Goal: Information Seeking & Learning: Check status

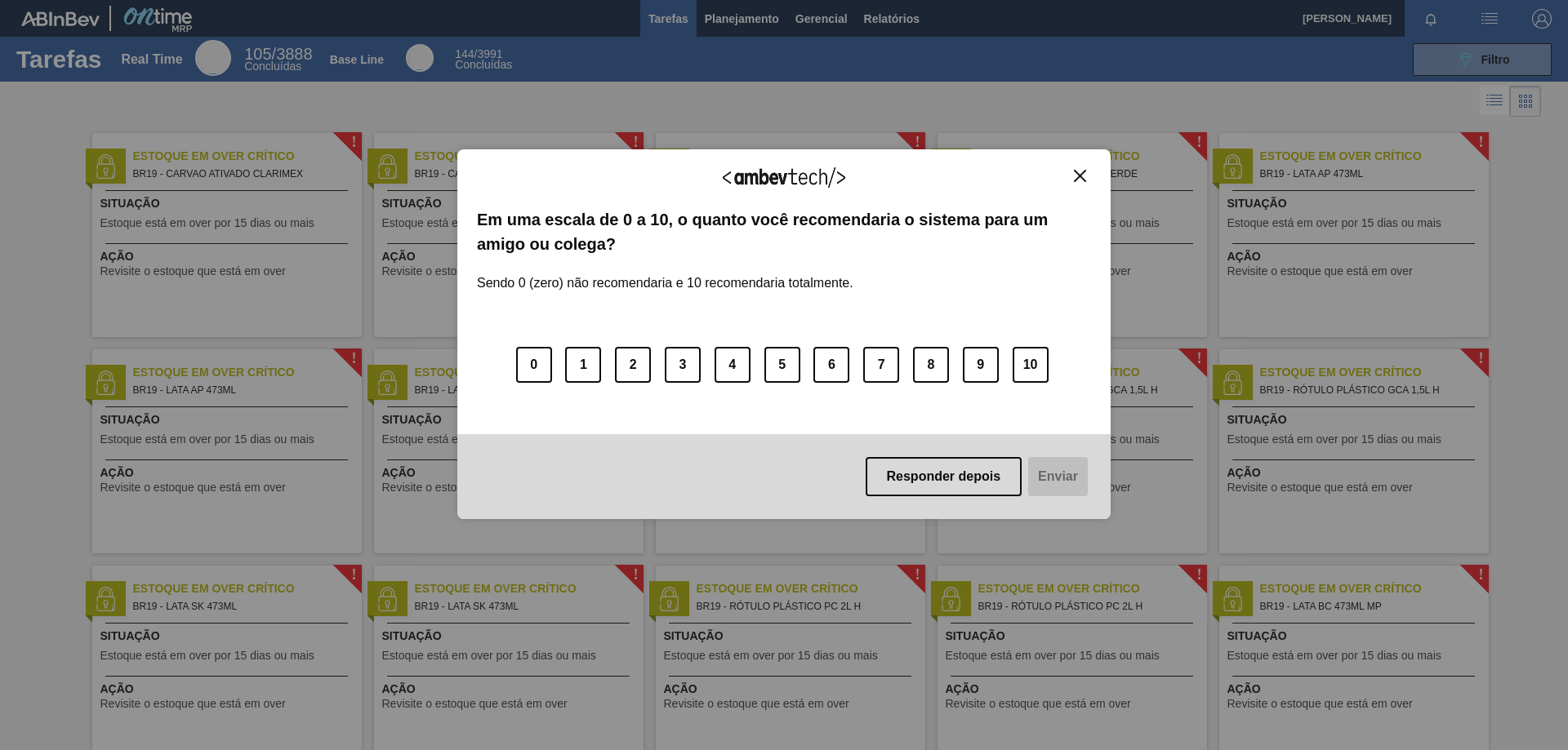
click at [1082, 178] on img "Close" at bounding box center [1079, 175] width 12 height 12
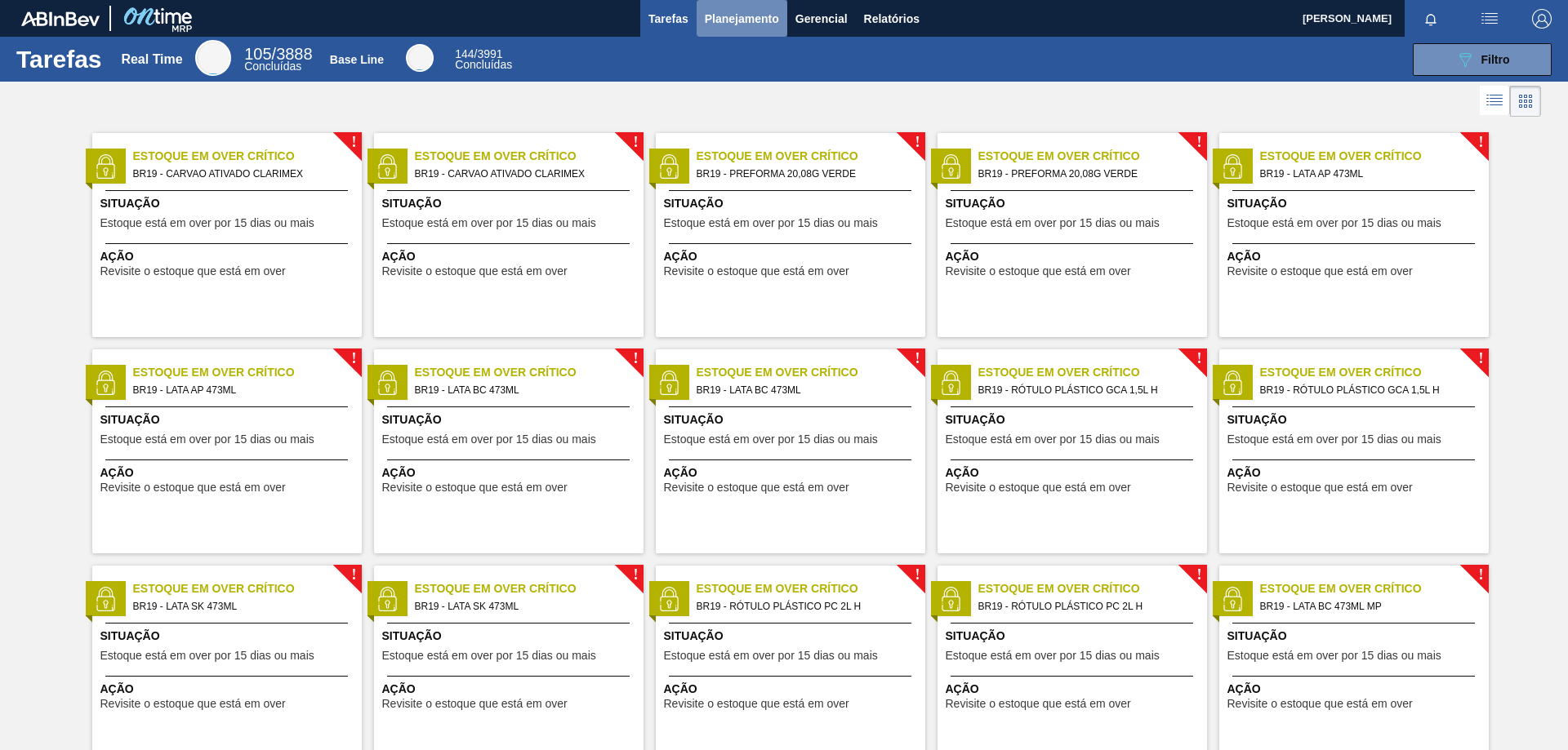
click at [760, 15] on span "Planejamento" at bounding box center [742, 18] width 75 height 19
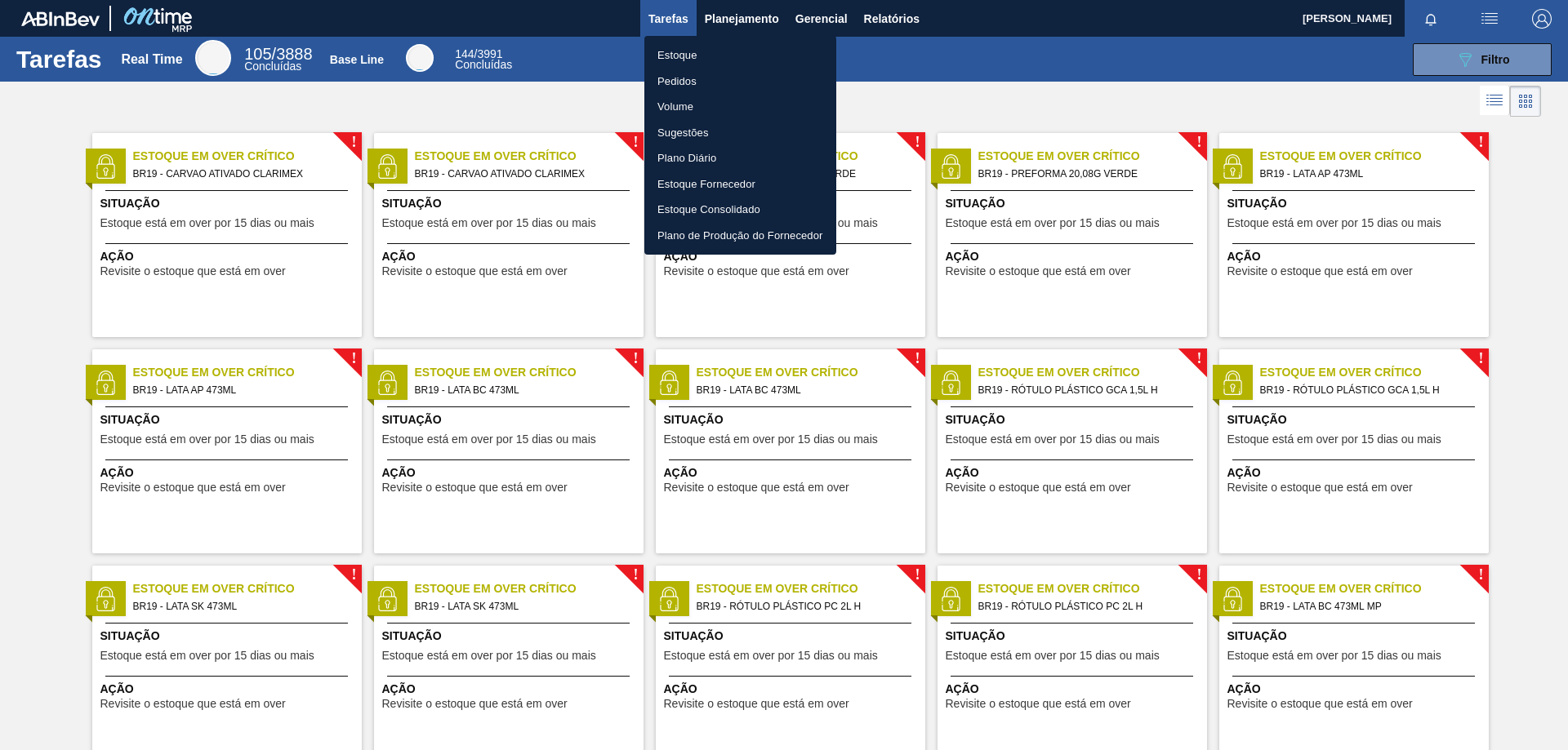
click at [690, 50] on li "Estoque" at bounding box center [740, 55] width 192 height 26
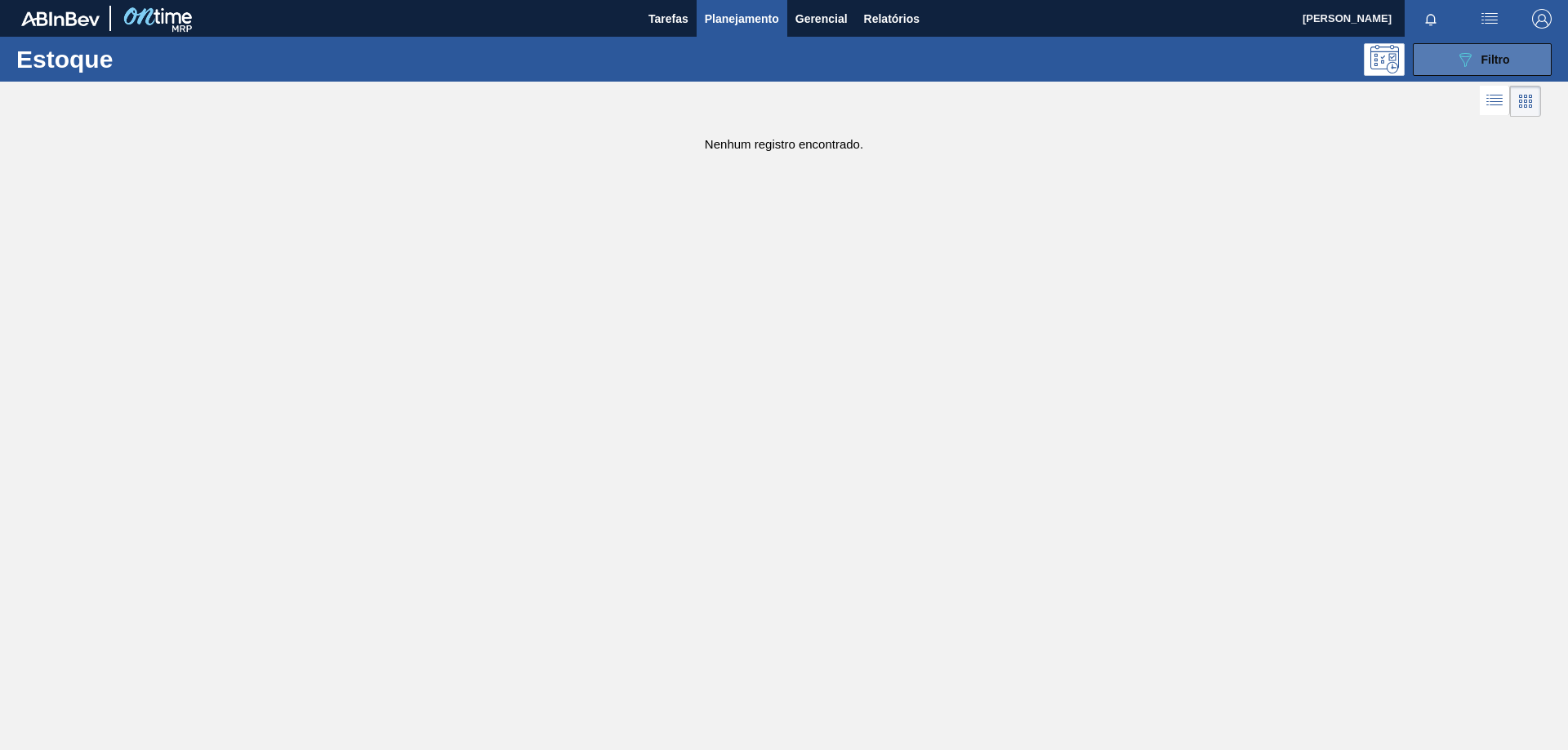
click at [1511, 55] on button "089F7B8B-B2A5-4AFE-B5C0-19BA573D28AC Filtro" at bounding box center [1482, 59] width 139 height 32
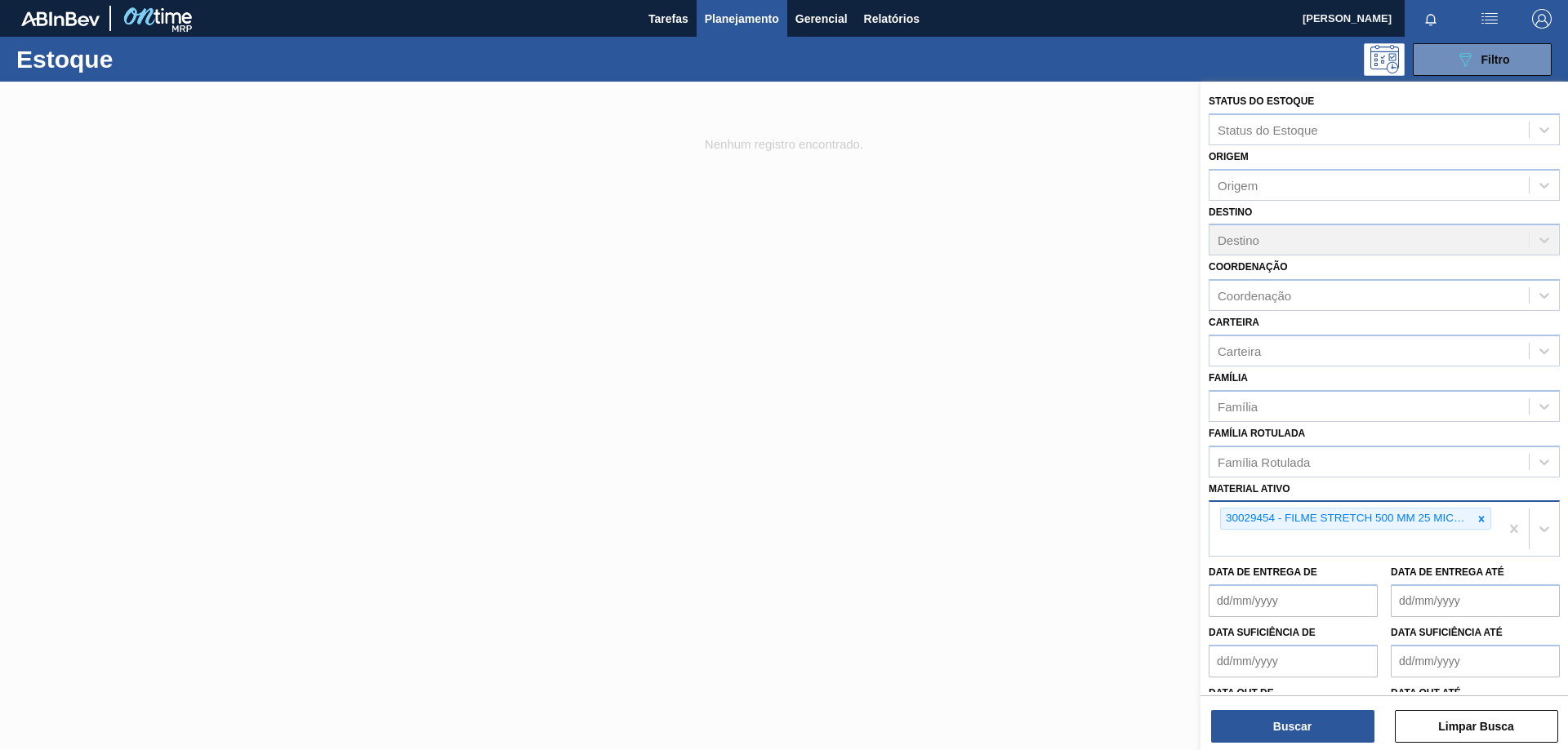
drag, startPoint x: 1486, startPoint y: 520, endPoint x: 1406, endPoint y: 520, distance: 80.0
click at [1485, 519] on div at bounding box center [1481, 519] width 18 height 20
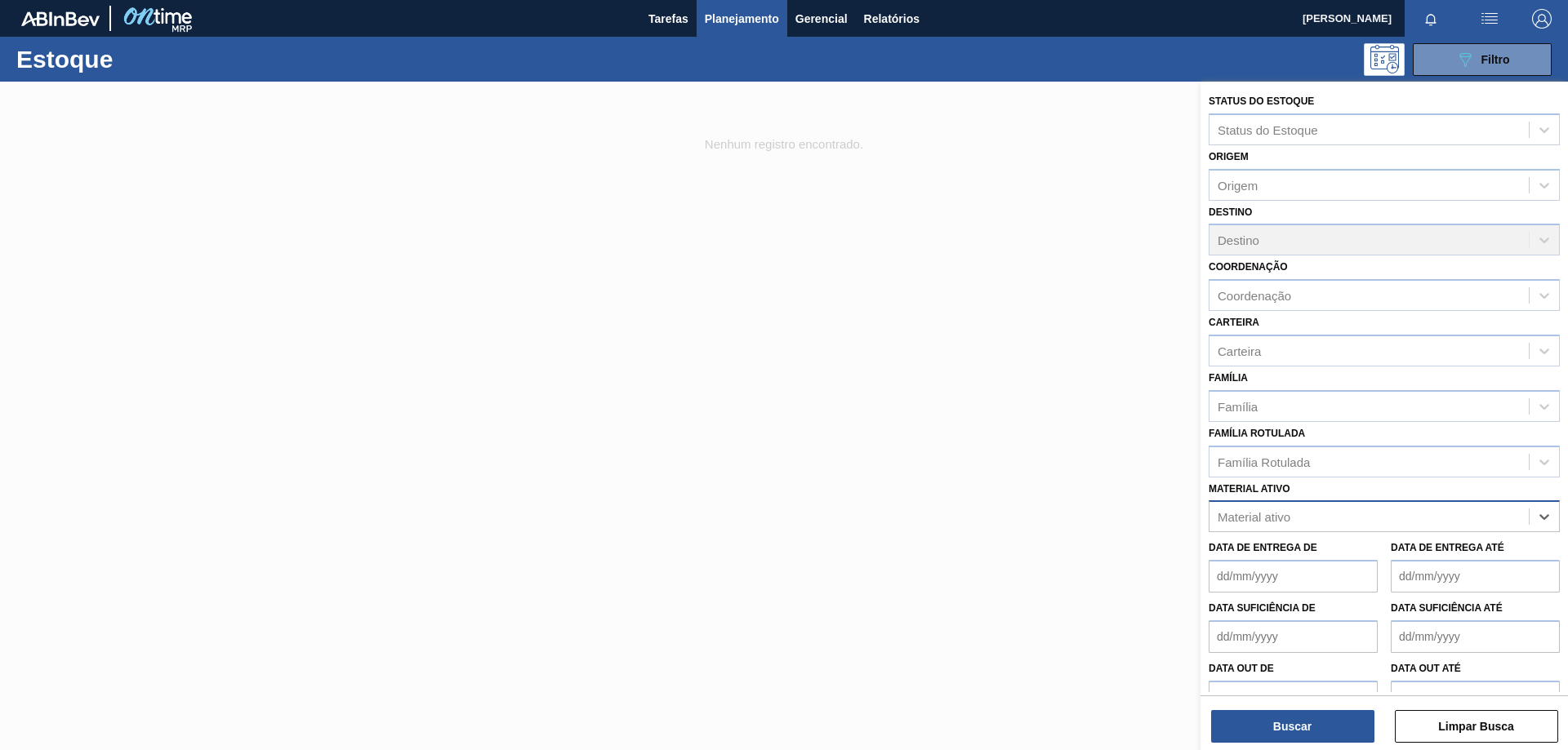
click at [1399, 521] on div "Material ativo" at bounding box center [1369, 518] width 319 height 24
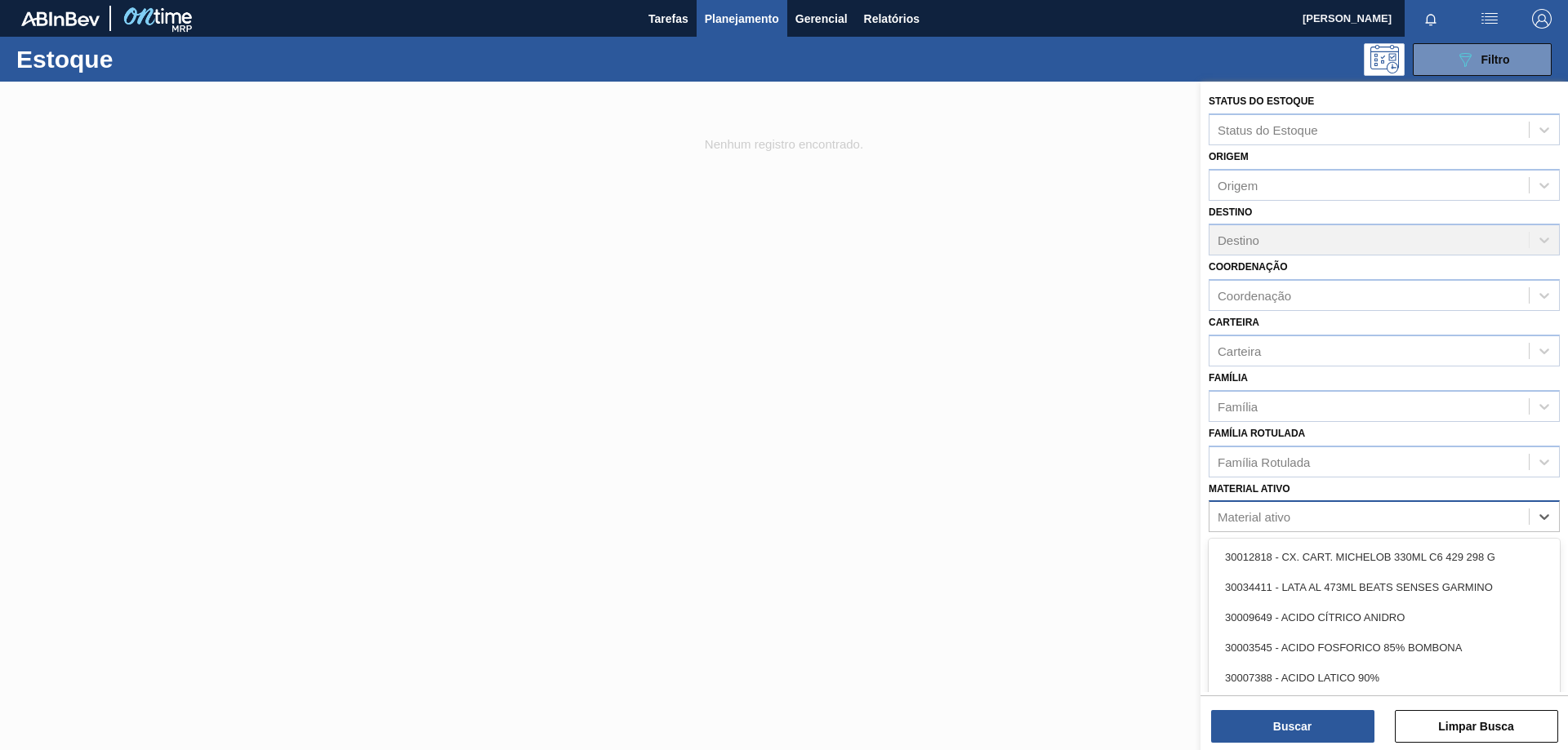
paste ativo "30034619"
type ativo "30034619"
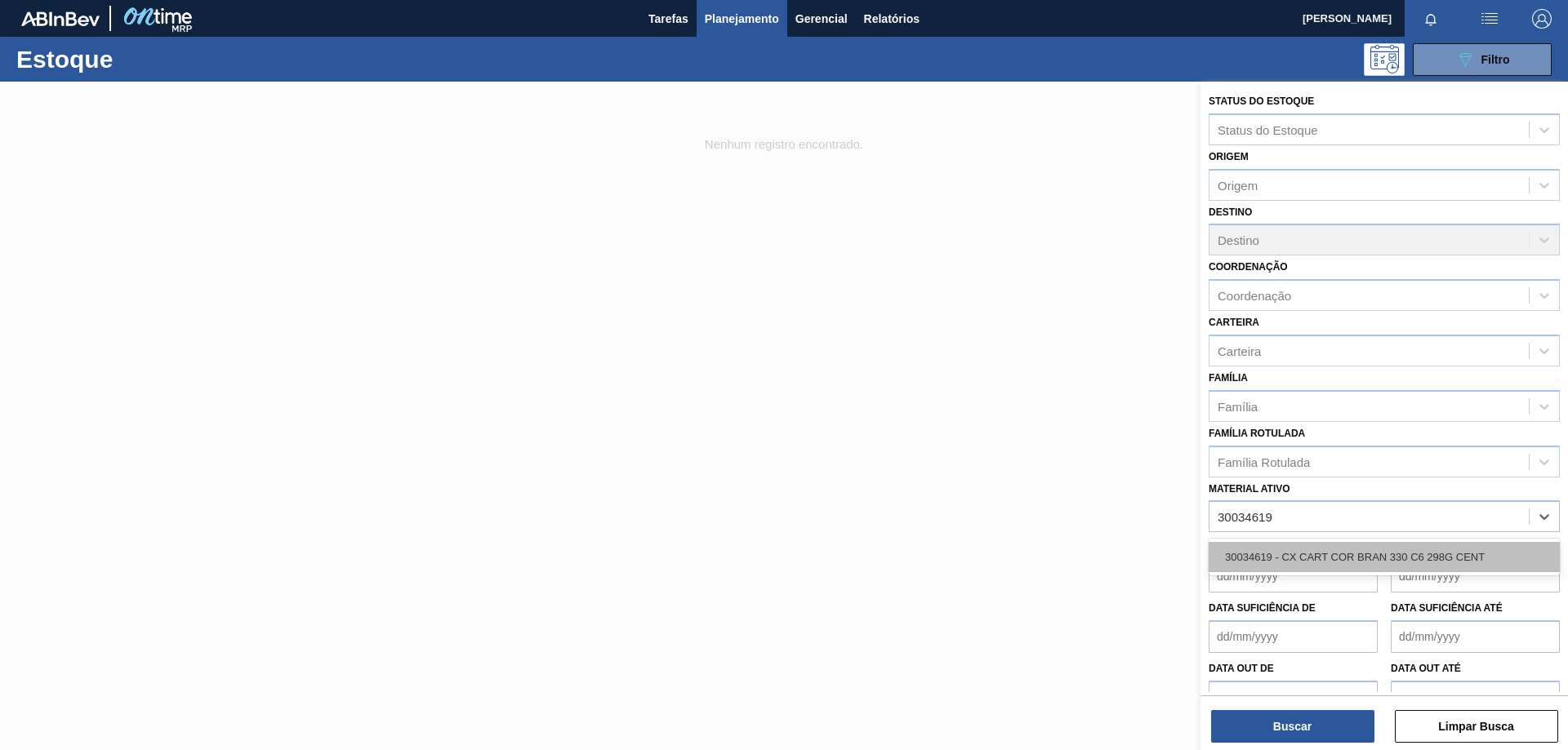
click at [1388, 552] on div "30034619 - CX CART COR BRAN 330 C6 298G CENT" at bounding box center [1384, 557] width 351 height 30
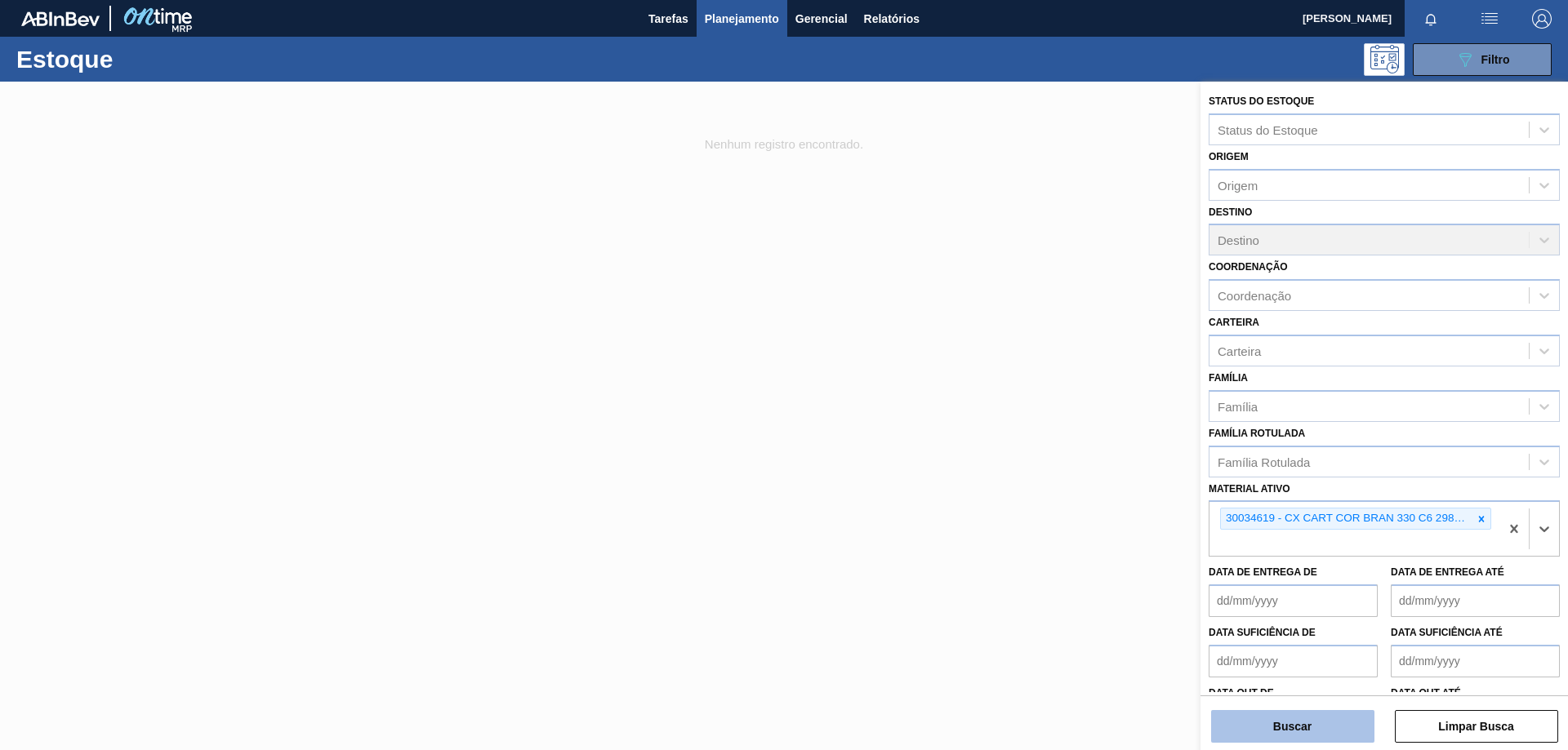
click at [1304, 725] on button "Buscar" at bounding box center [1292, 726] width 163 height 32
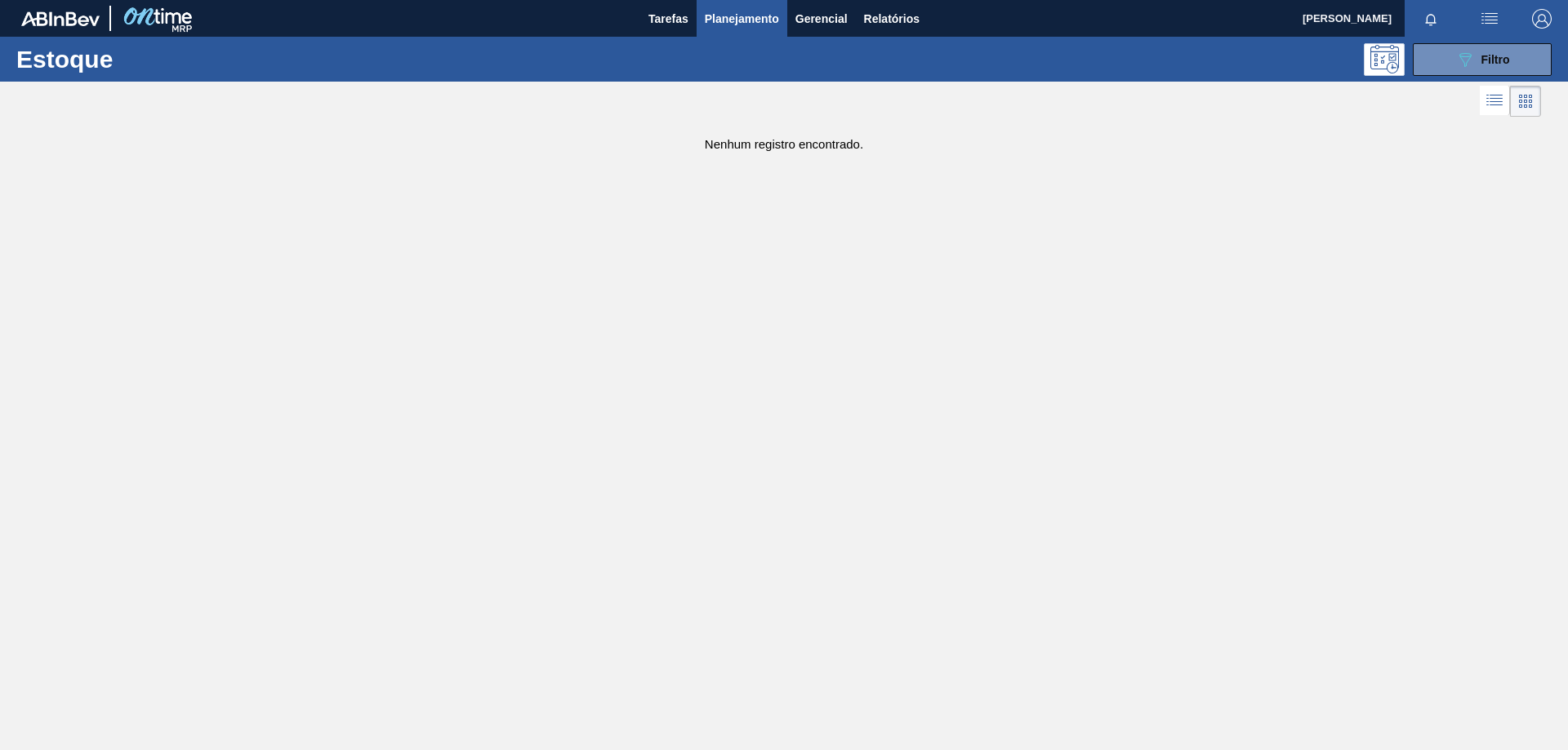
drag, startPoint x: 1456, startPoint y: 68, endPoint x: 1508, endPoint y: 252, distance: 191.2
click at [1456, 68] on icon "089F7B8B-B2A5-4AFE-B5C0-19BA573D28AC" at bounding box center [1465, 59] width 19 height 19
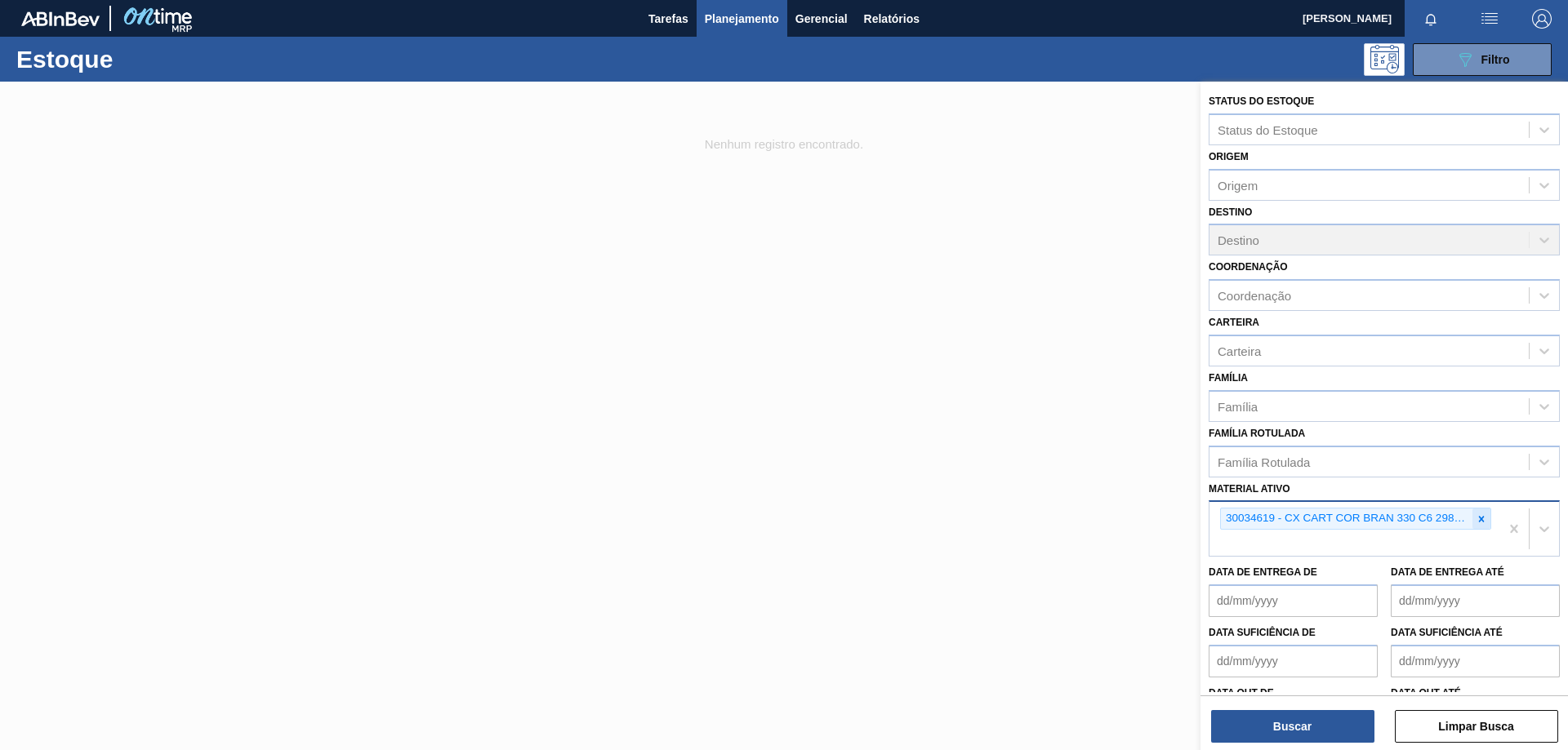
click at [1484, 520] on icon at bounding box center [1481, 519] width 11 height 11
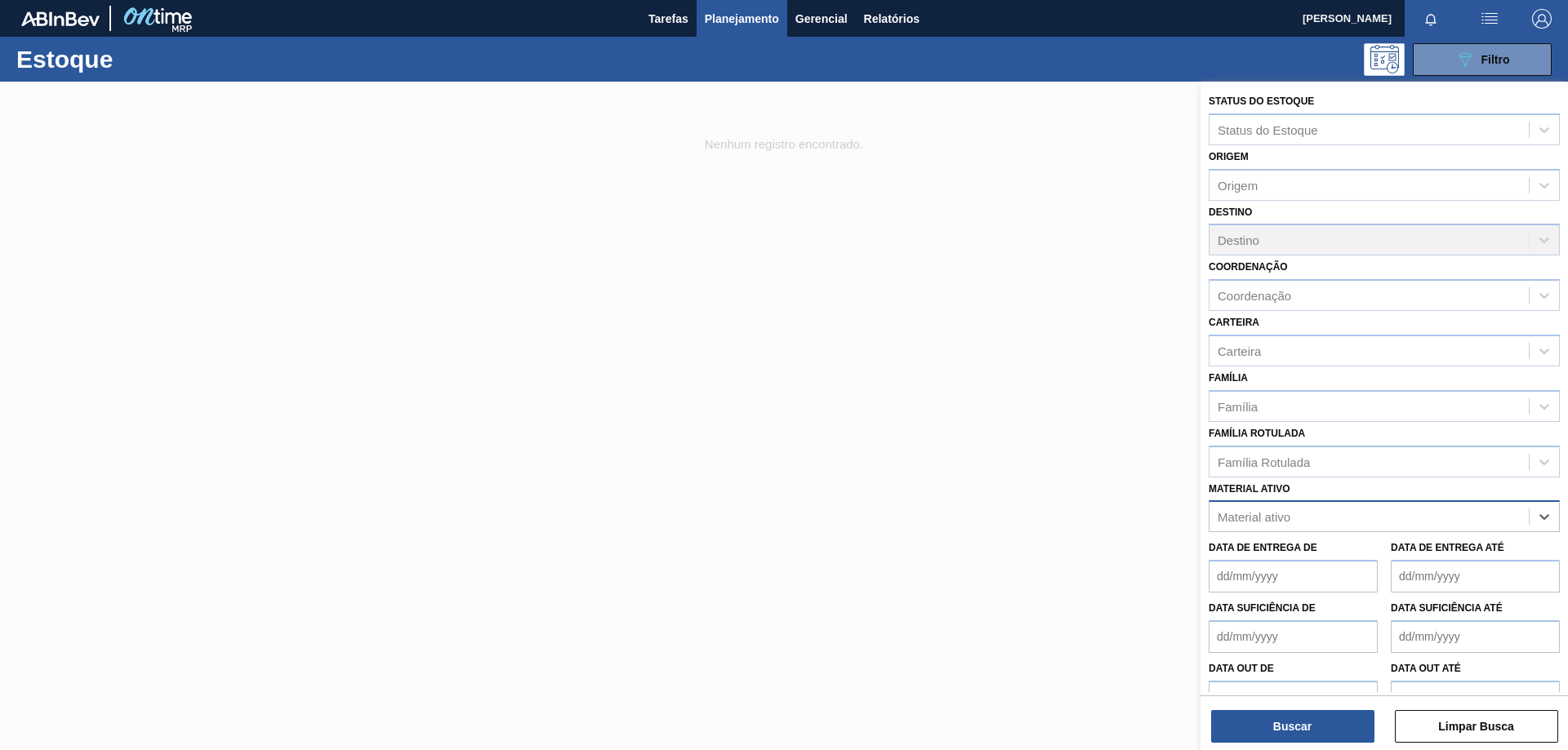
paste ativo "30033650"
type ativo "30033650"
click at [1323, 554] on div "30033650 - CX CARTAO CORONA 330 C6 NIV24" at bounding box center [1384, 557] width 351 height 30
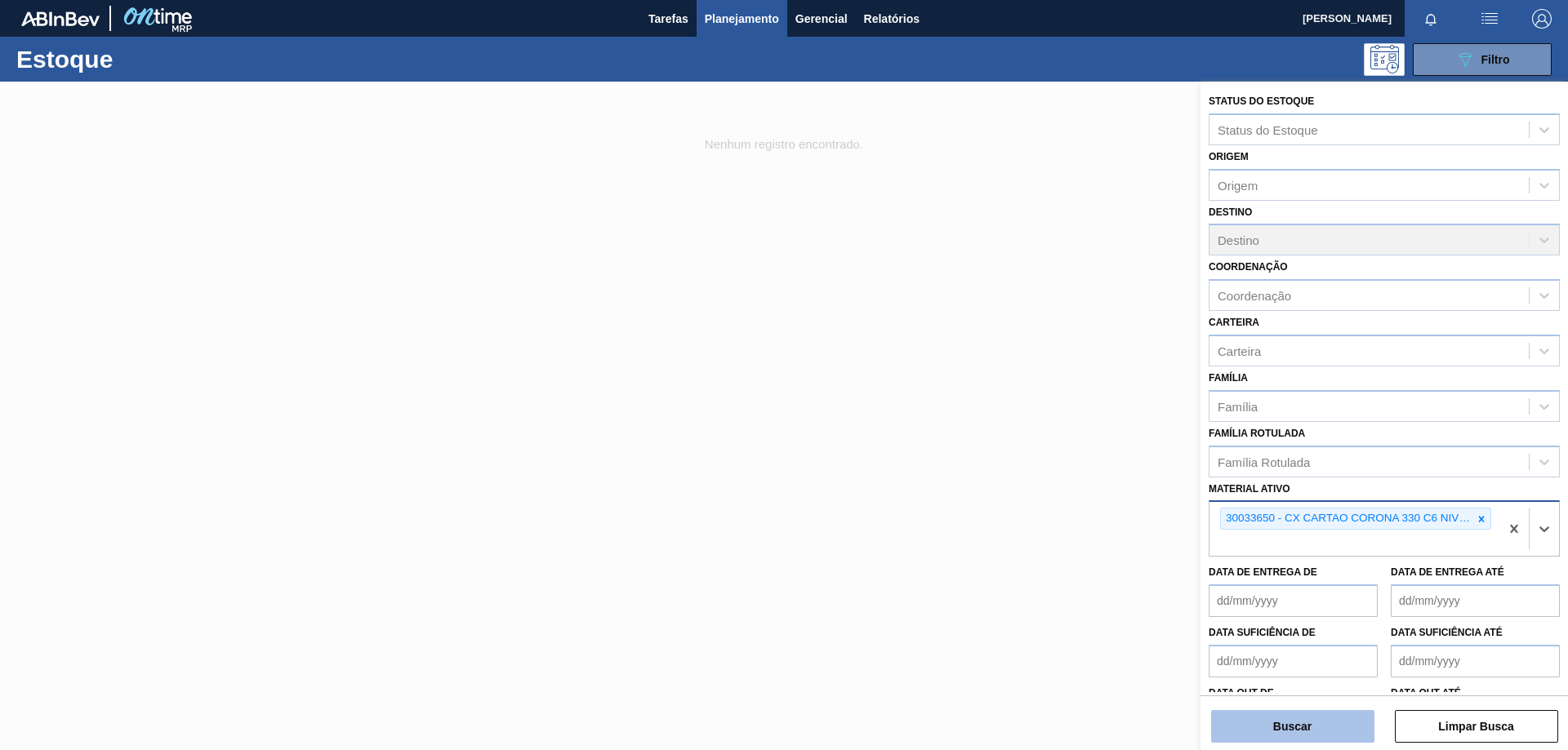
click at [1284, 725] on button "Buscar" at bounding box center [1292, 726] width 163 height 32
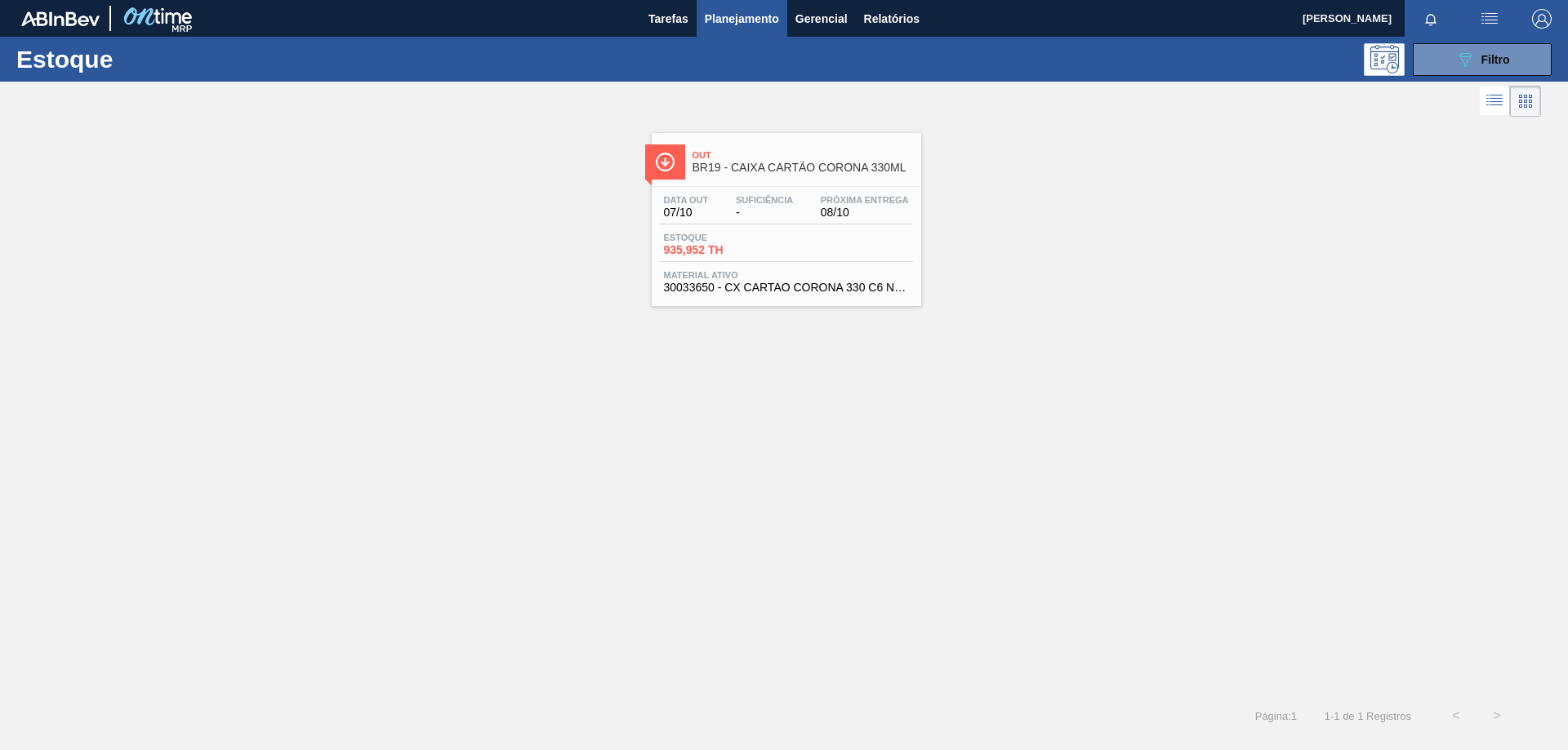
click at [772, 175] on div "Out BR19 - CAIXA CARTÃO CORONA 330ML" at bounding box center [802, 162] width 220 height 37
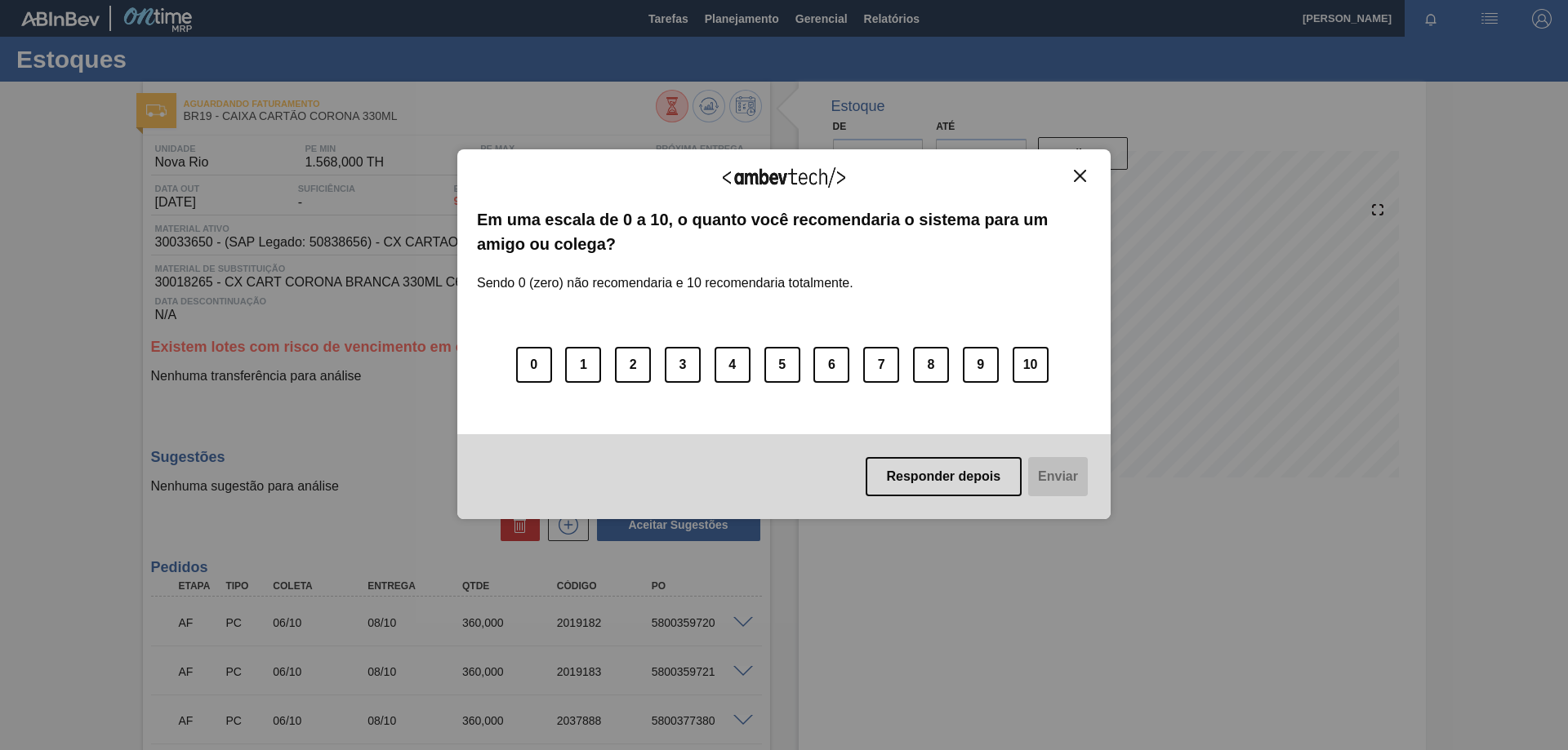
click at [1079, 172] on img "Close" at bounding box center [1079, 175] width 12 height 12
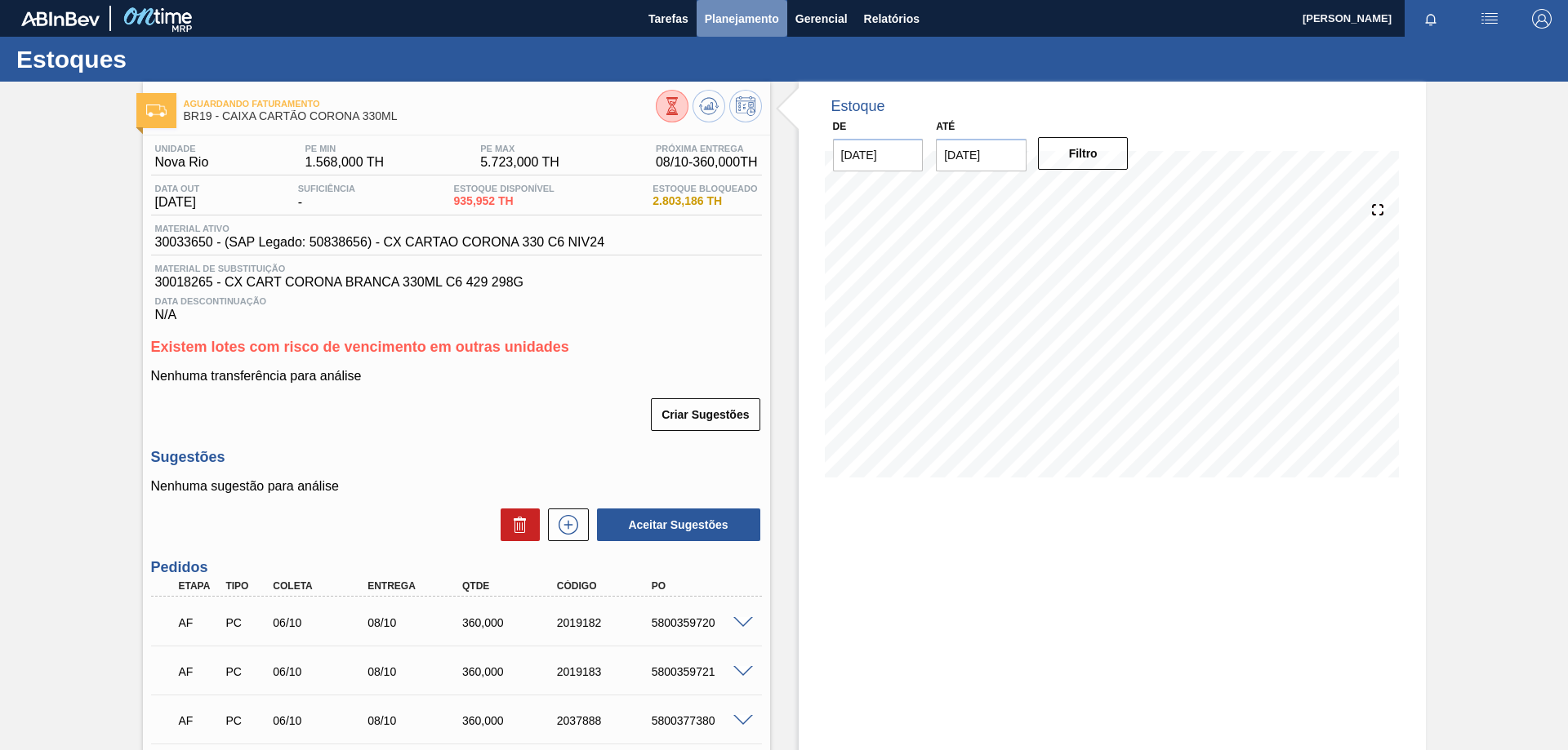
click at [742, 30] on button "Planejamento" at bounding box center [742, 18] width 90 height 37
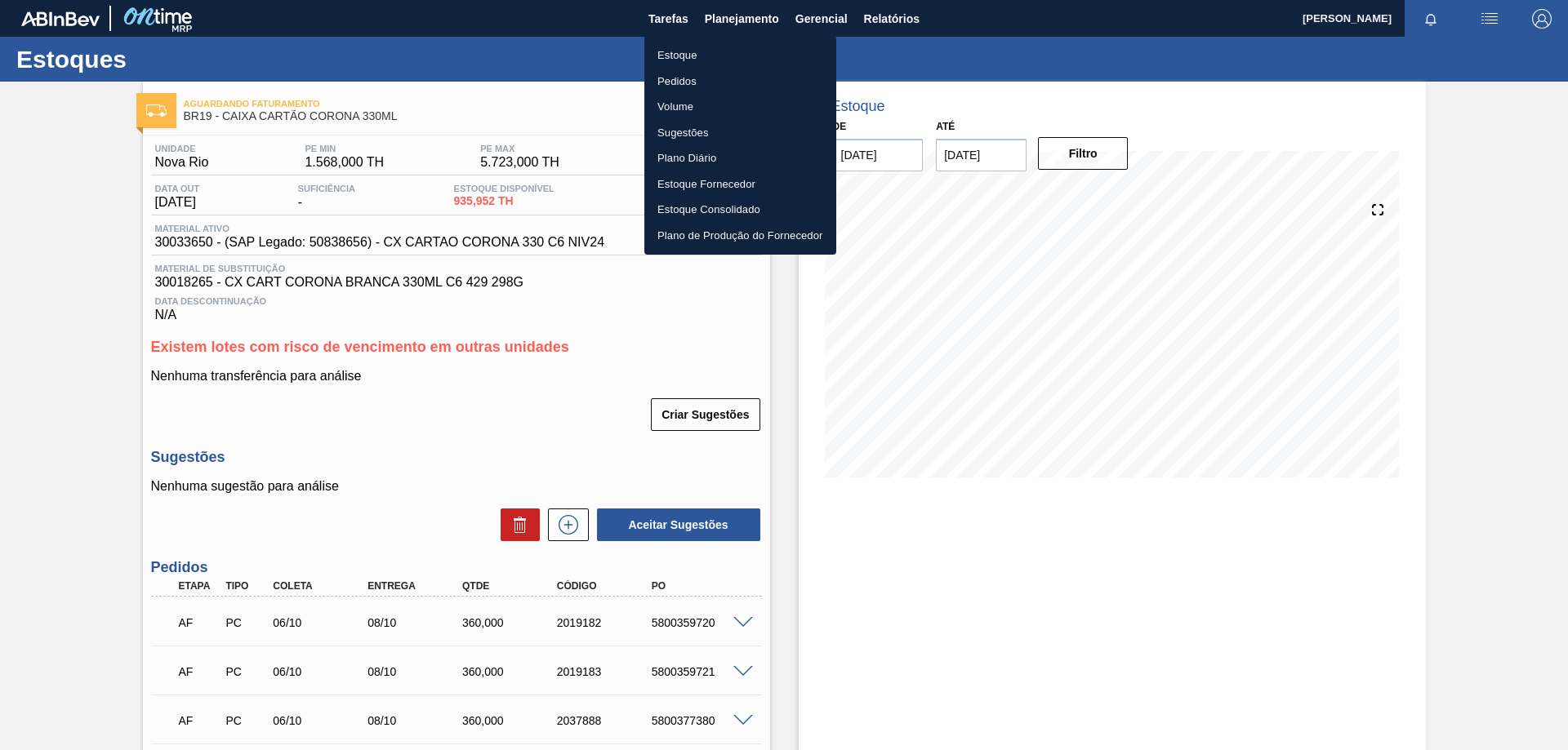
click at [701, 59] on li "Estoque" at bounding box center [740, 55] width 192 height 26
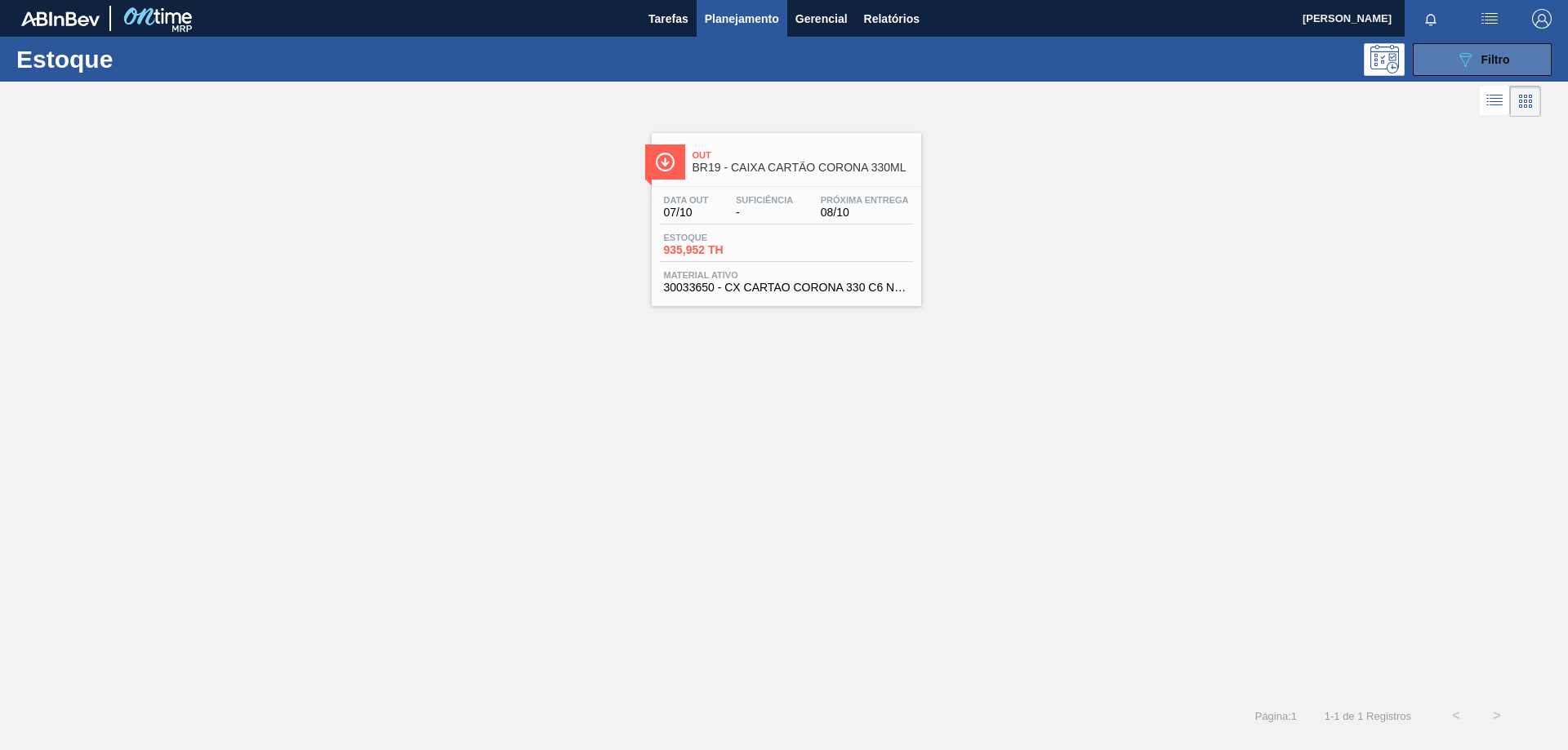
click at [1460, 61] on icon "089F7B8B-B2A5-4AFE-B5C0-19BA573D28AC" at bounding box center [1465, 59] width 19 height 19
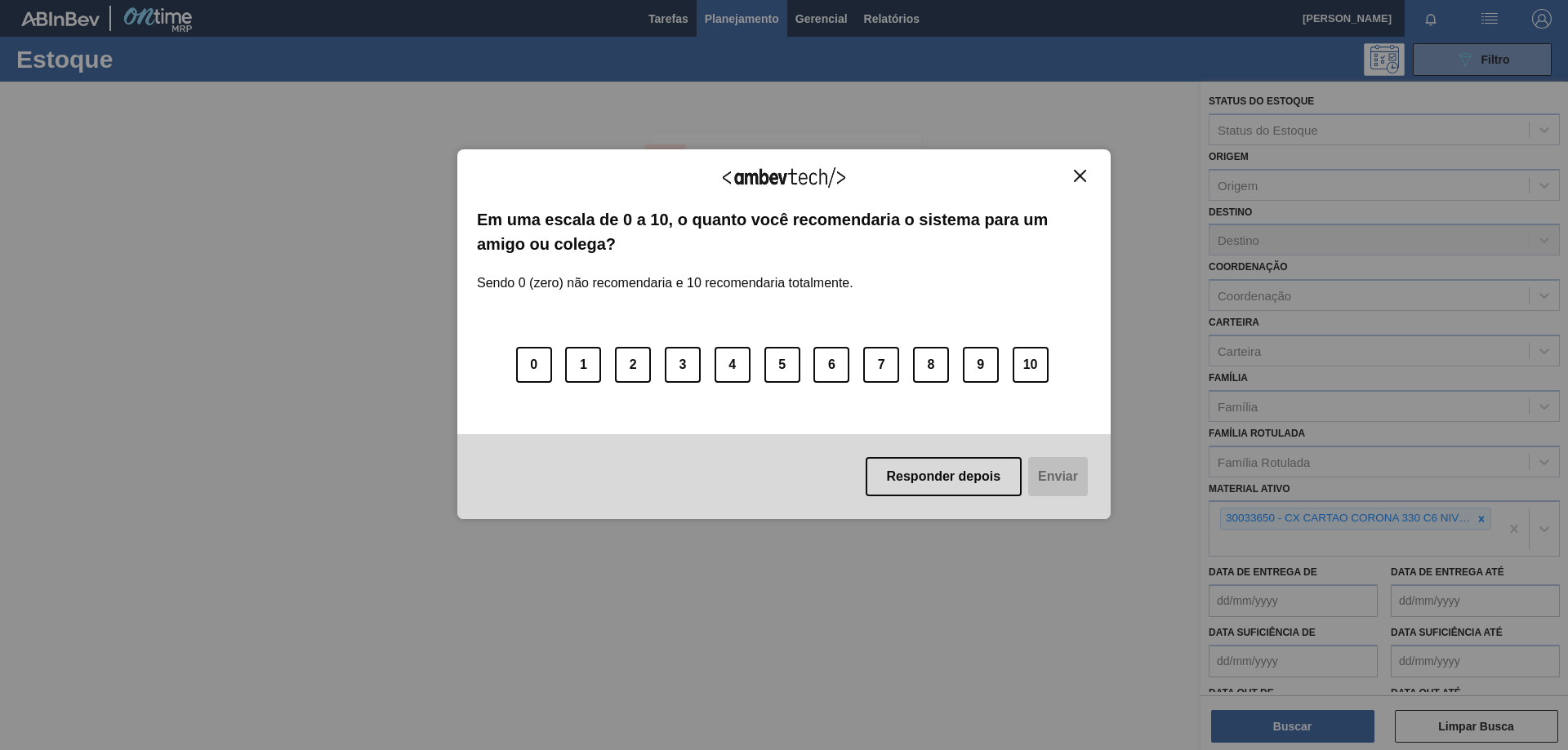
drag, startPoint x: 1481, startPoint y: 516, endPoint x: 1438, endPoint y: 518, distance: 43.0
click at [1479, 516] on div "Agradecemos seu feedback! Em uma escala de 0 a 10, o quanto você recomendaria o…" at bounding box center [784, 375] width 1568 height 750
drag, startPoint x: 1083, startPoint y: 177, endPoint x: 1144, endPoint y: 243, distance: 89.9
click at [1083, 178] on img "Close" at bounding box center [1079, 175] width 12 height 12
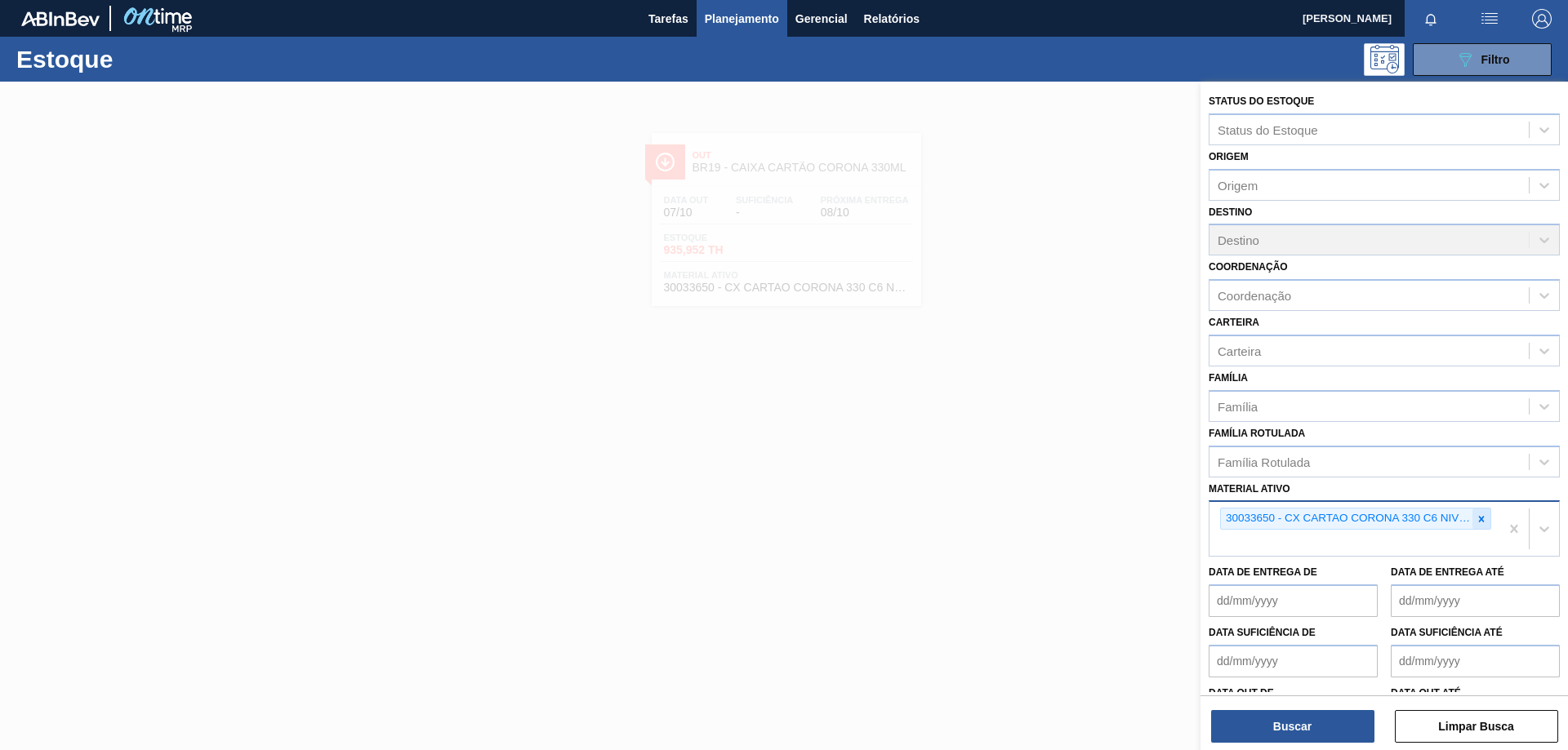
click at [1476, 520] on icon at bounding box center [1481, 519] width 11 height 11
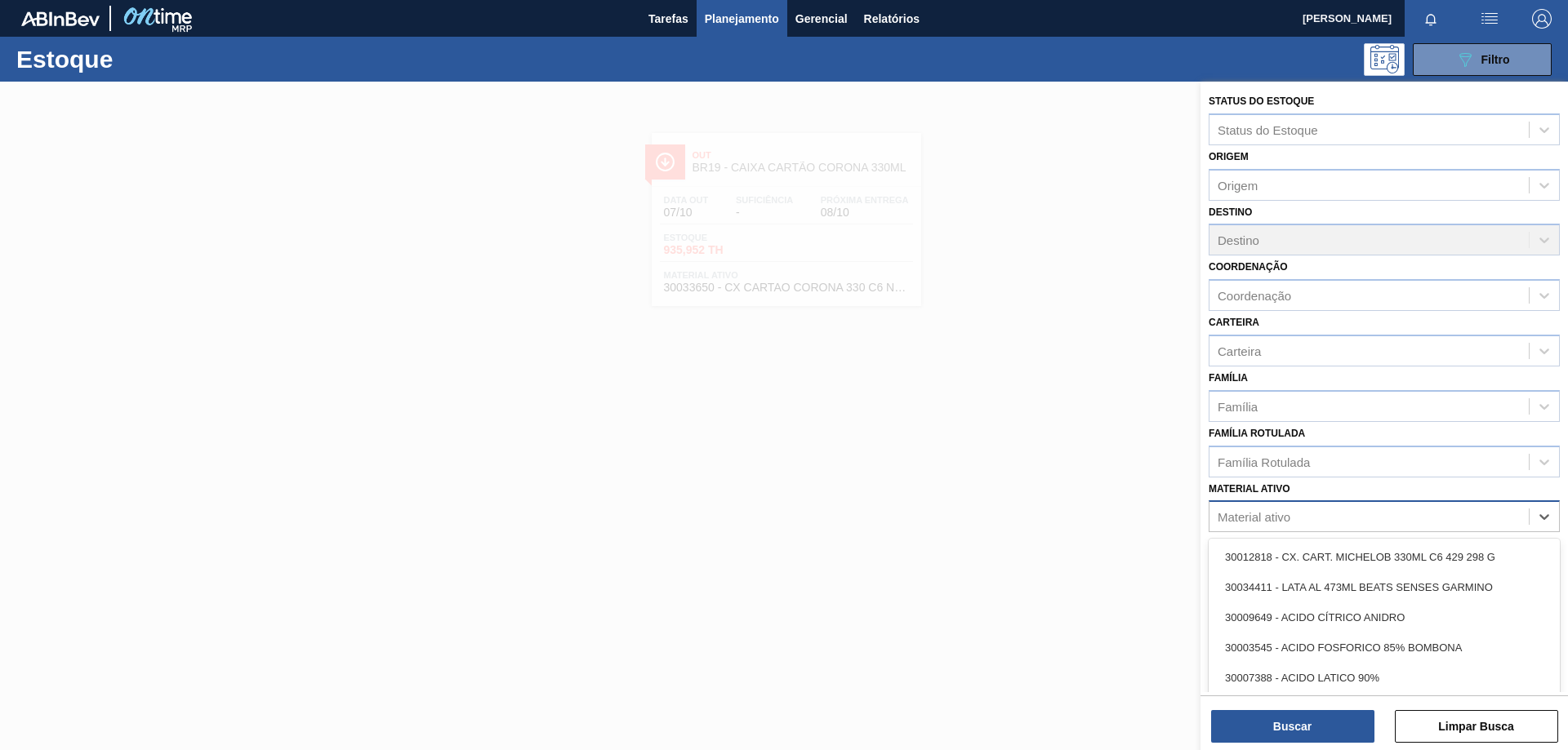
click at [1405, 523] on div "Material ativo" at bounding box center [1369, 518] width 319 height 24
type ativo "30030854"
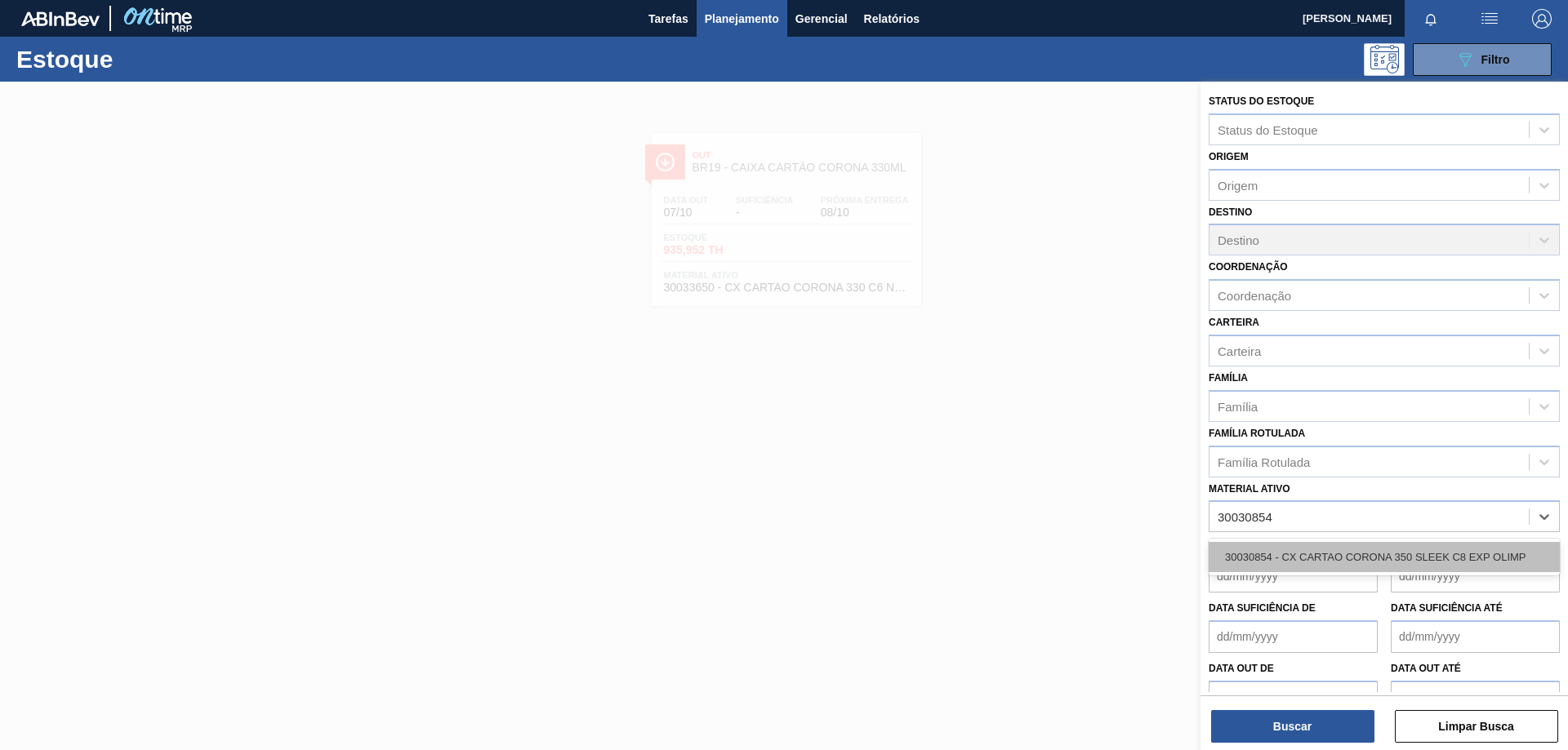
click at [1382, 569] on div "30030854 - CX CARTAO CORONA 350 SLEEK C8 EXP OLIMP" at bounding box center [1384, 557] width 351 height 30
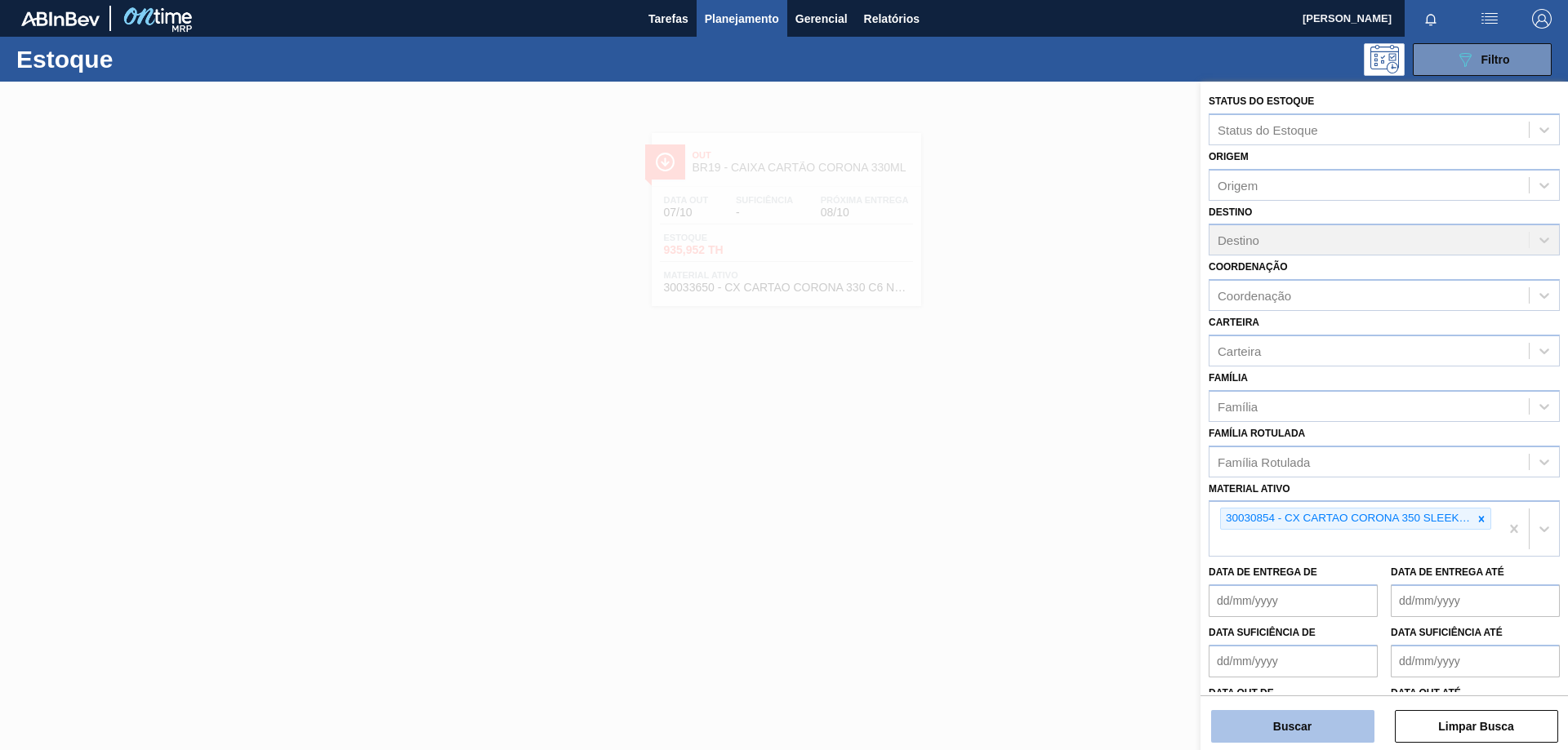
click at [1273, 721] on button "Buscar" at bounding box center [1292, 726] width 163 height 32
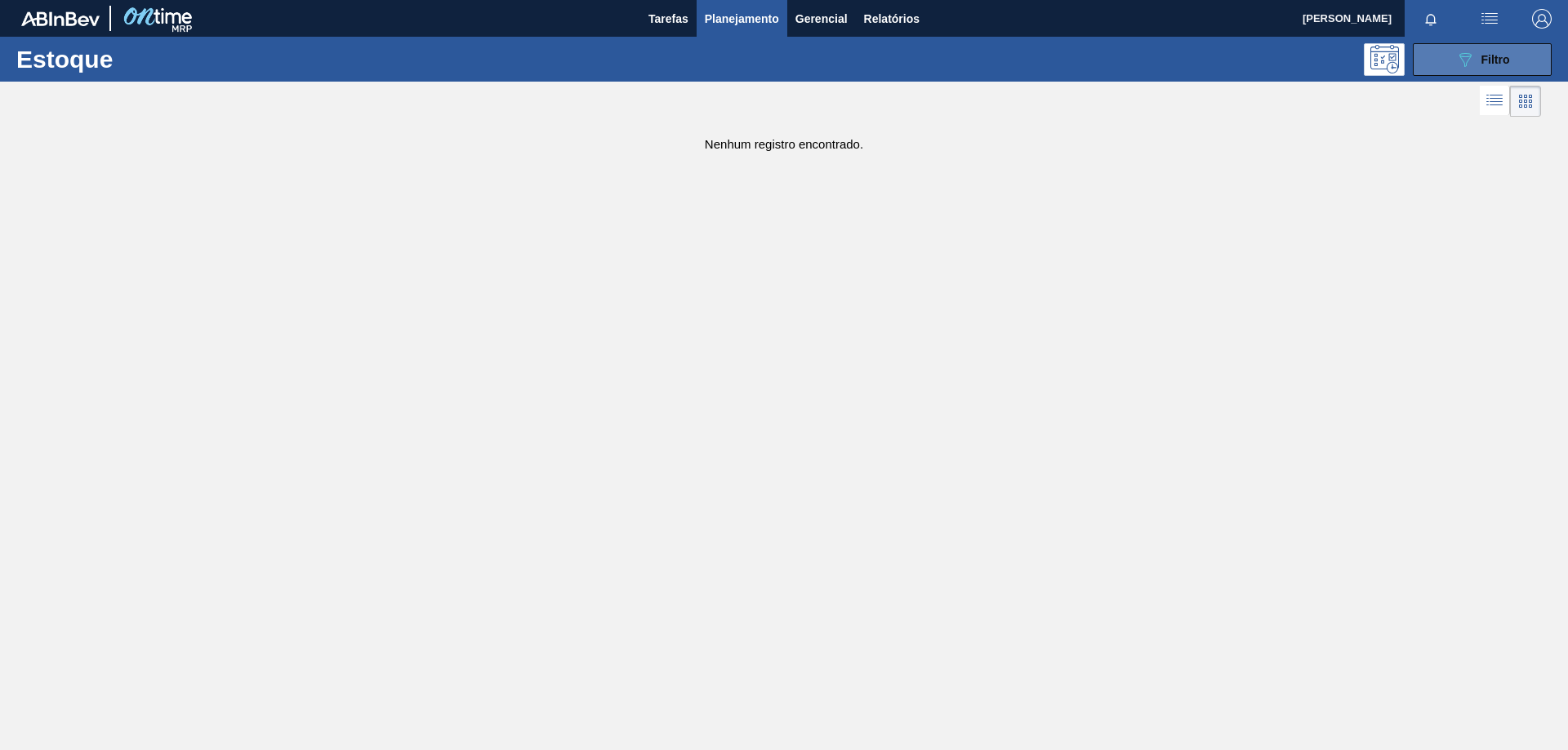
click at [1496, 62] on span "Filtro" at bounding box center [1495, 60] width 29 height 13
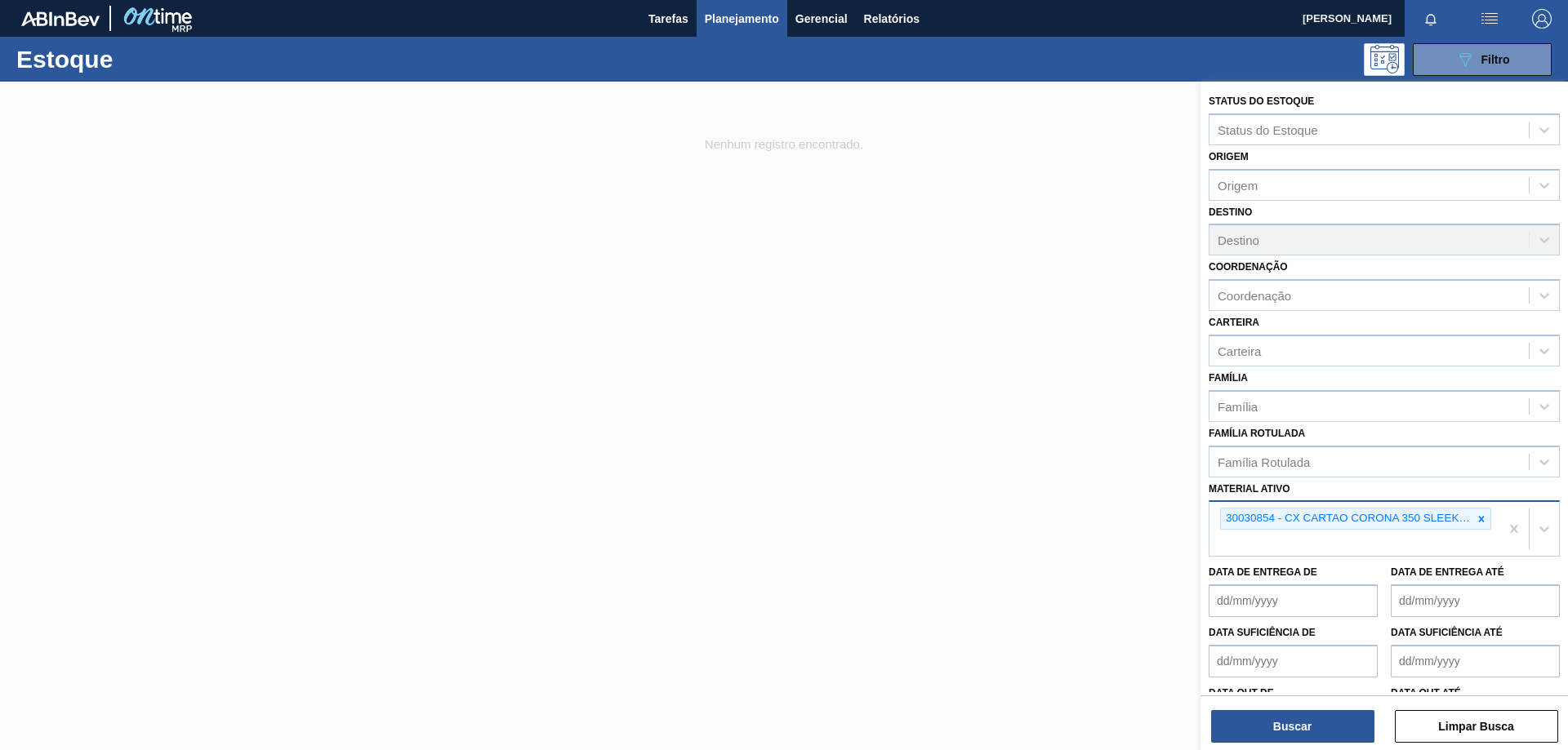
drag, startPoint x: 1480, startPoint y: 521, endPoint x: 1409, endPoint y: 515, distance: 71.3
click at [1478, 520] on icon at bounding box center [1481, 519] width 11 height 11
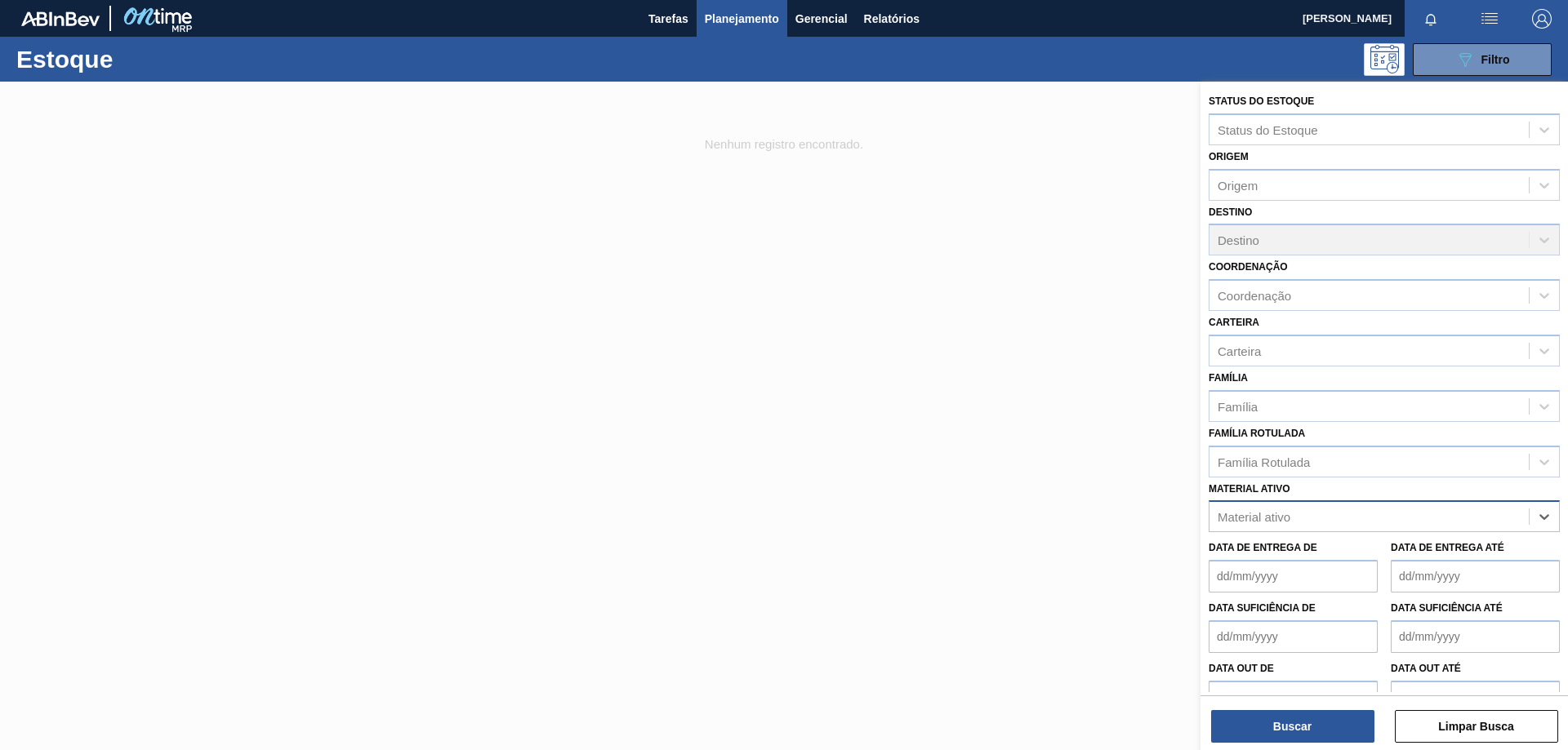
click at [1375, 512] on div "Material ativo" at bounding box center [1369, 518] width 319 height 24
paste ativo "30002702"
type ativo "30002702"
click at [1351, 553] on div "30002702 - TAMPA AL DOURADA C/ TAB DOURADO" at bounding box center [1384, 557] width 351 height 30
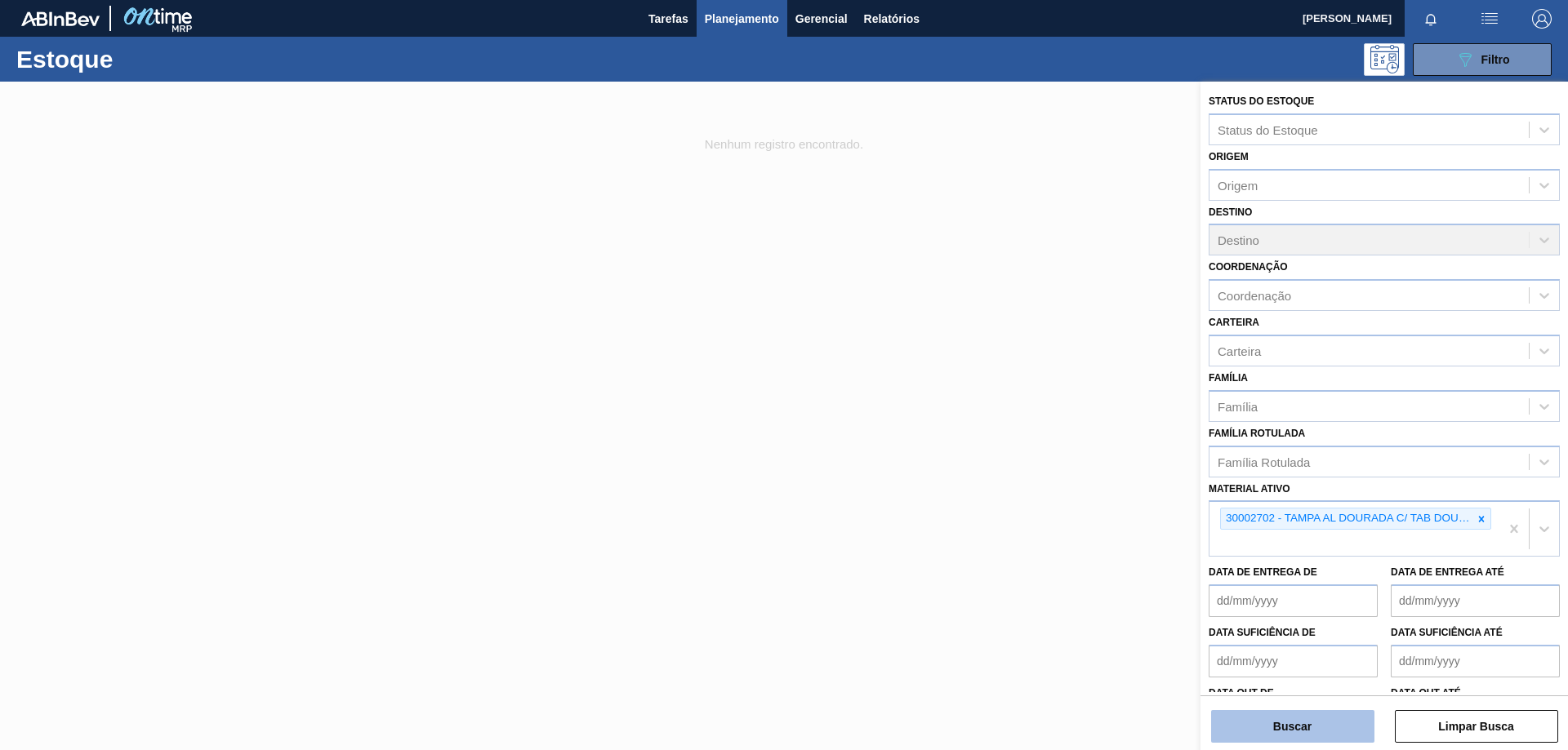
click at [1316, 728] on button "Buscar" at bounding box center [1292, 726] width 163 height 32
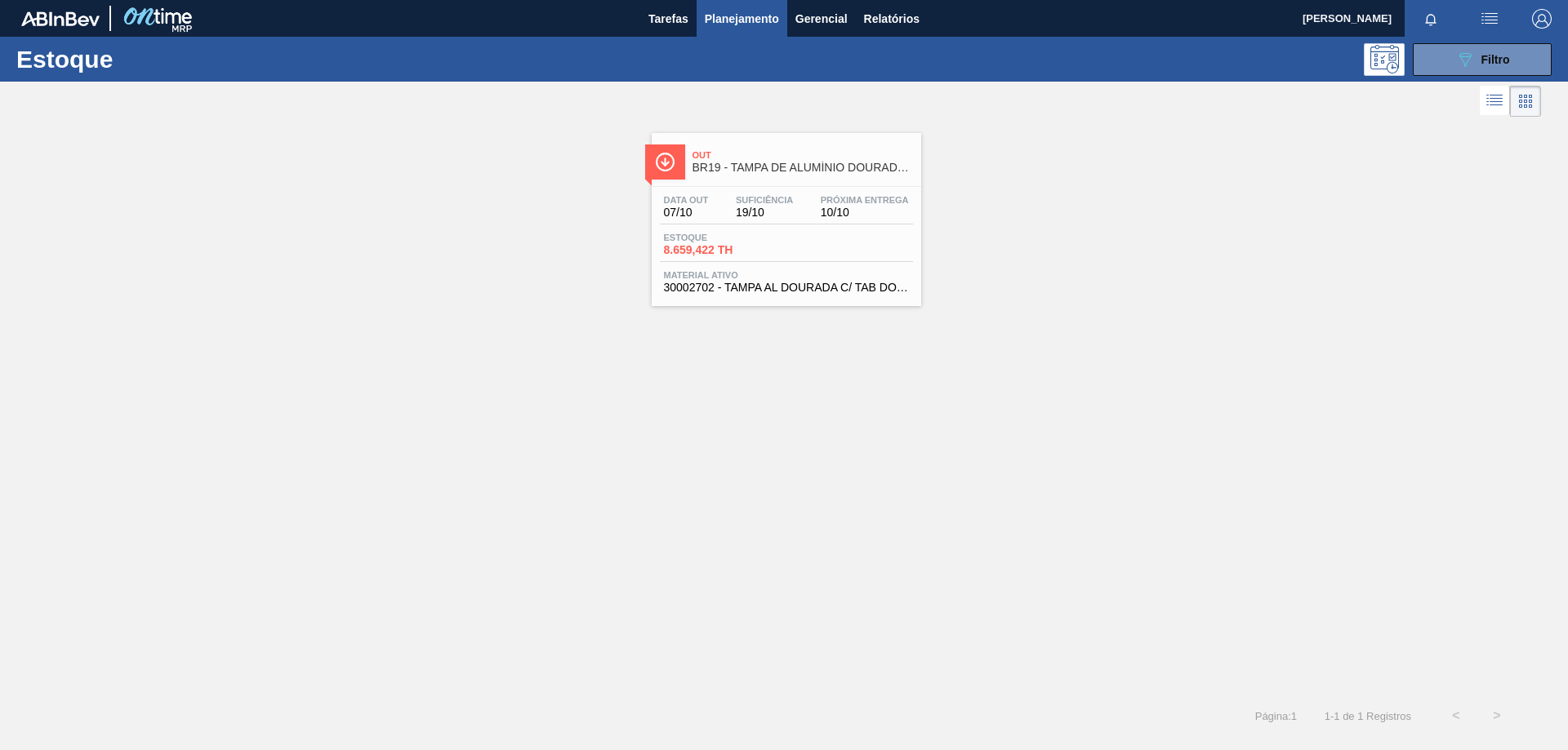
click at [757, 174] on div "Out BR19 - TAMPA DE ALUMÍNIO DOURADA TAB DOURADO" at bounding box center [802, 162] width 220 height 37
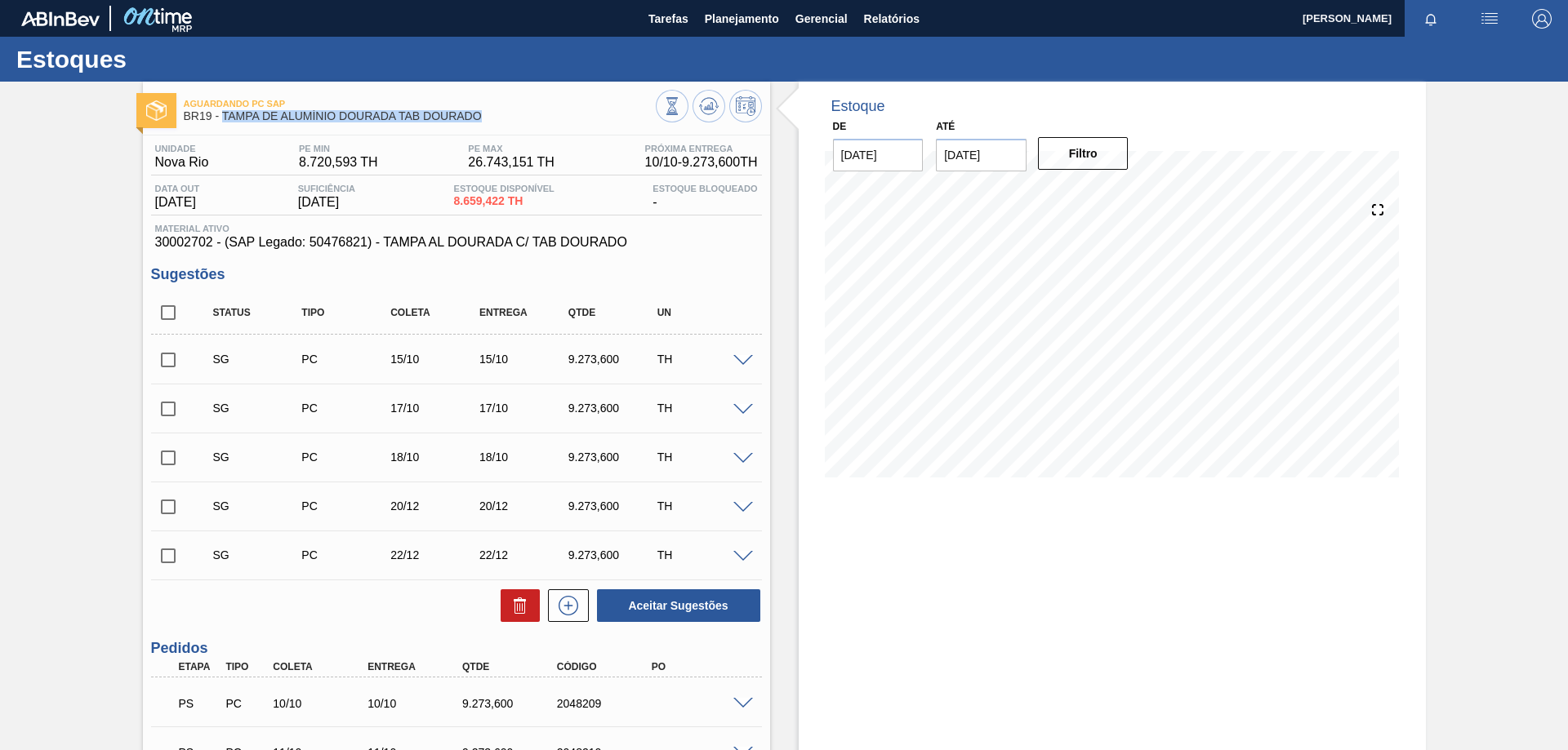
drag, startPoint x: 486, startPoint y: 116, endPoint x: 220, endPoint y: 119, distance: 266.0
click at [220, 119] on span "BR19 - TAMPA DE ALUMÍNIO DOURADA TAB DOURADO" at bounding box center [419, 116] width 472 height 12
copy span "TAMPA DE ALUMÍNIO DOURADA TAB DOURADO"
click at [749, 28] on span "Planejamento" at bounding box center [742, 18] width 75 height 19
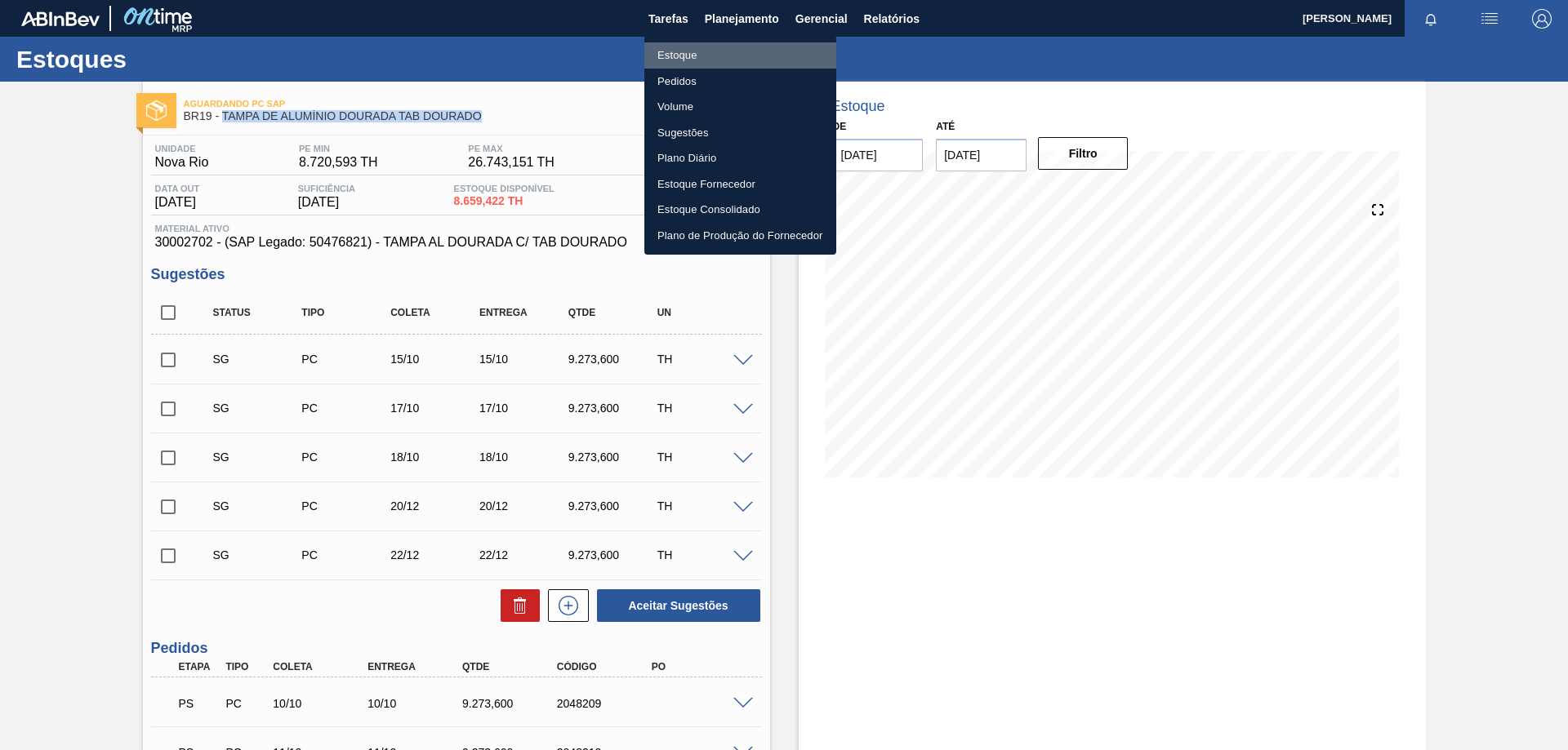
click at [675, 59] on li "Estoque" at bounding box center [740, 55] width 192 height 26
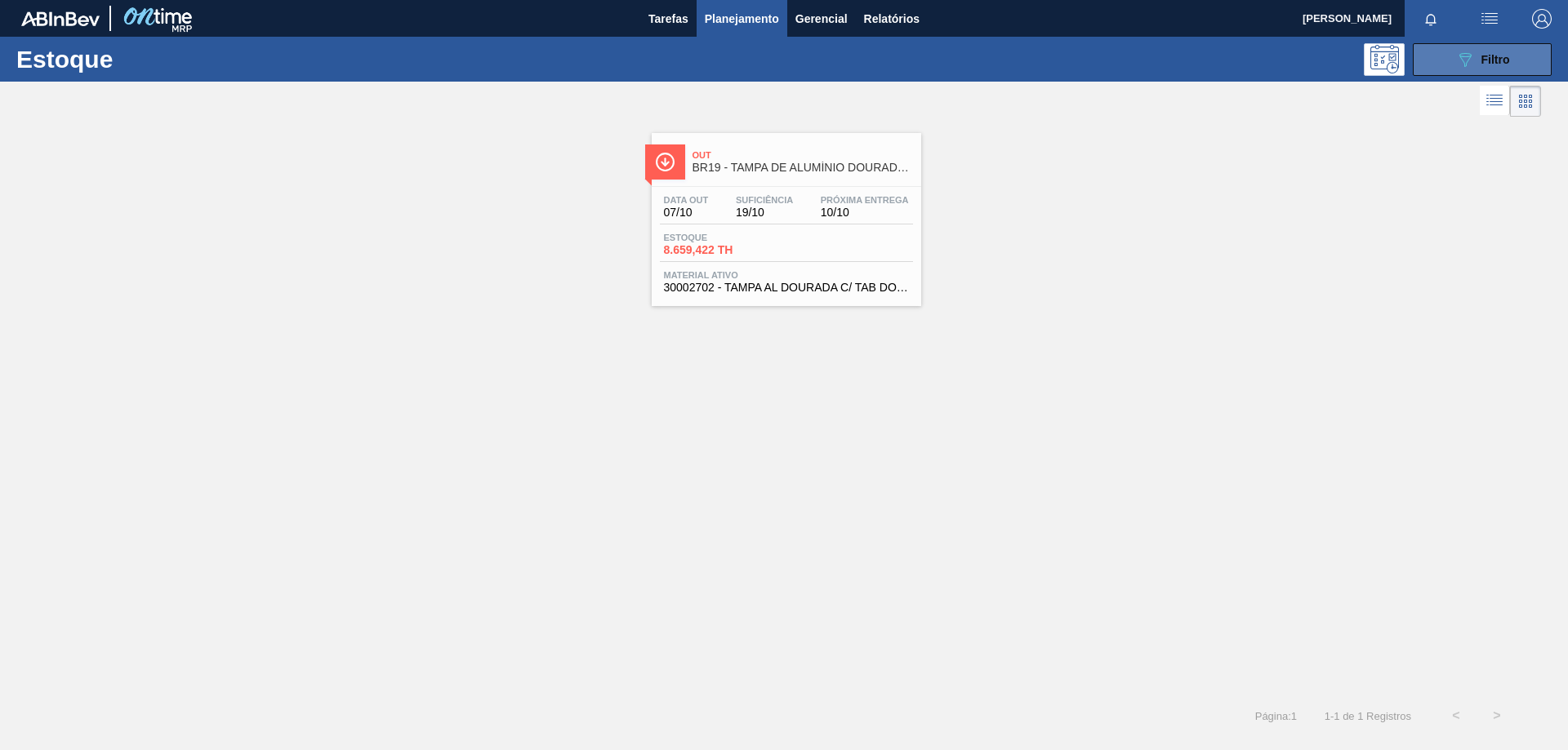
click at [1475, 65] on div "089F7B8B-B2A5-4AFE-B5C0-19BA573D28AC Filtro" at bounding box center [1482, 59] width 54 height 19
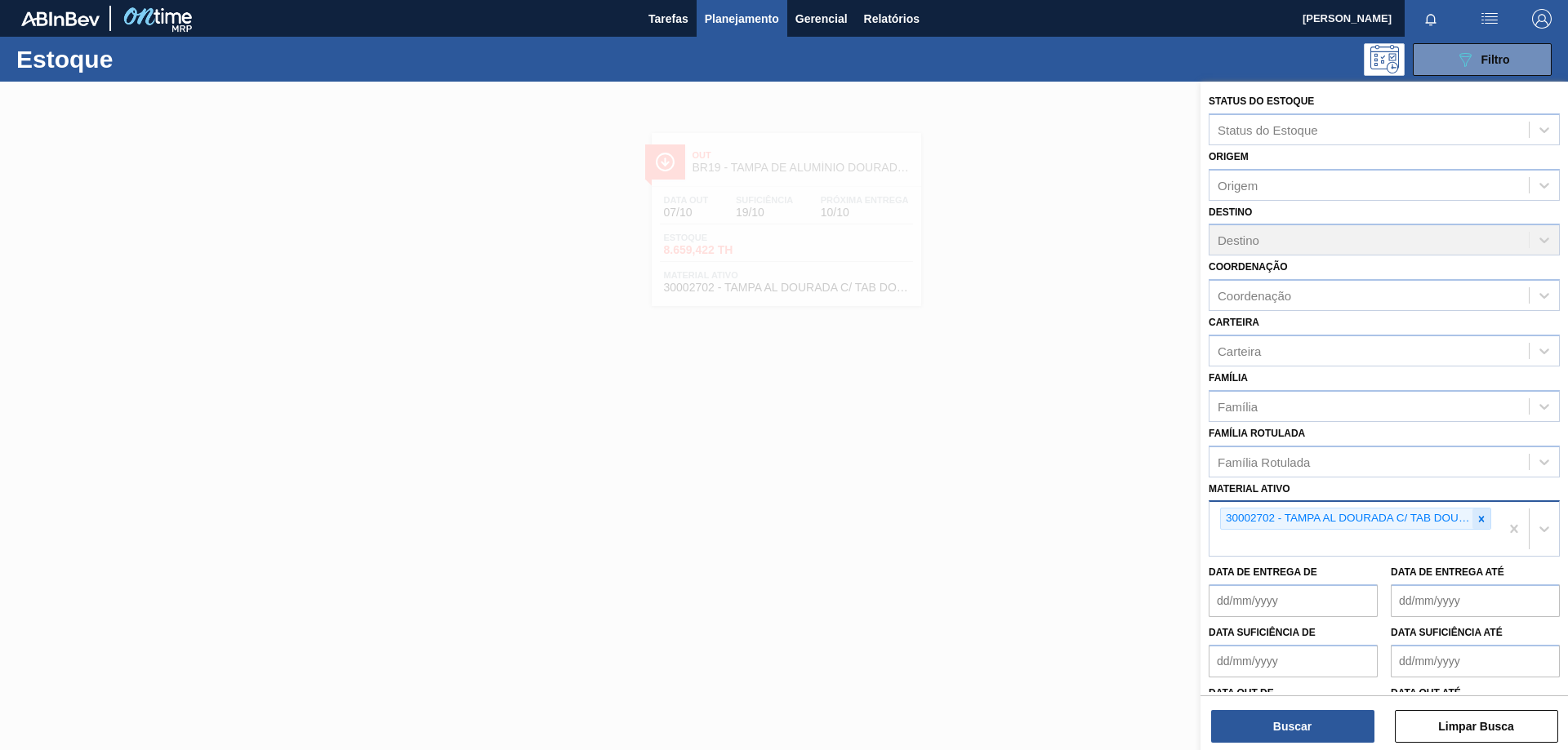
click at [1483, 518] on icon at bounding box center [1481, 519] width 11 height 11
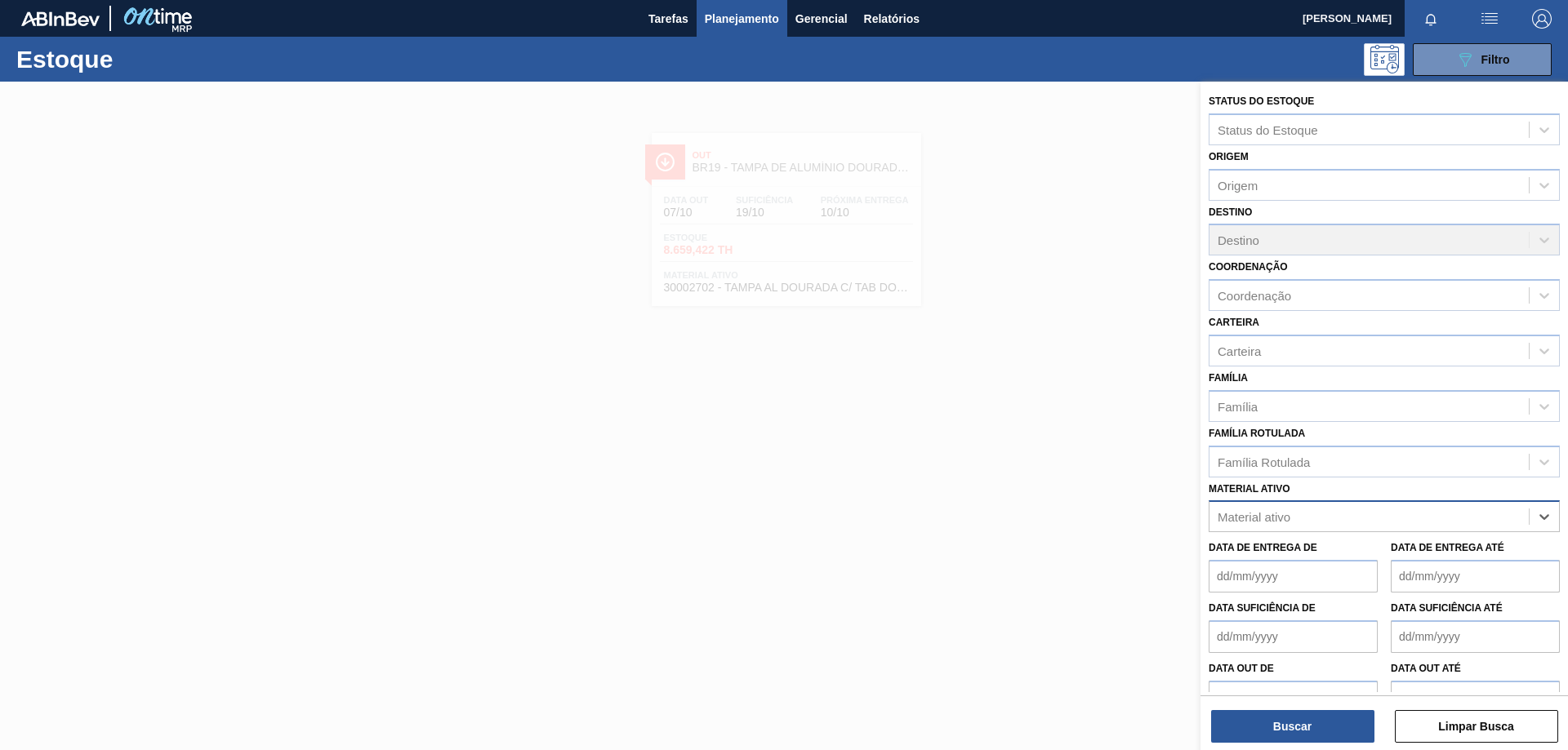
paste ativo "30033934"
type ativo "30033934"
click at [1350, 547] on div "30033934 - ROLHA MET BRAH QR CODE 021CX105" at bounding box center [1384, 557] width 351 height 30
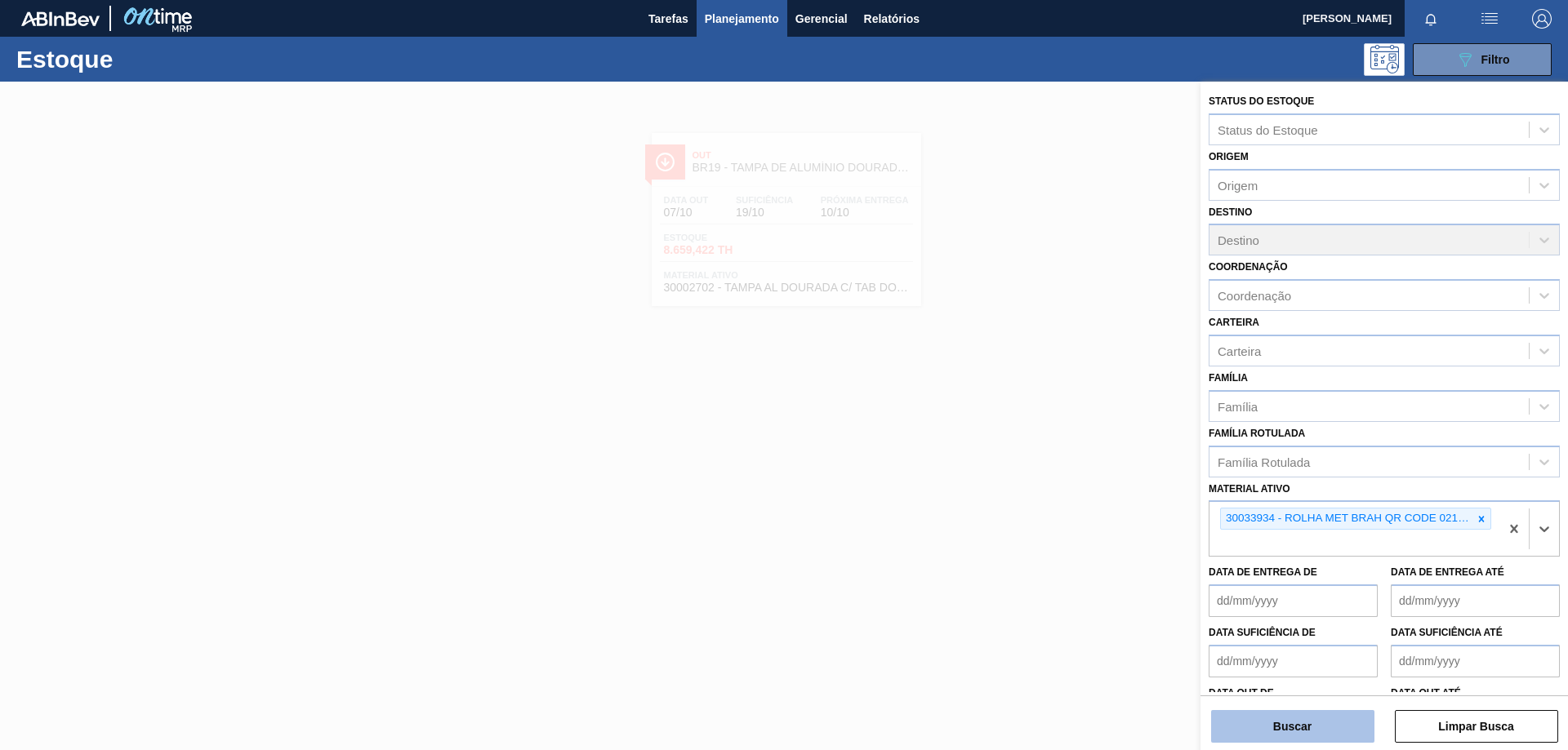
click at [1309, 724] on button "Buscar" at bounding box center [1292, 726] width 163 height 32
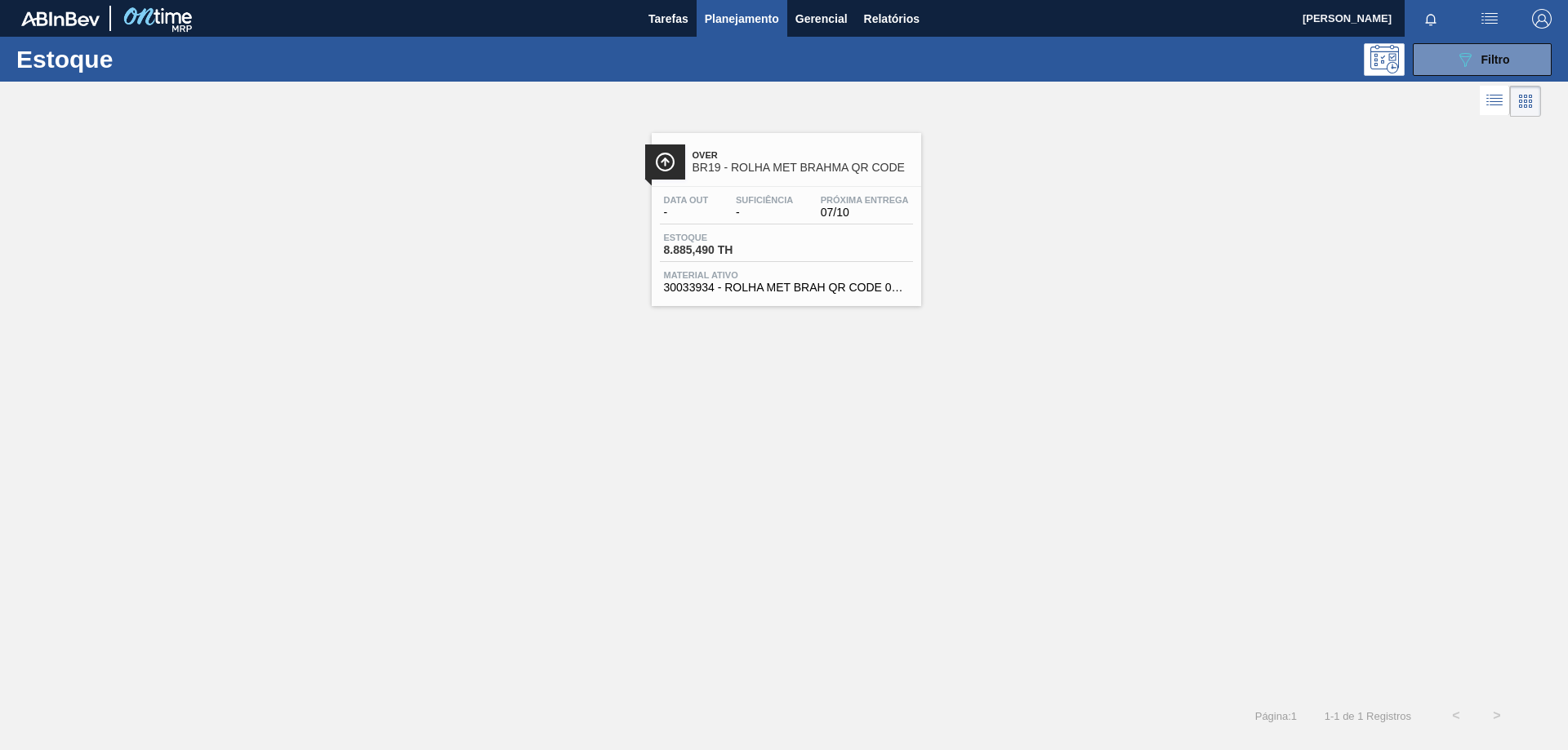
click at [798, 187] on div "Data out - Suficiência - Próxima Entrega 07/10 Estoque 8.885,490 TH Material at…" at bounding box center [786, 242] width 269 height 111
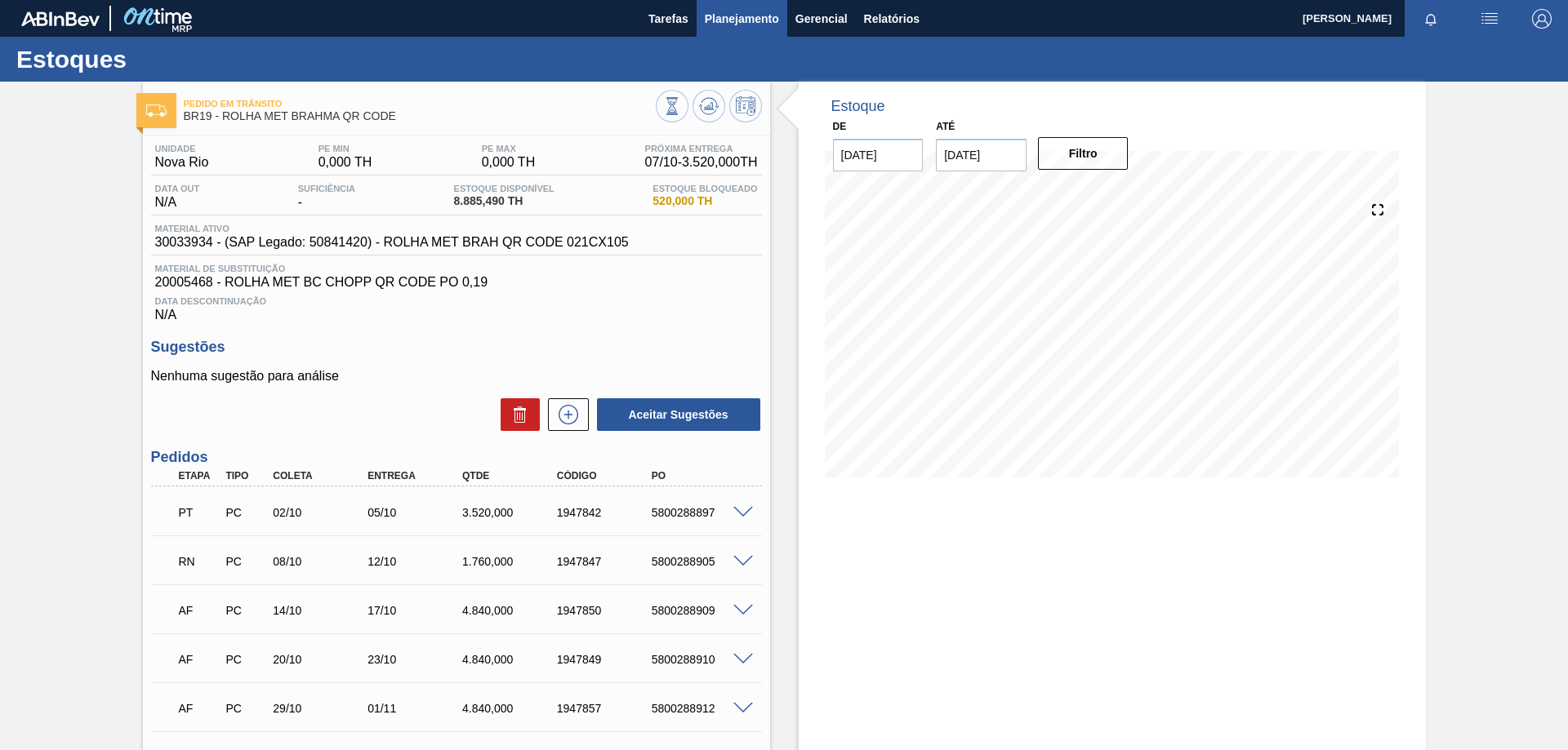
click at [733, 18] on span "Planejamento" at bounding box center [742, 18] width 75 height 19
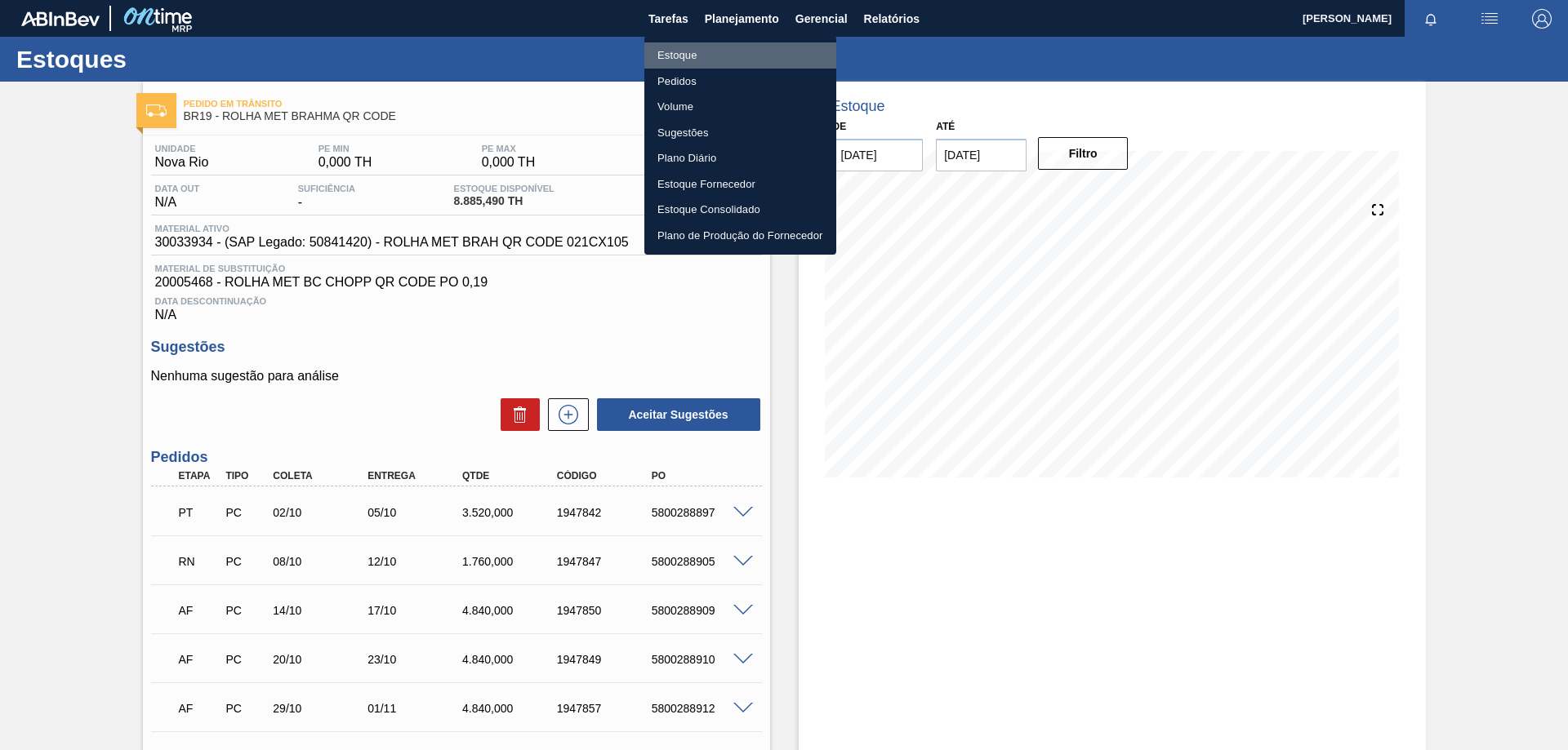
click at [700, 55] on li "Estoque" at bounding box center [740, 55] width 192 height 26
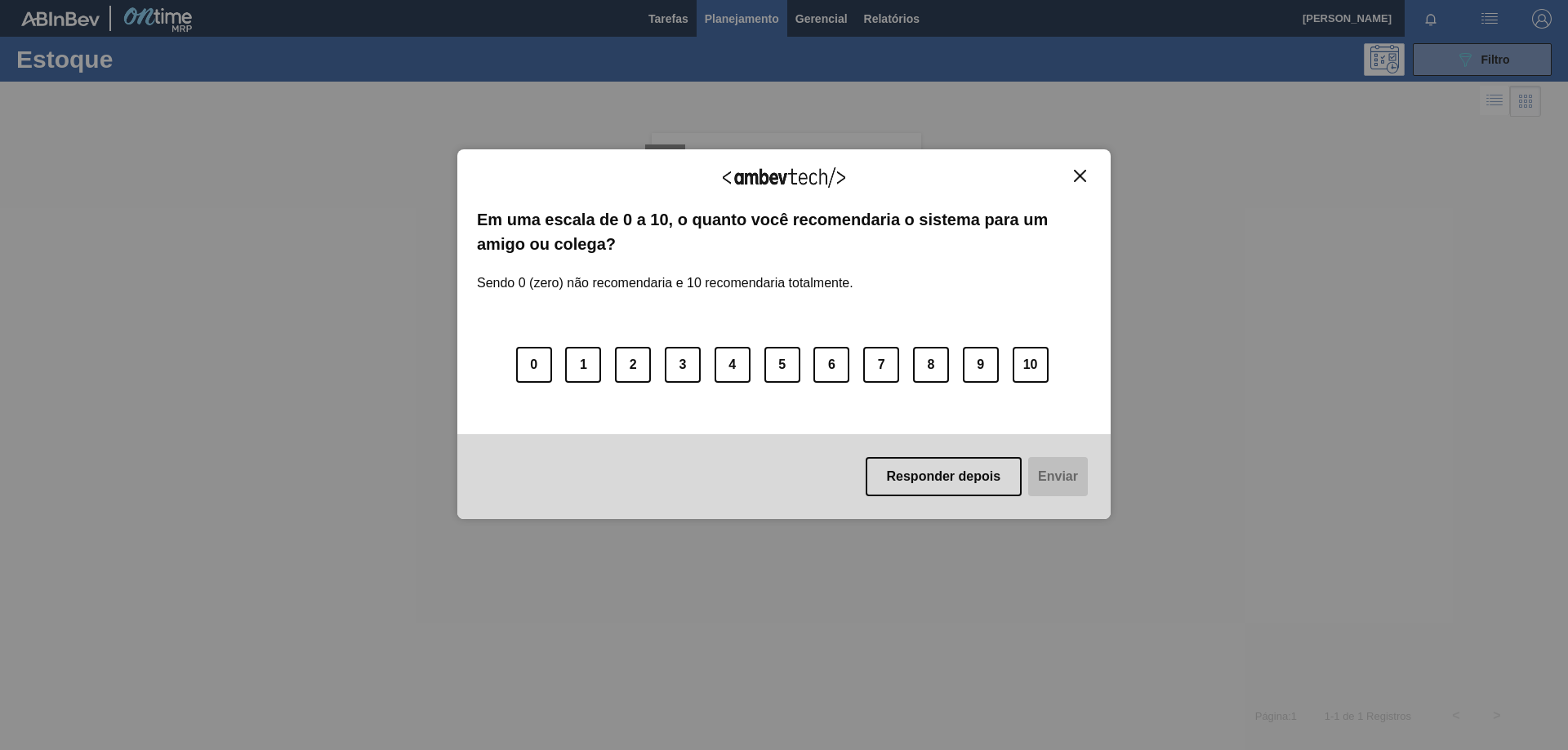
click at [1462, 57] on div "Agradecemos seu feedback! Em uma escala de 0 a 10, o quanto você recomendaria o…" at bounding box center [784, 375] width 1568 height 750
click at [1082, 172] on img "Close" at bounding box center [1079, 175] width 12 height 12
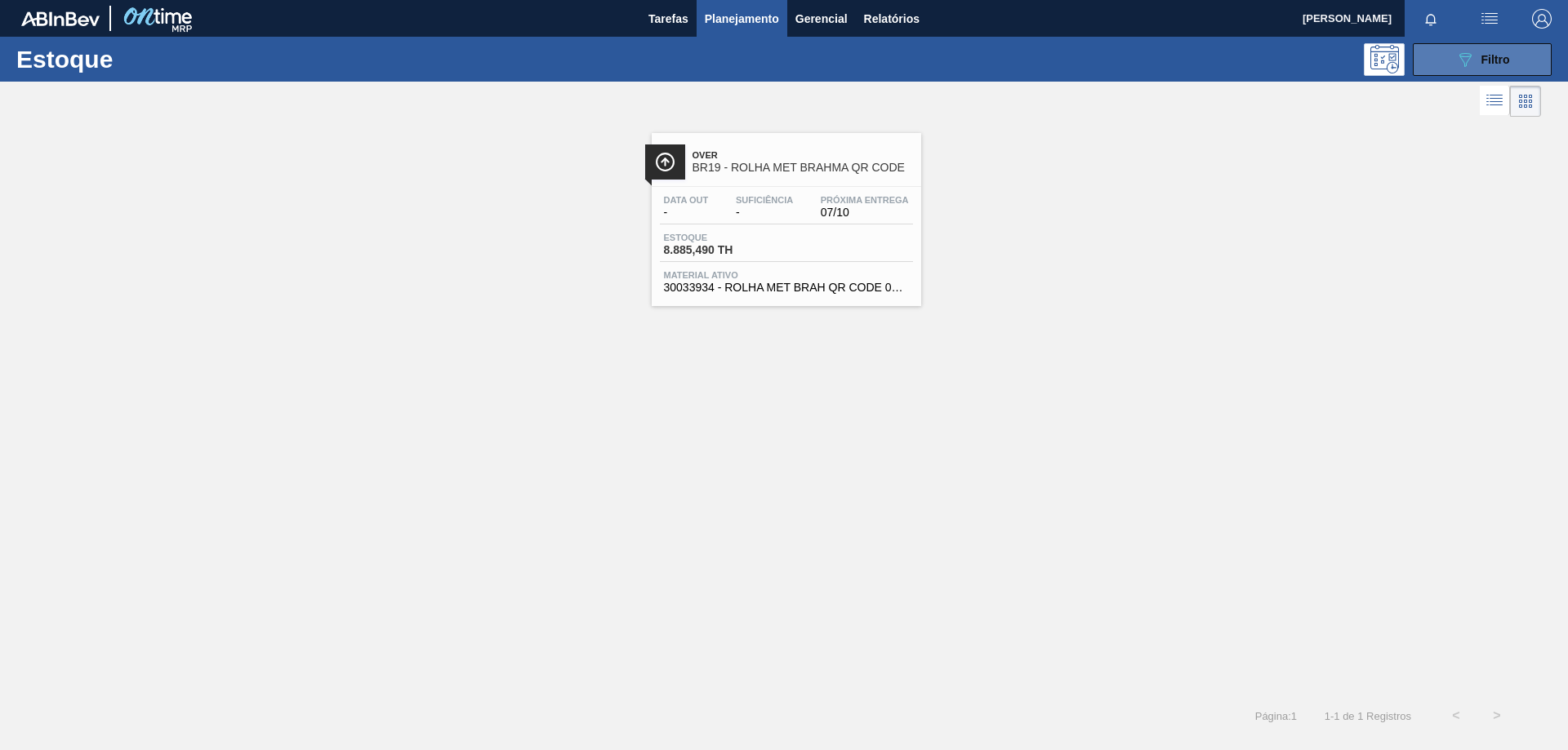
click at [1426, 63] on button "089F7B8B-B2A5-4AFE-B5C0-19BA573D28AC Filtro" at bounding box center [1482, 59] width 139 height 32
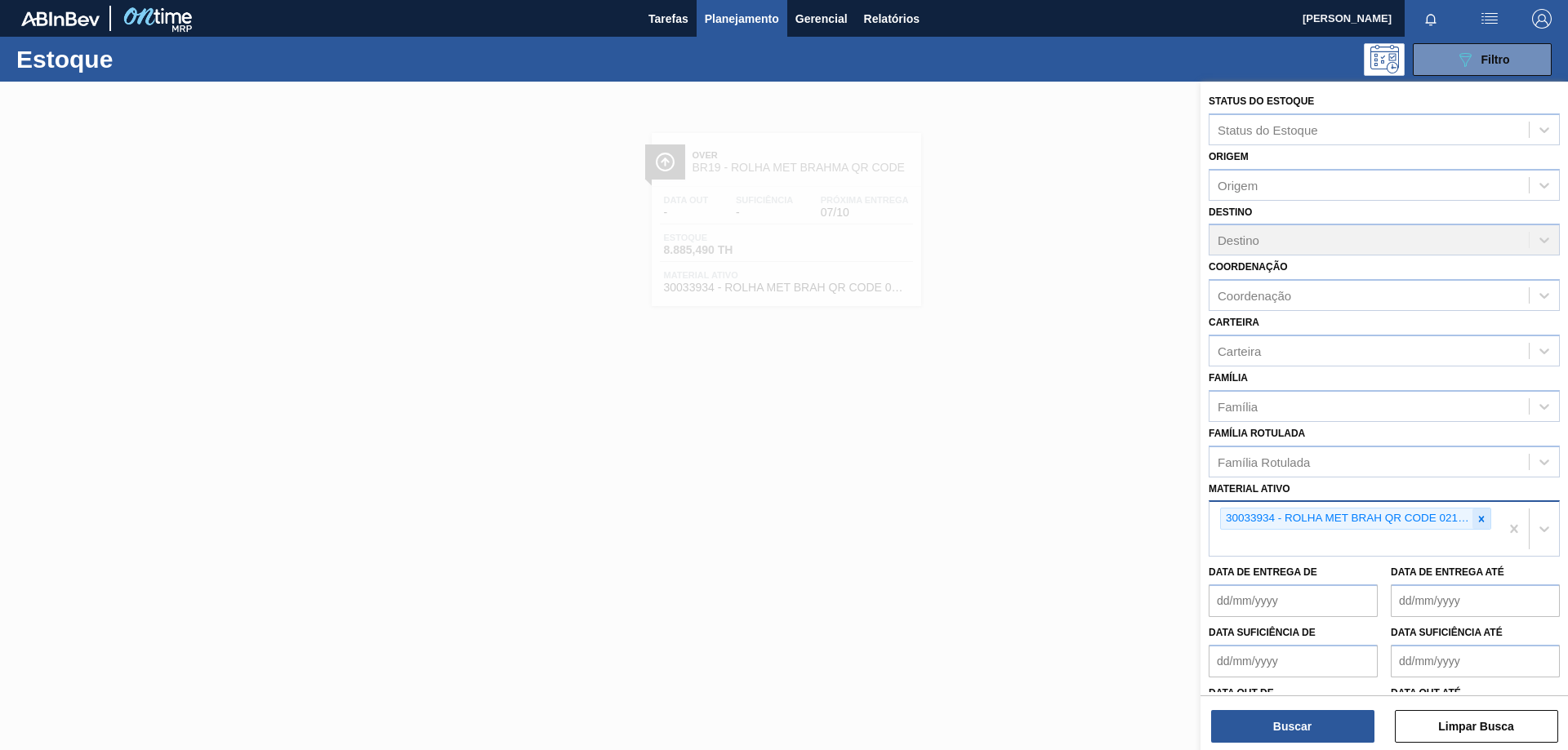
click at [1480, 521] on icon at bounding box center [1482, 519] width 6 height 6
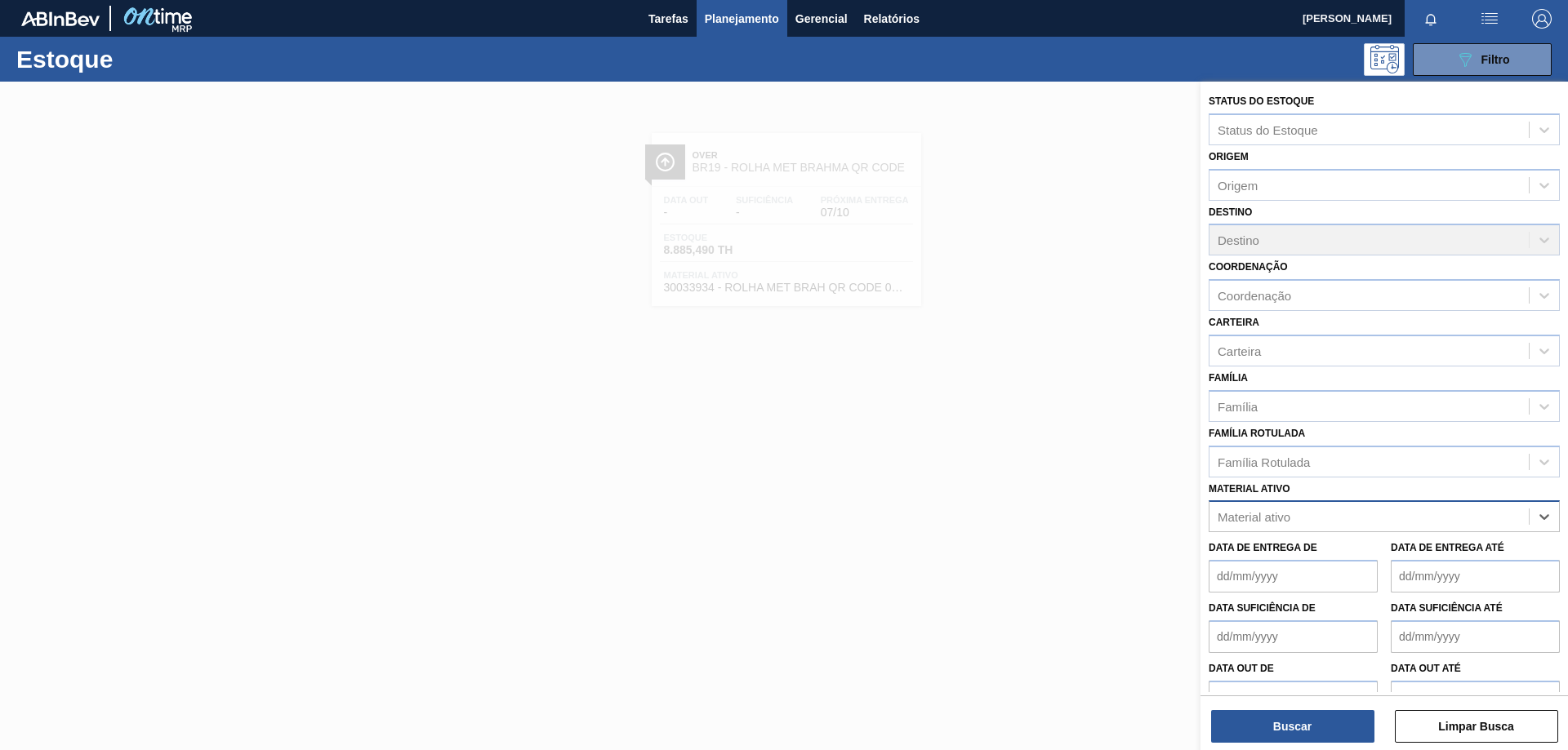
click at [1432, 525] on div "Material ativo" at bounding box center [1369, 518] width 319 height 24
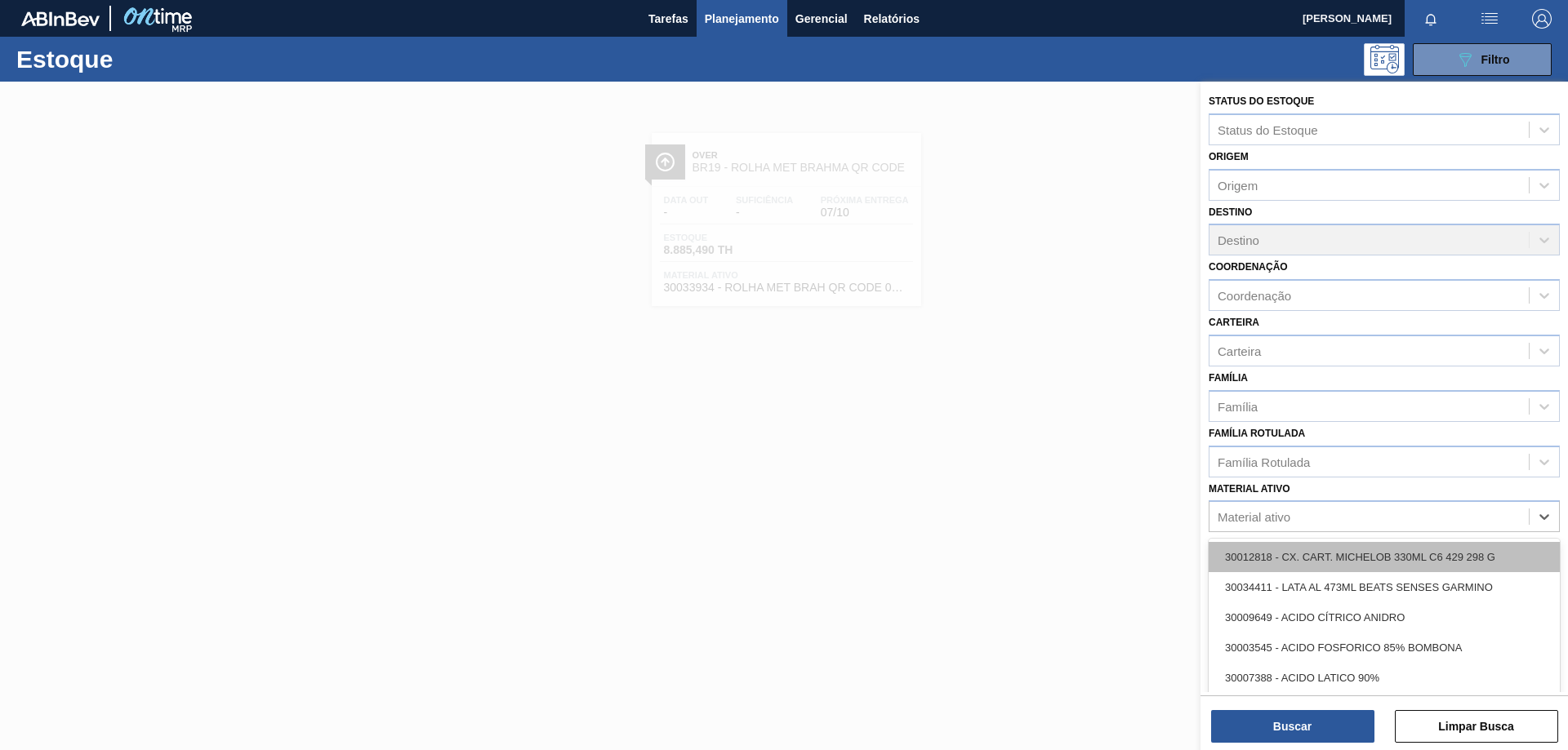
paste ativo "30012602"
type ativo "30012602"
click at [1371, 570] on div "30012602 - FILME C. 800X65 SK 473ML C12 429" at bounding box center [1384, 557] width 351 height 30
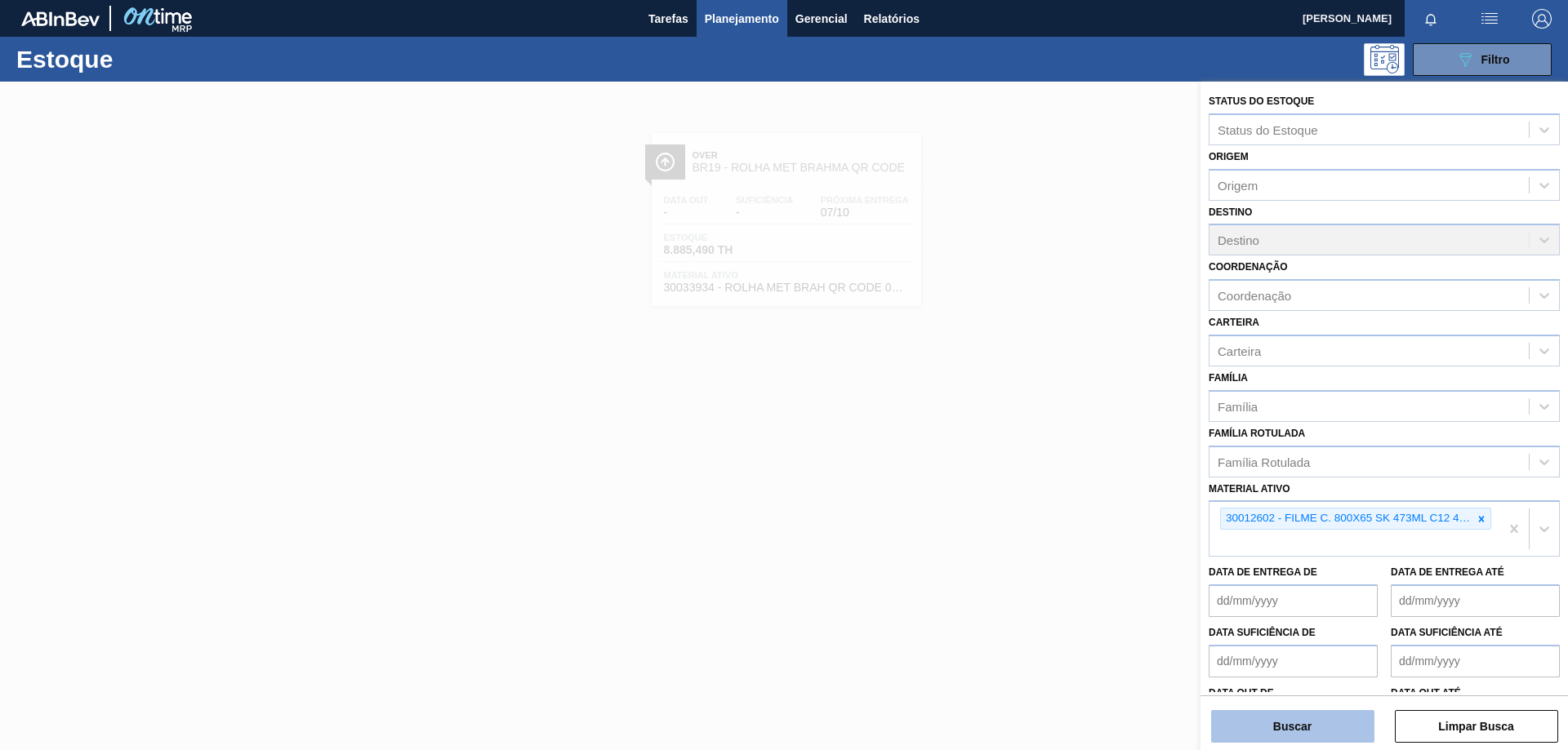
click at [1287, 721] on button "Buscar" at bounding box center [1292, 726] width 163 height 32
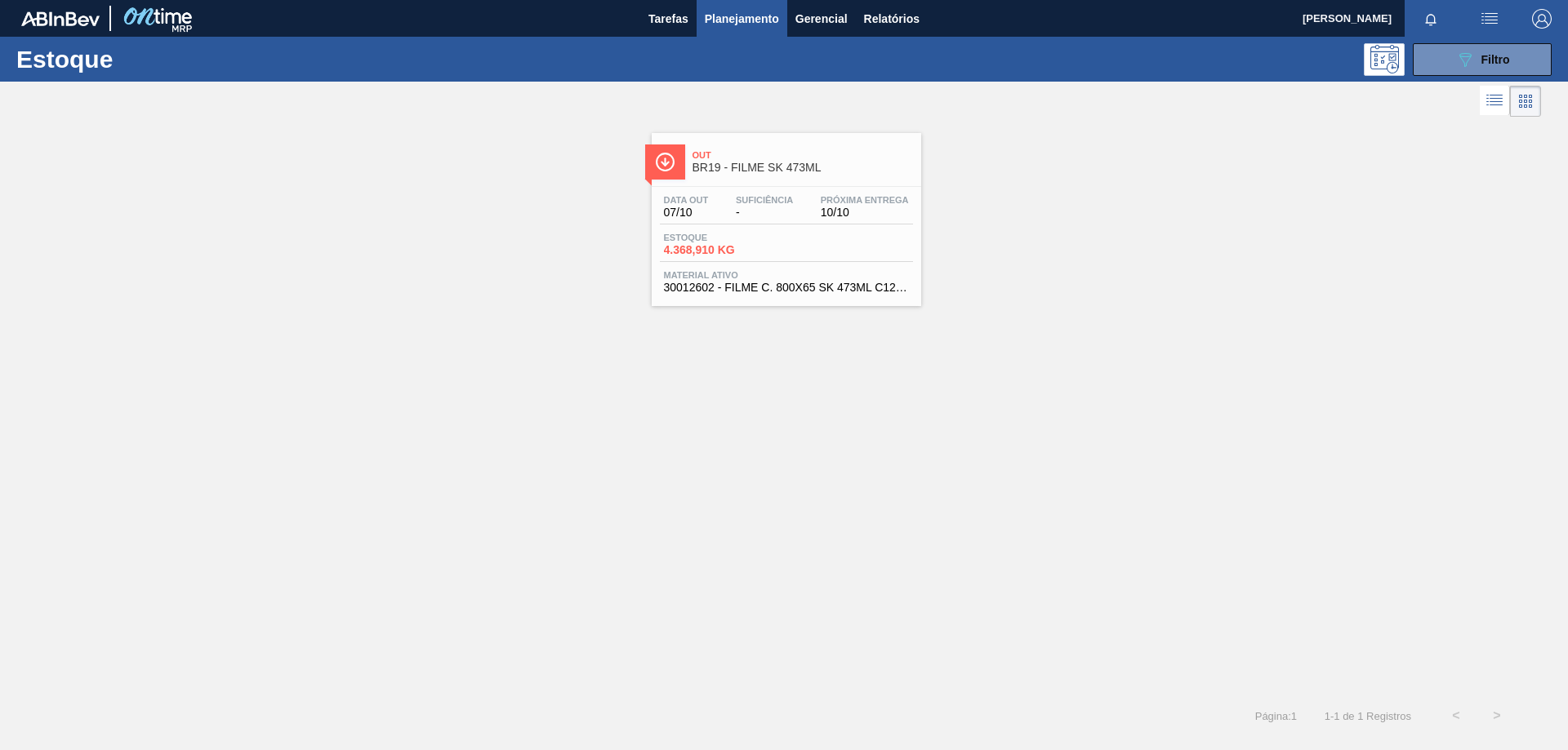
click at [770, 229] on div "Data [DATE] Suficiência - Próxima Entrega 10/10 Estoque 4.368,910 KG Material a…" at bounding box center [786, 242] width 269 height 111
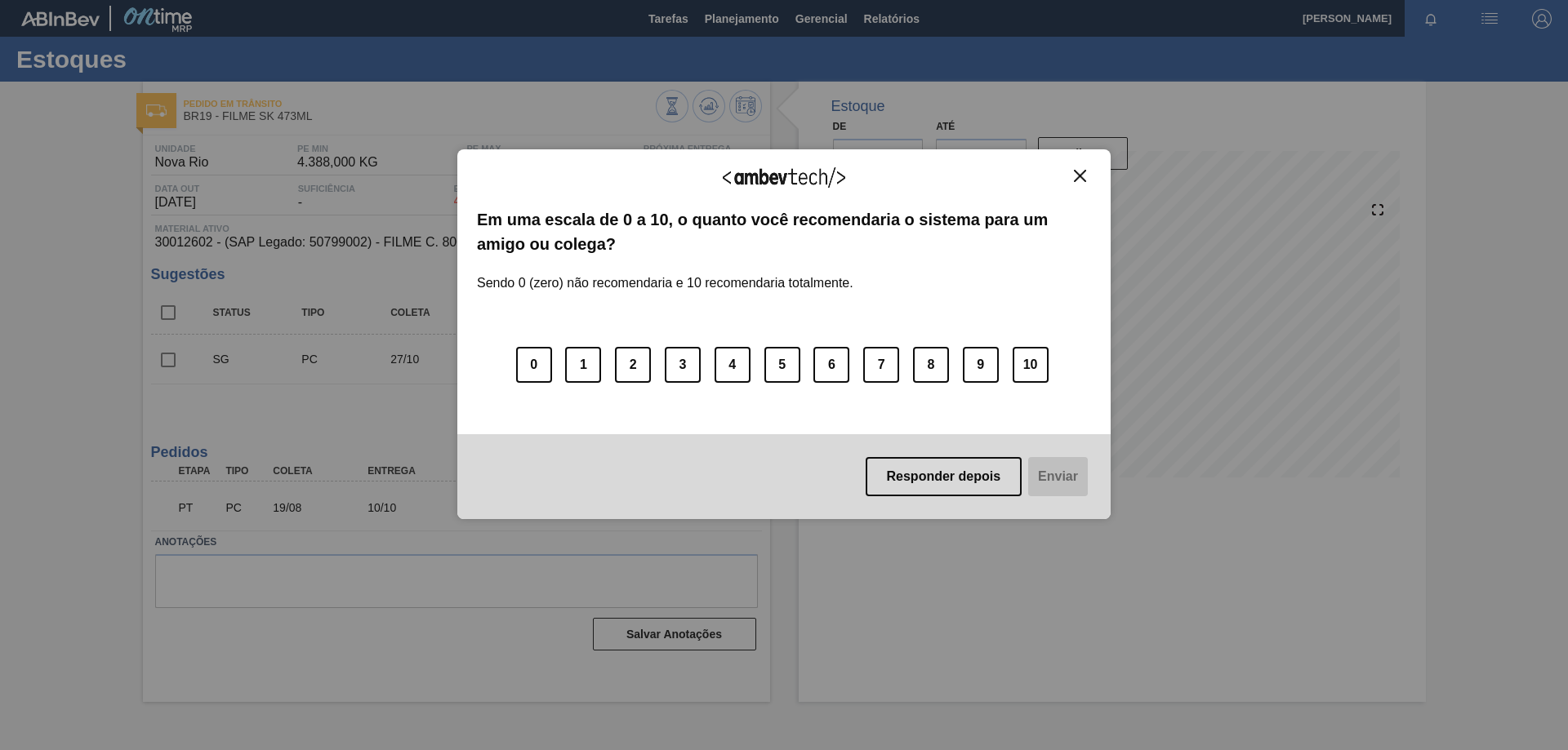
click at [1083, 180] on img "Close" at bounding box center [1079, 175] width 12 height 12
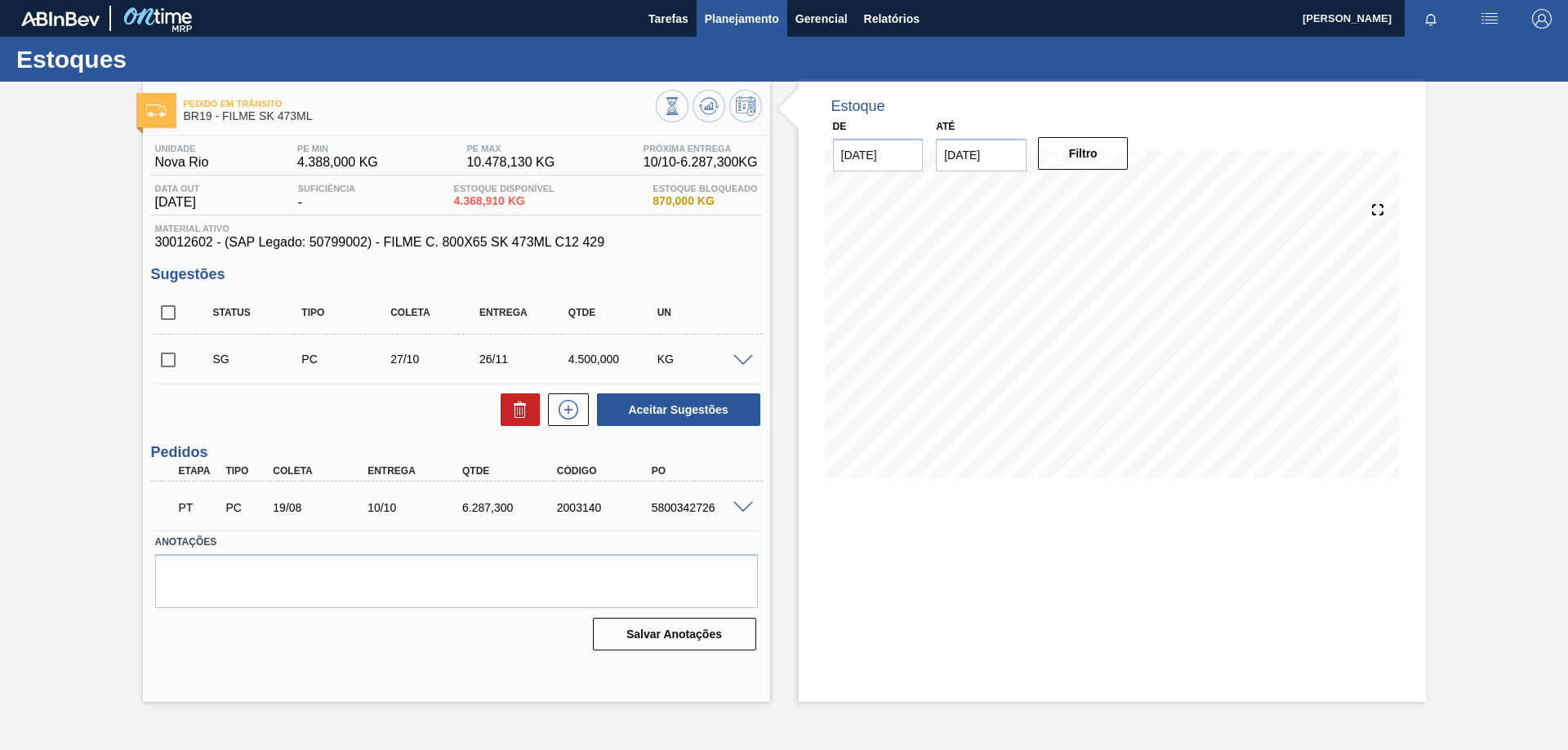
click at [721, 17] on span "Planejamento" at bounding box center [742, 18] width 75 height 19
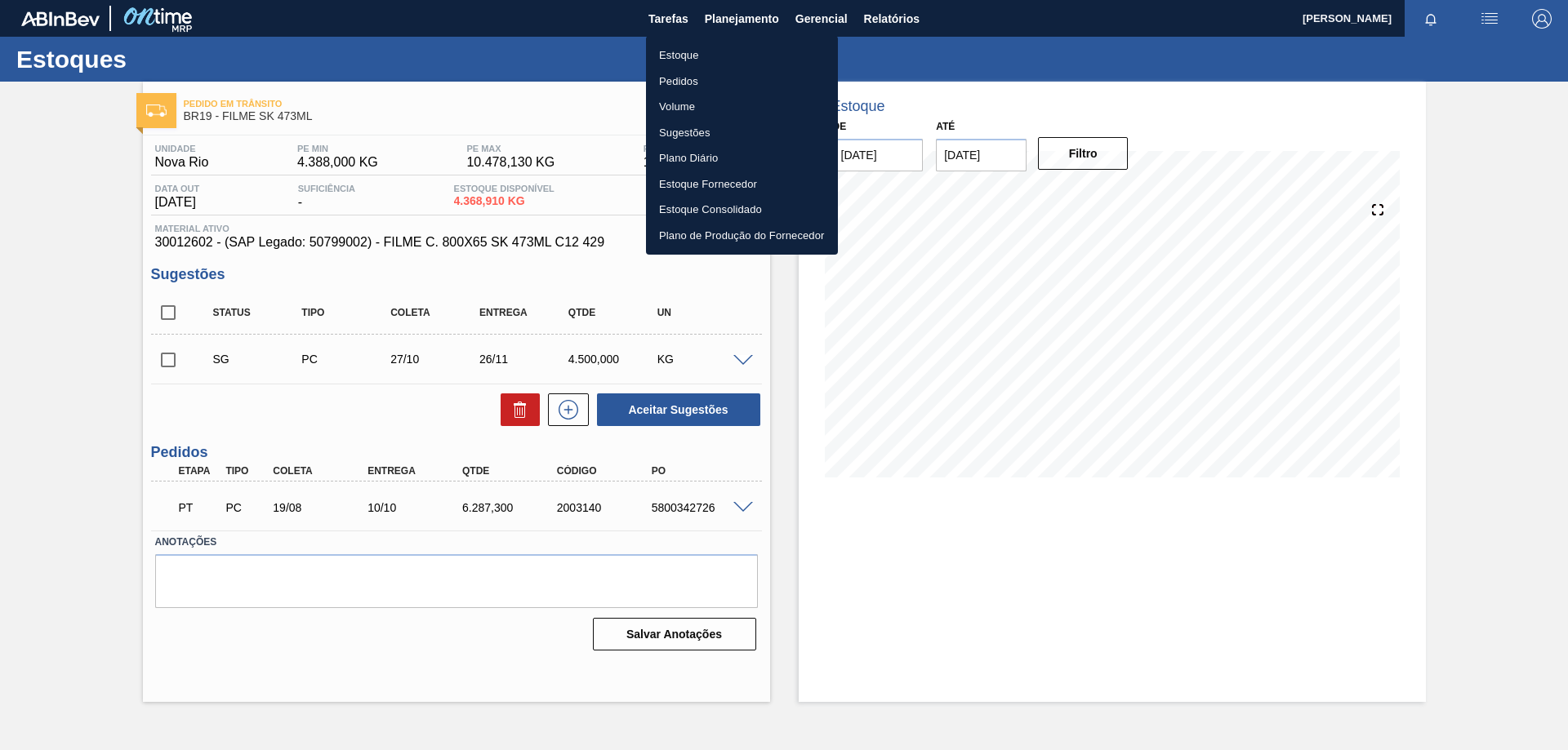
click at [693, 64] on li "Estoque" at bounding box center [742, 55] width 192 height 26
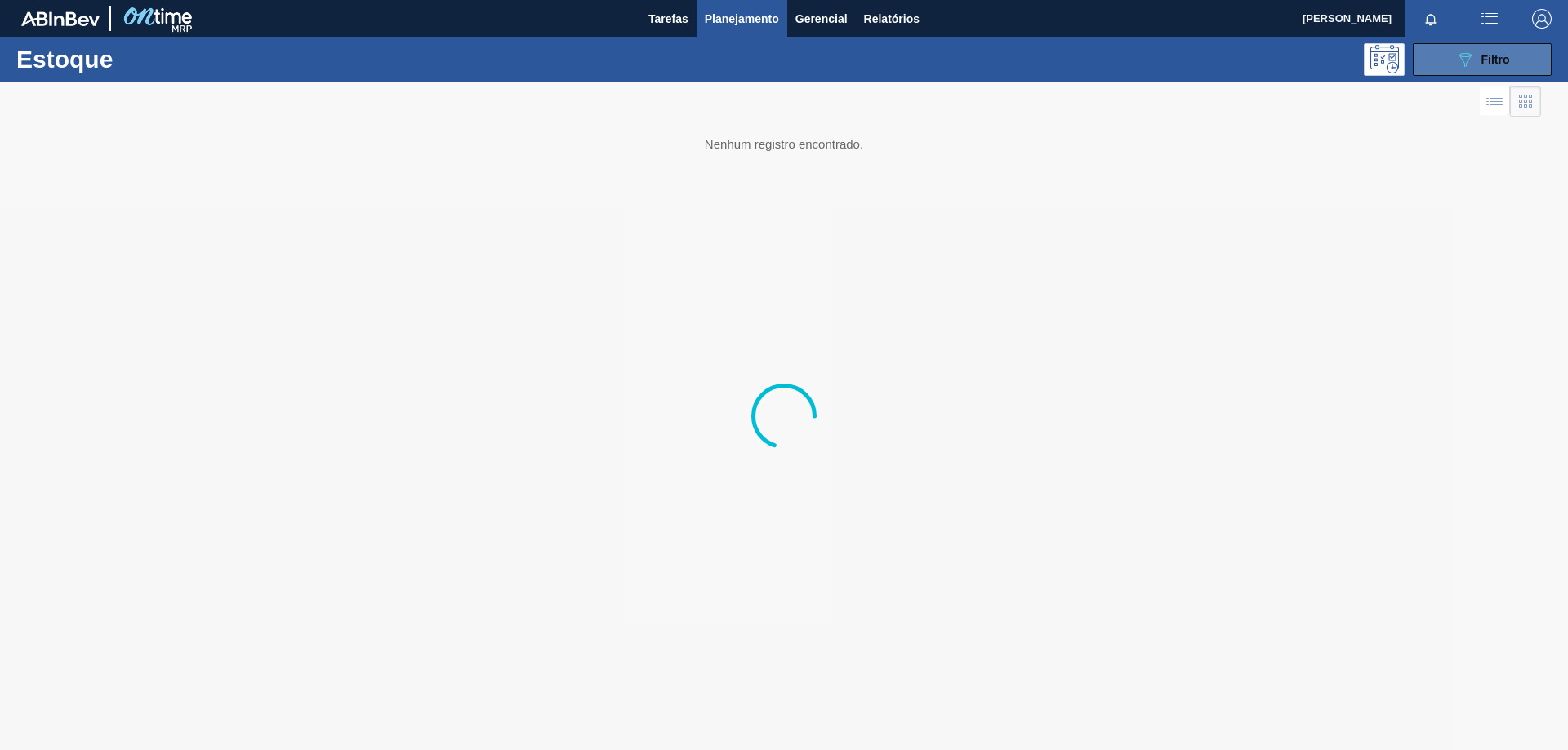
click at [1432, 62] on button "089F7B8B-B2A5-4AFE-B5C0-19BA573D28AC Filtro" at bounding box center [1482, 59] width 139 height 32
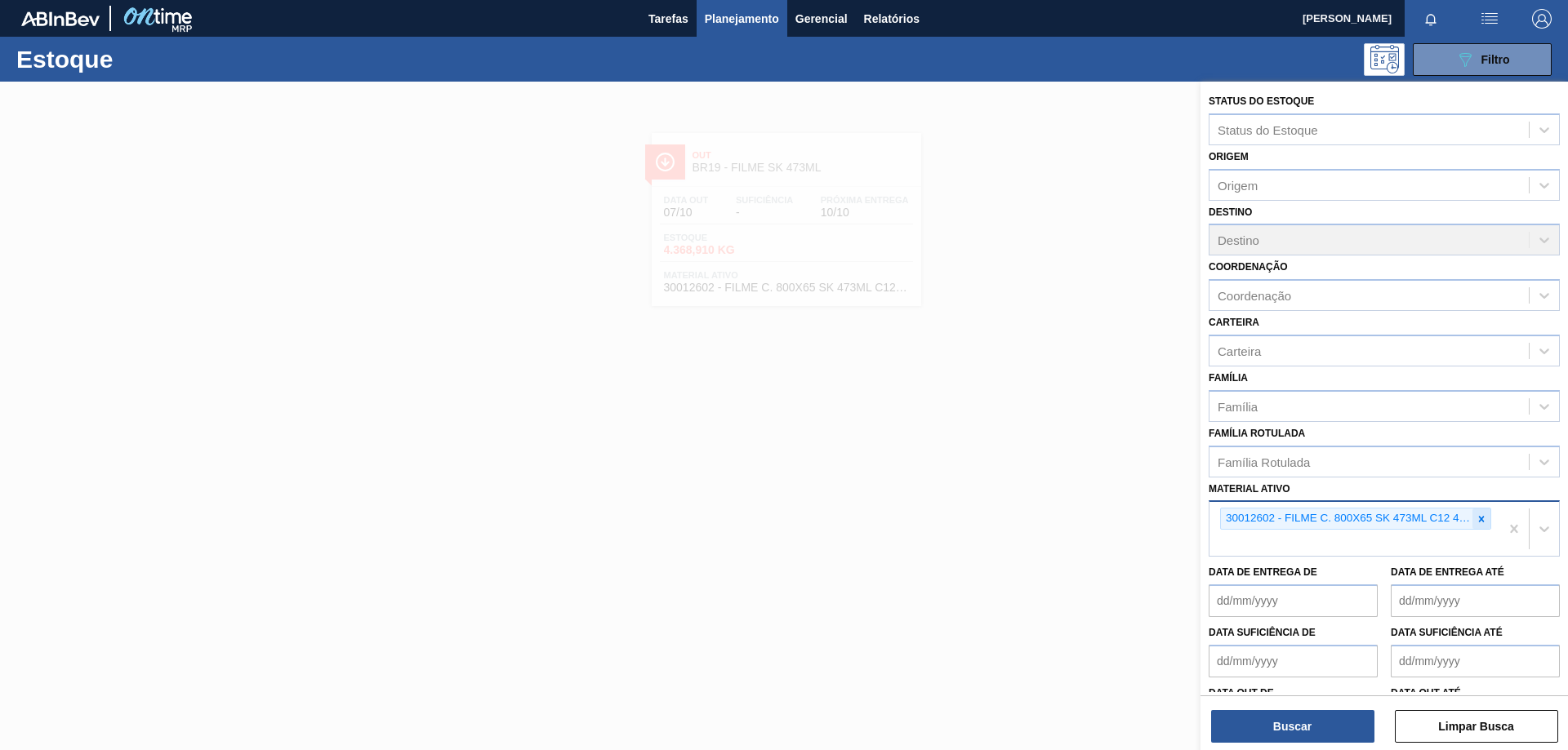
click at [1476, 520] on icon at bounding box center [1481, 519] width 11 height 11
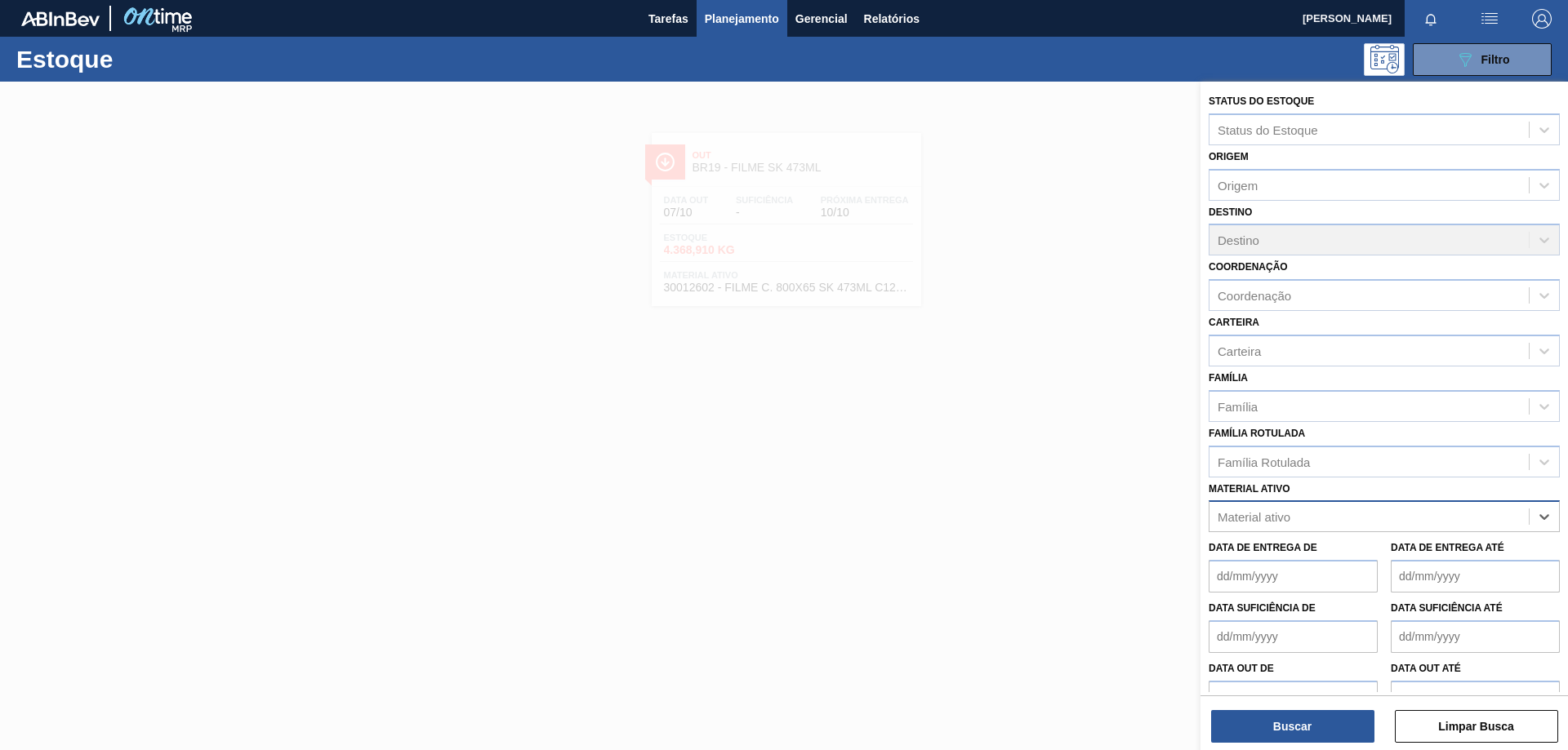
paste ativo "30002702"
type ativo "30002702"
click at [1394, 545] on div "30002702 - TAMPA AL DOURADA C/ TAB DOURADO" at bounding box center [1384, 557] width 351 height 30
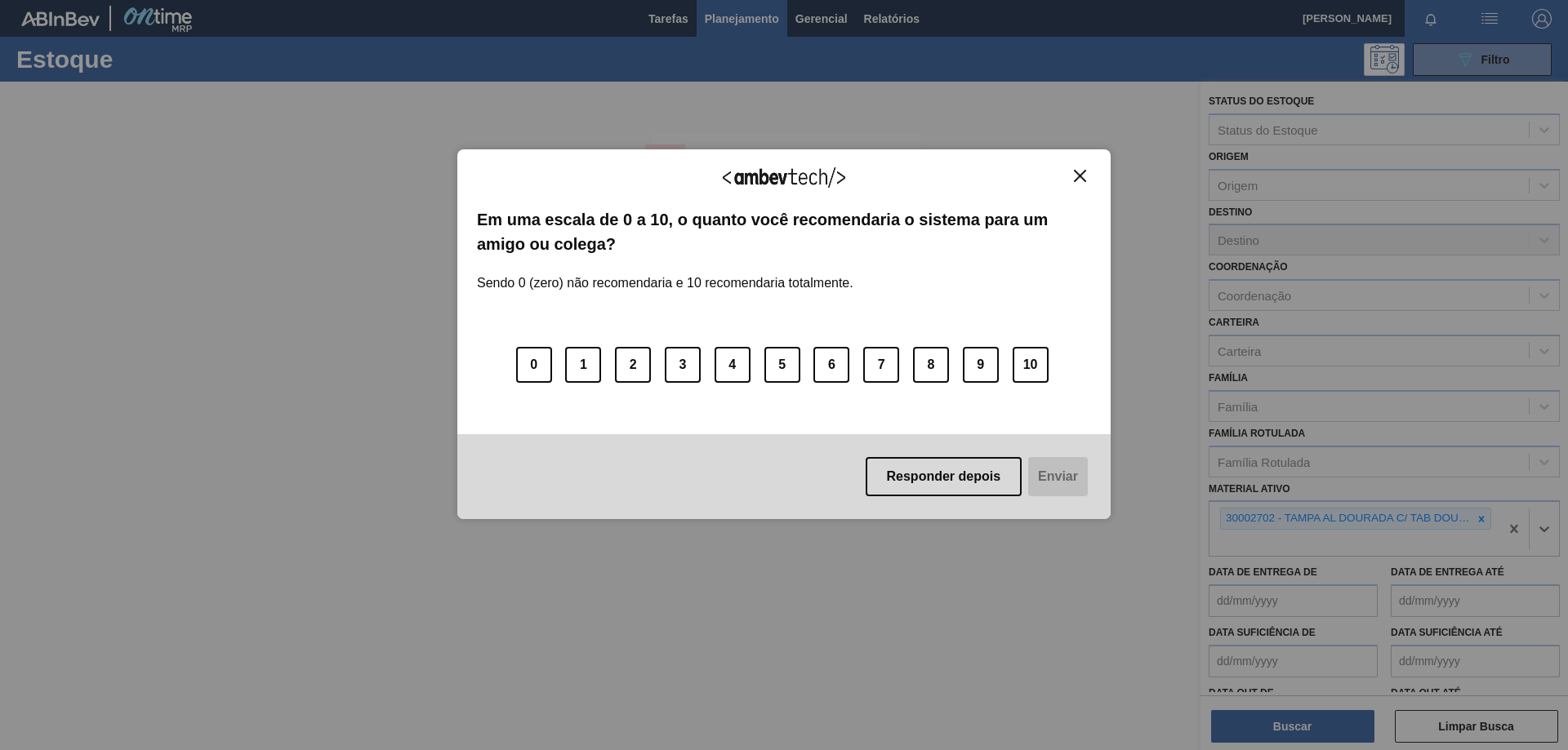
click at [1079, 175] on img "Close" at bounding box center [1079, 175] width 12 height 12
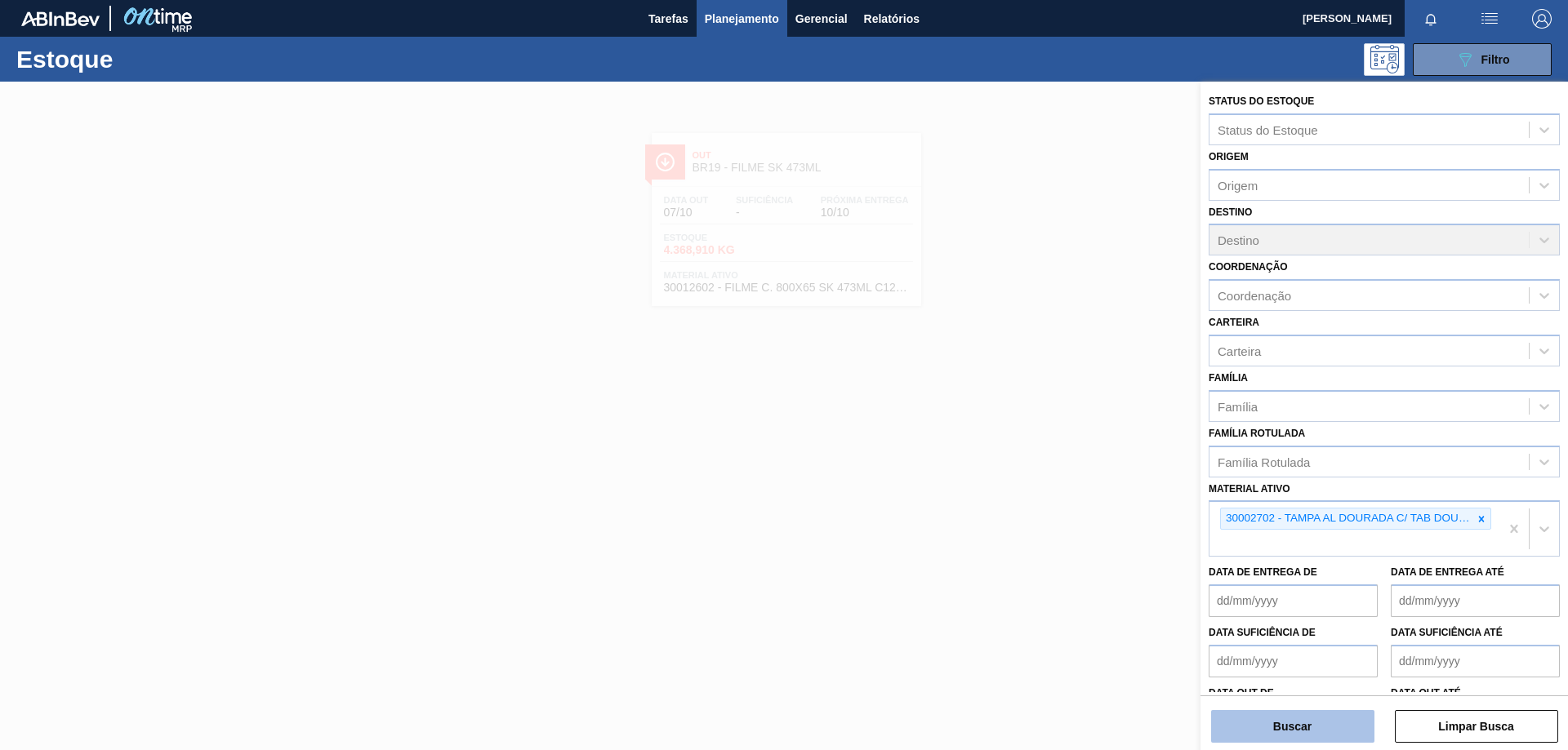
click at [1269, 712] on button "Buscar" at bounding box center [1292, 726] width 163 height 32
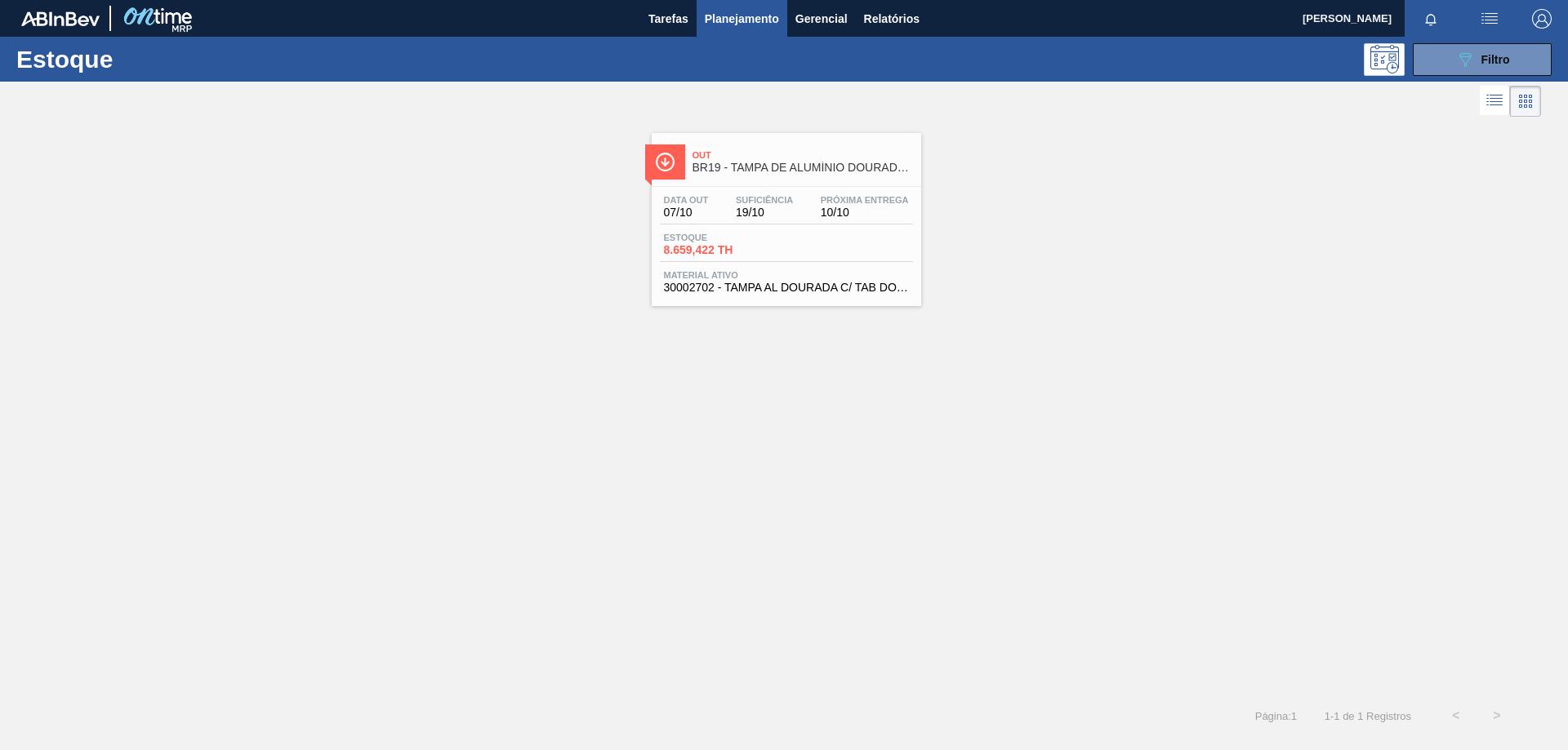
click at [766, 190] on div "Data [DATE] Suficiência 19/10 Próxima Entrega 10/10 Estoque 8.659,422 TH Materi…" at bounding box center [786, 242] width 269 height 111
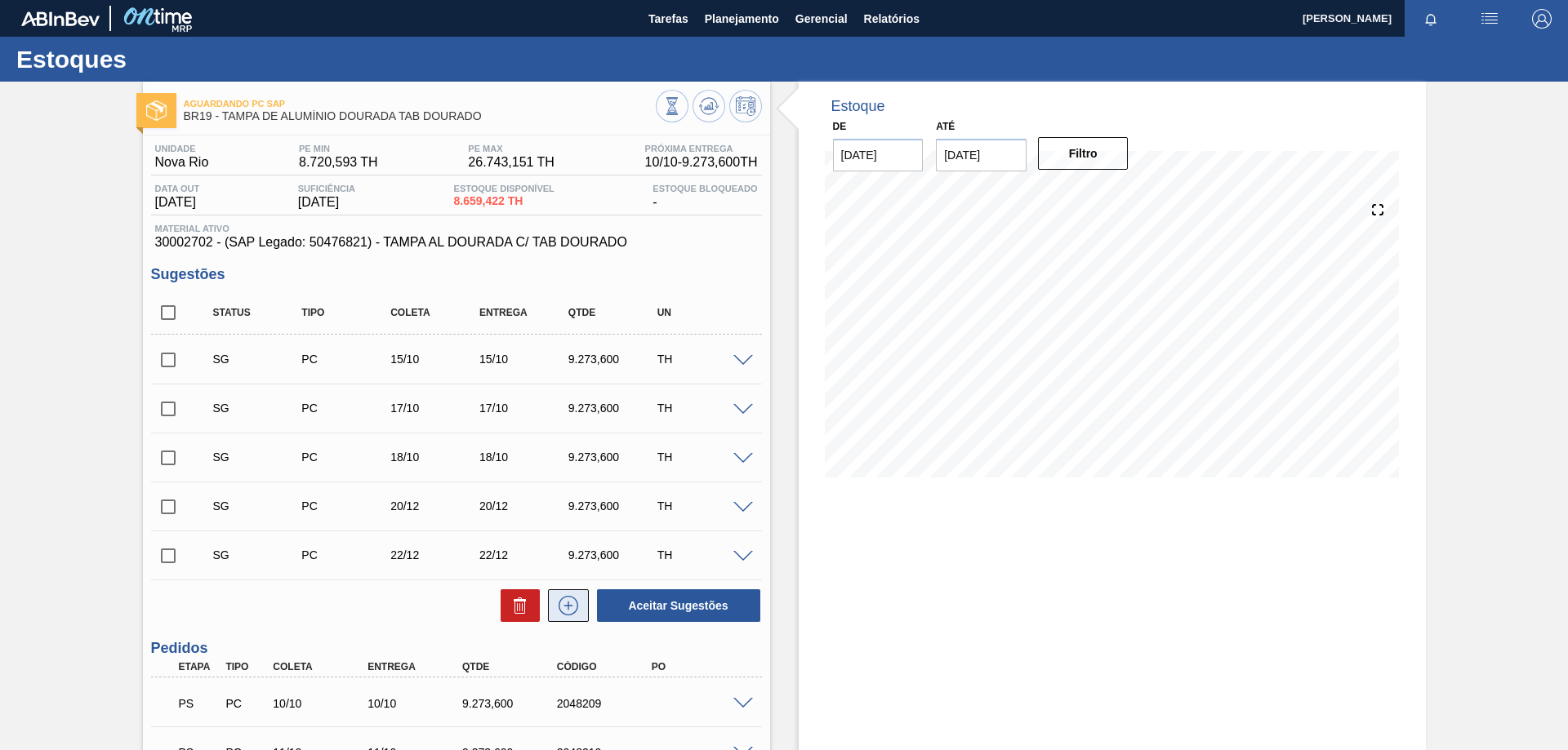
scroll to position [159, 0]
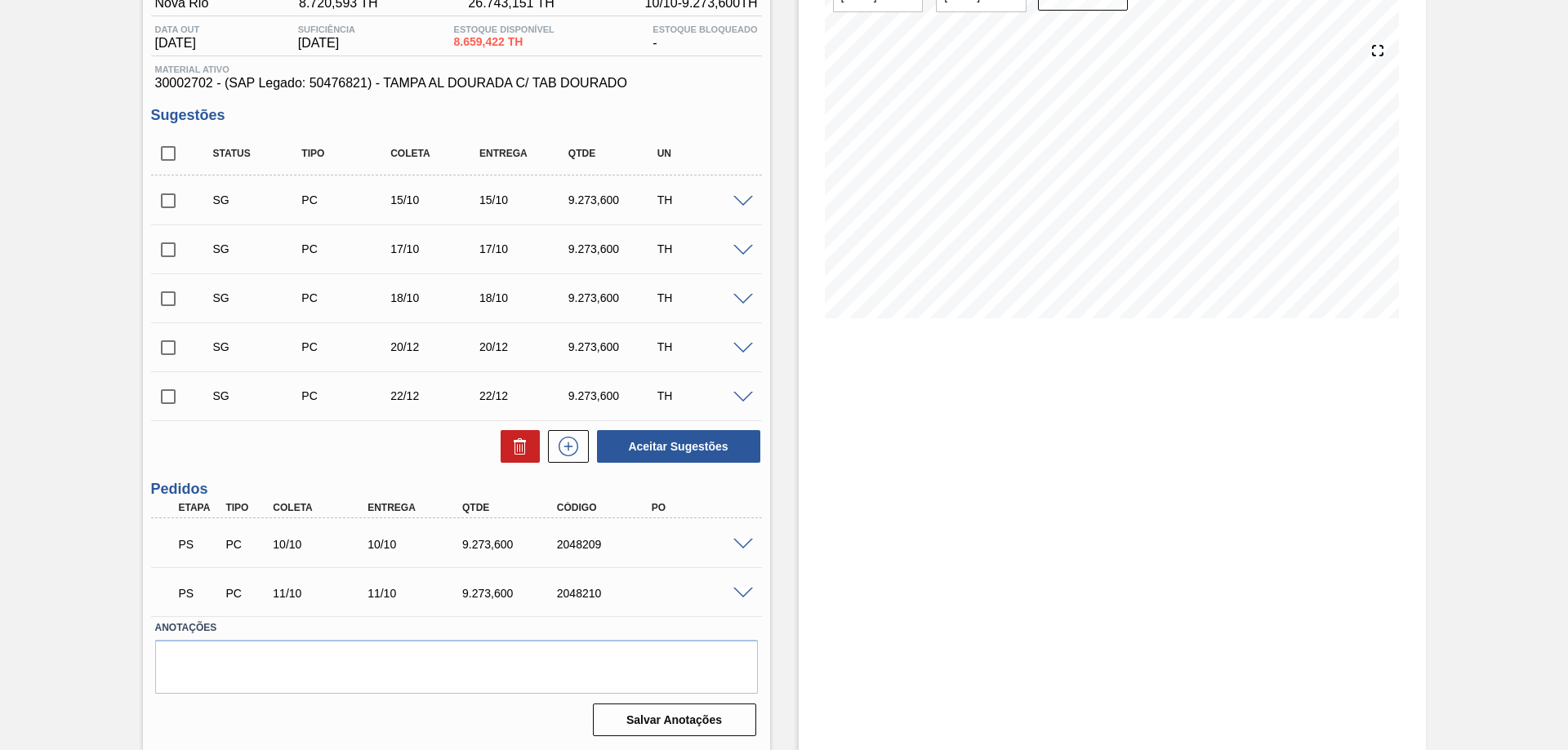
click at [742, 542] on span at bounding box center [743, 545] width 19 height 12
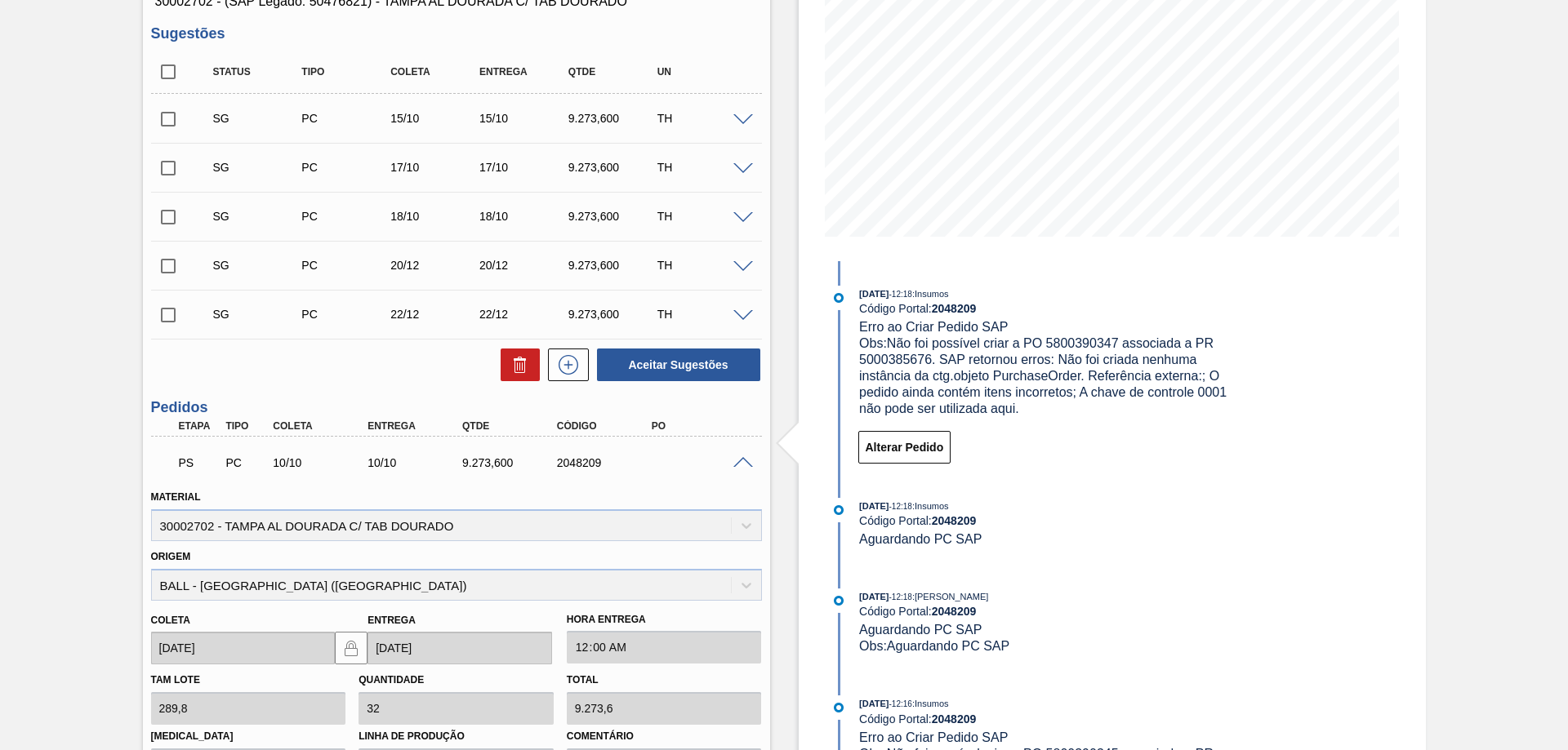
scroll to position [322, 0]
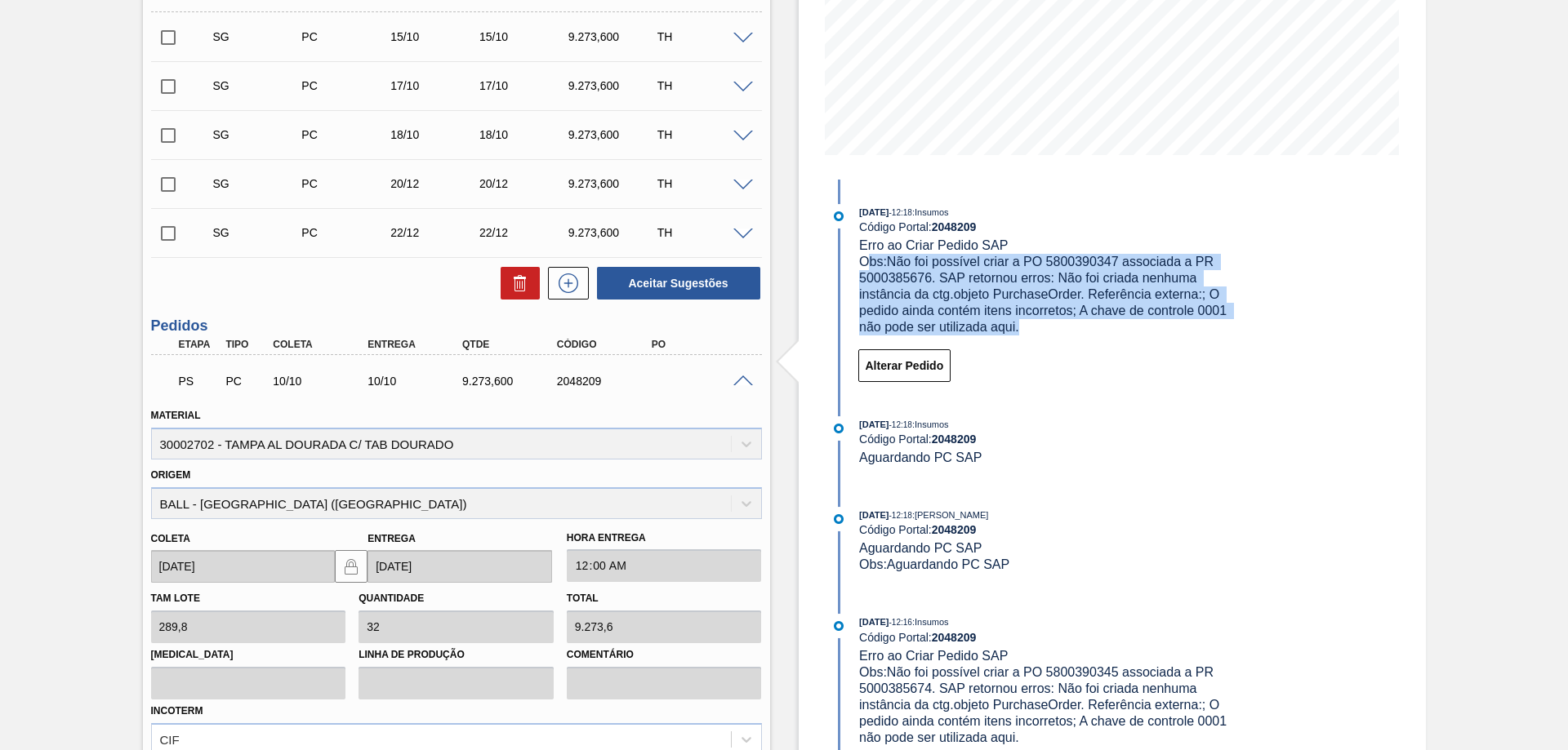
click at [869, 264] on div "[DATE] 12:18 : Insumos Código Portal: 2048209 Erro ao Criar Pedido SAP Obs: Não…" at bounding box center [1038, 299] width 420 height 188
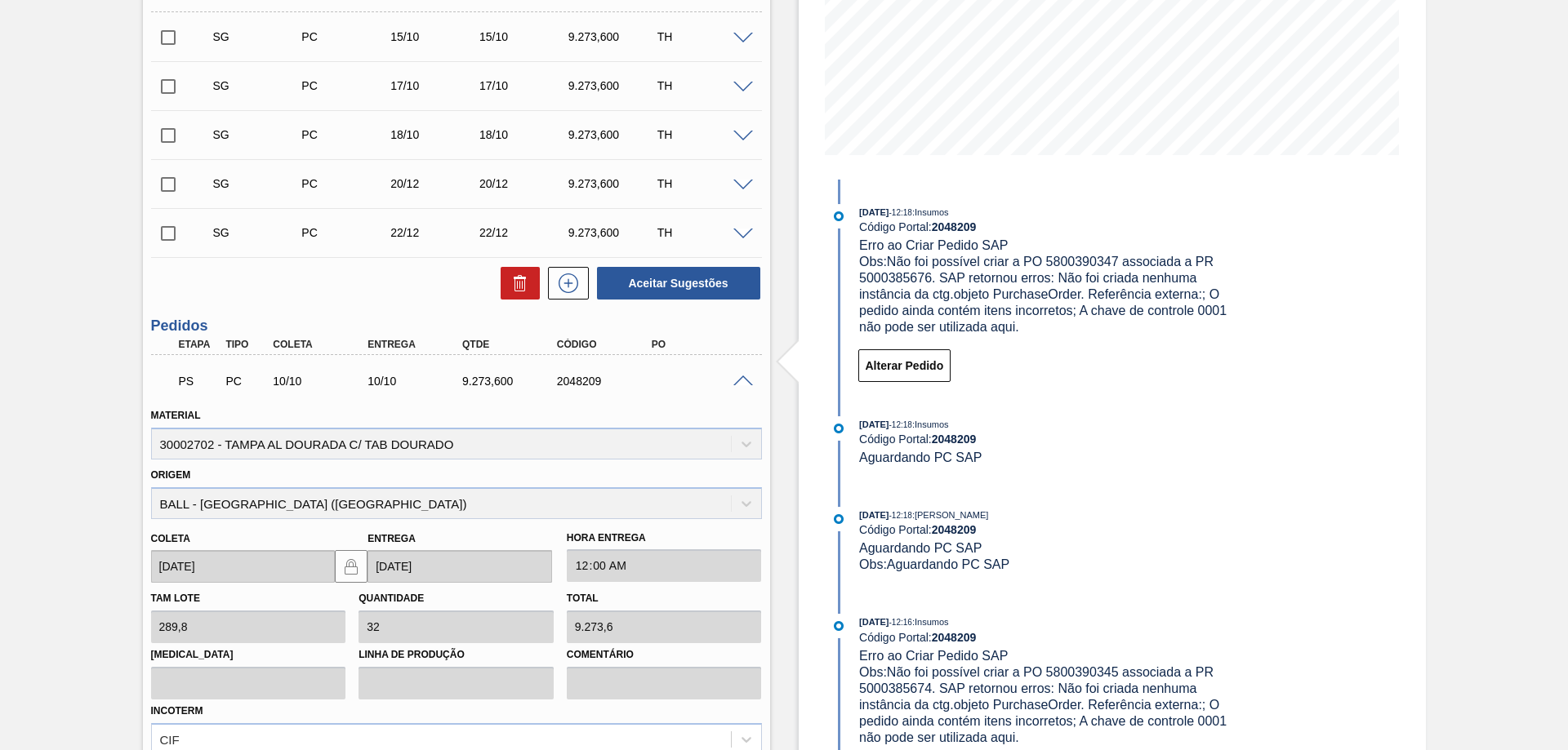
click at [1431, 346] on div "Aguardando PC SAP BR19 - [GEOGRAPHIC_DATA] DE ALUMÍNIO DOURADA TAB DOURADO Unid…" at bounding box center [784, 371] width 1568 height 1224
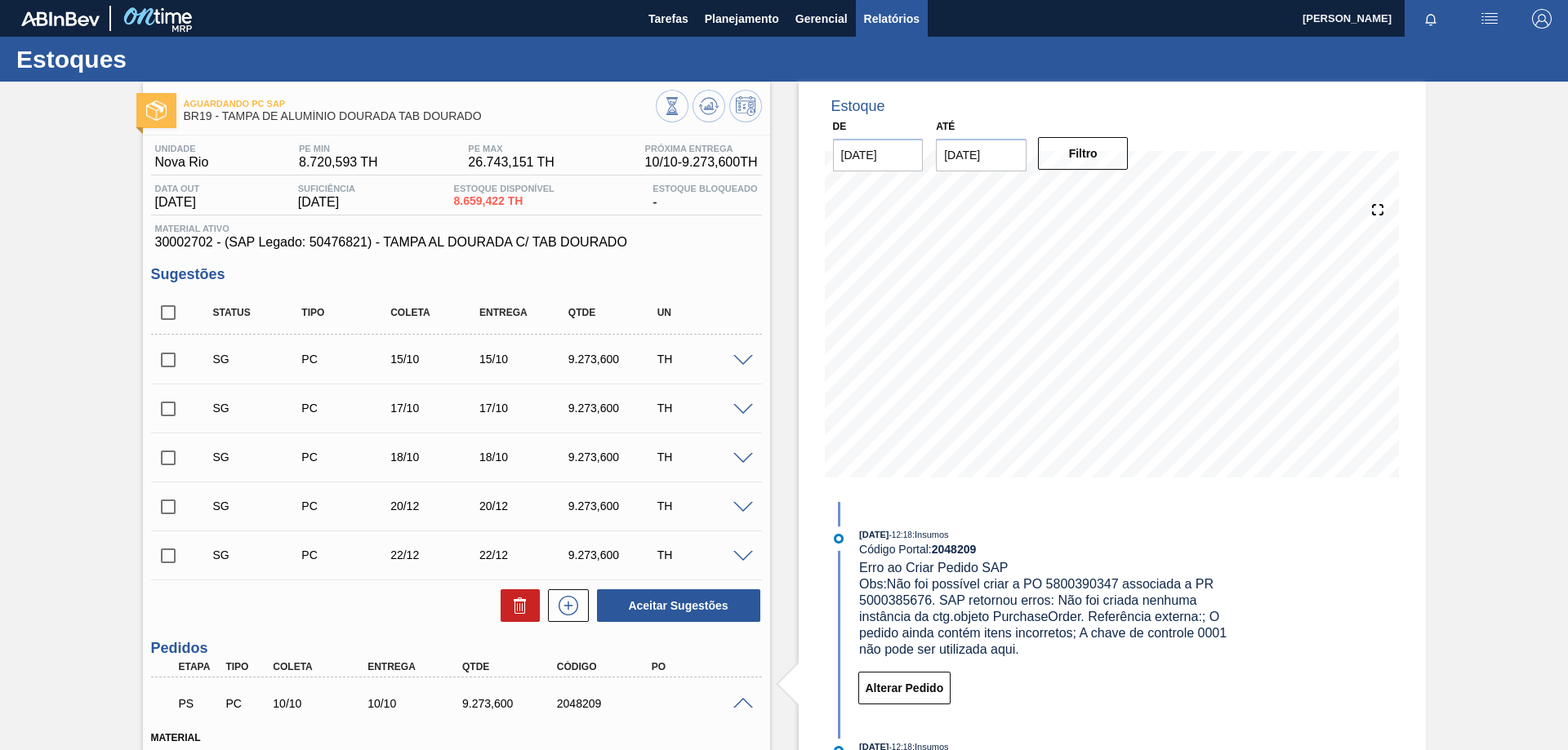
click at [902, 9] on span "Relatórios" at bounding box center [892, 18] width 55 height 19
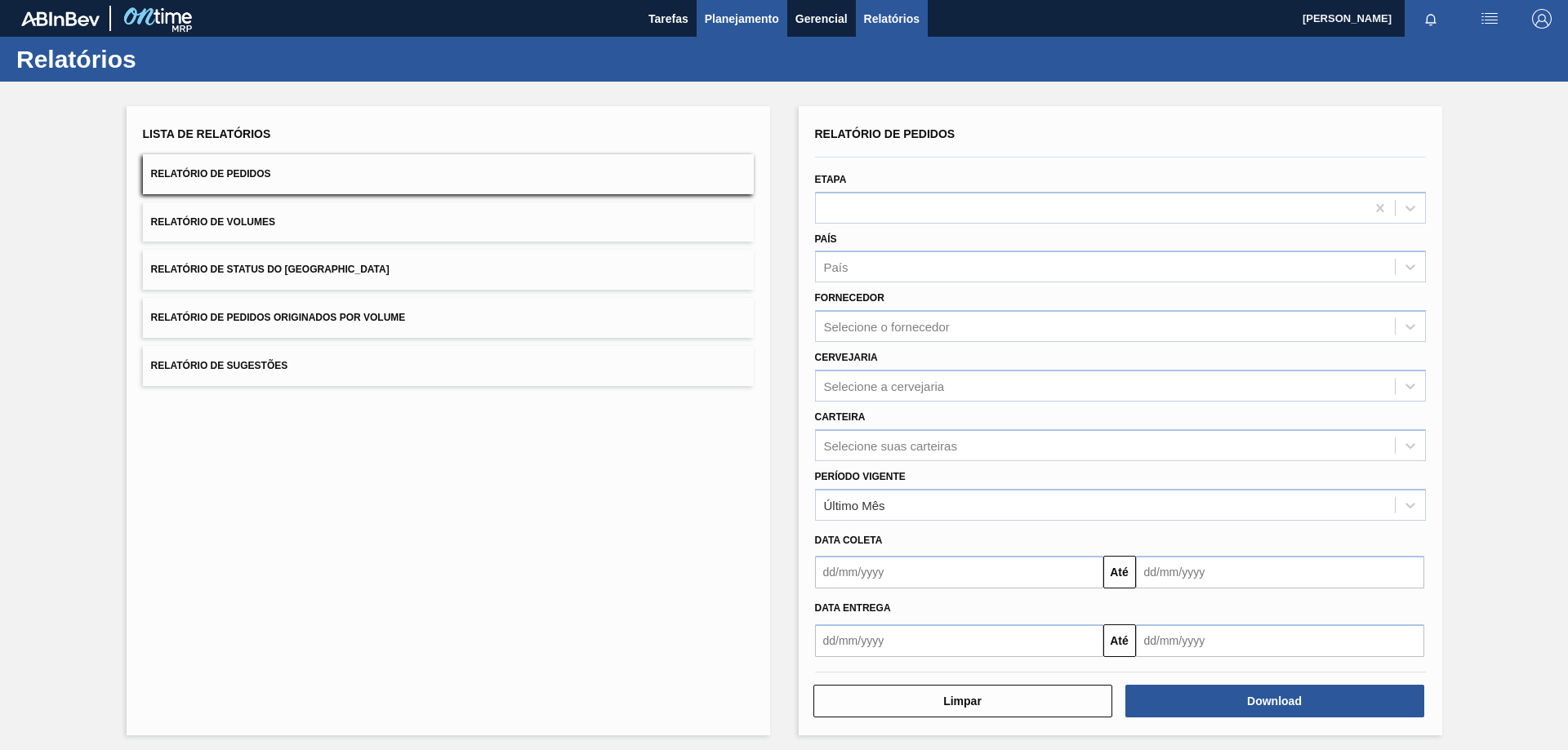
click at [758, 25] on span "Planejamento" at bounding box center [742, 18] width 75 height 19
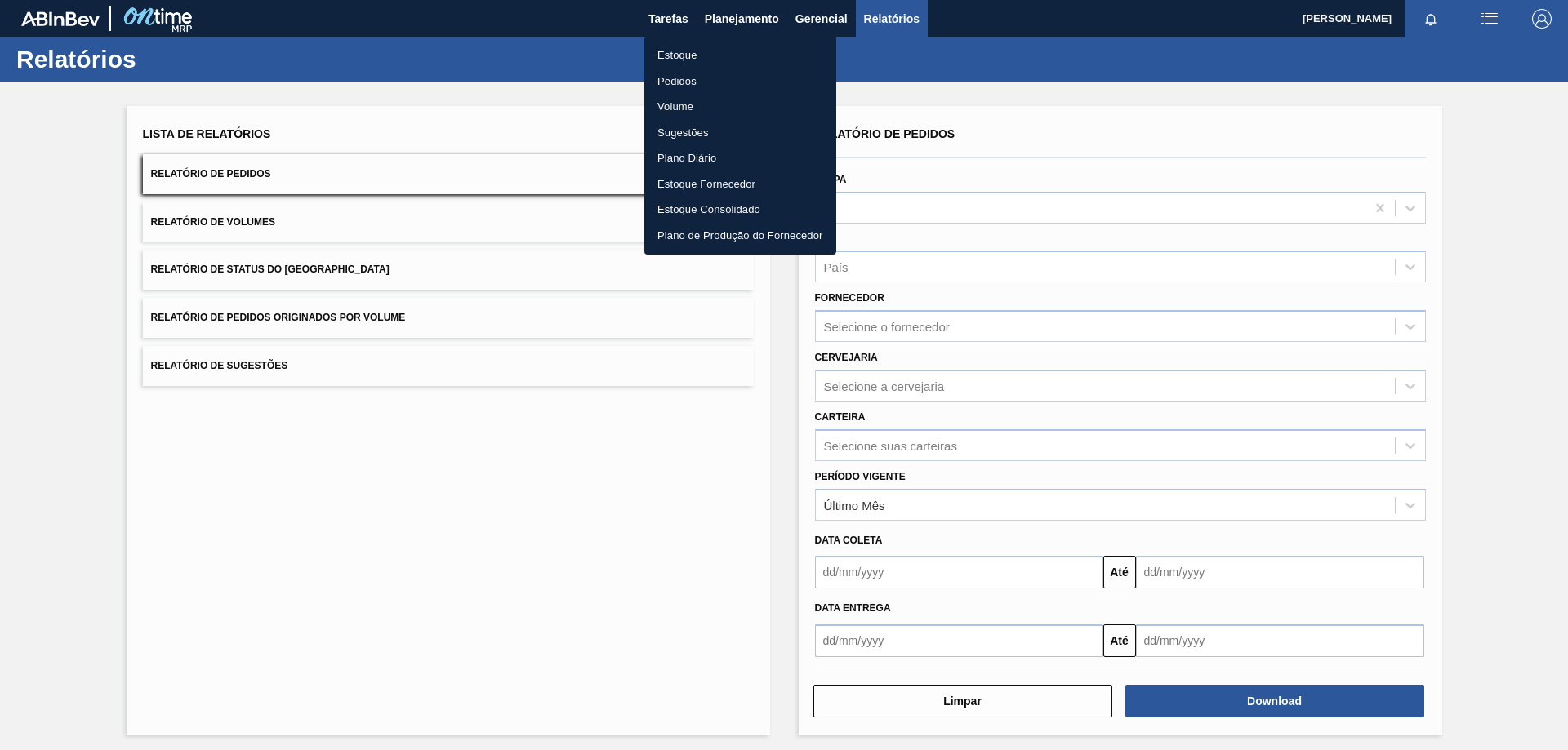
click at [690, 52] on li "Estoque" at bounding box center [740, 55] width 192 height 26
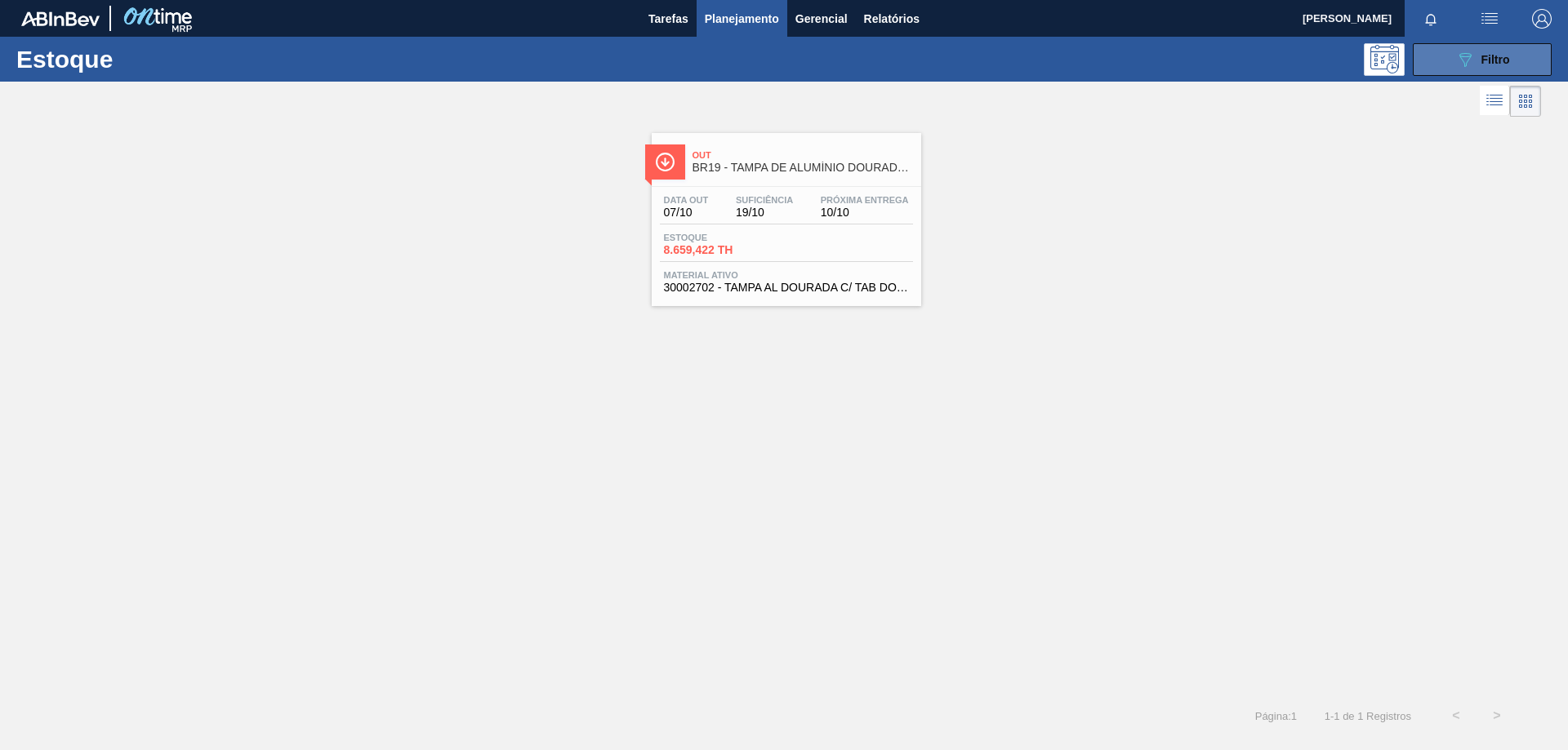
click at [1439, 51] on button "089F7B8B-B2A5-4AFE-B5C0-19BA573D28AC Filtro" at bounding box center [1482, 59] width 139 height 32
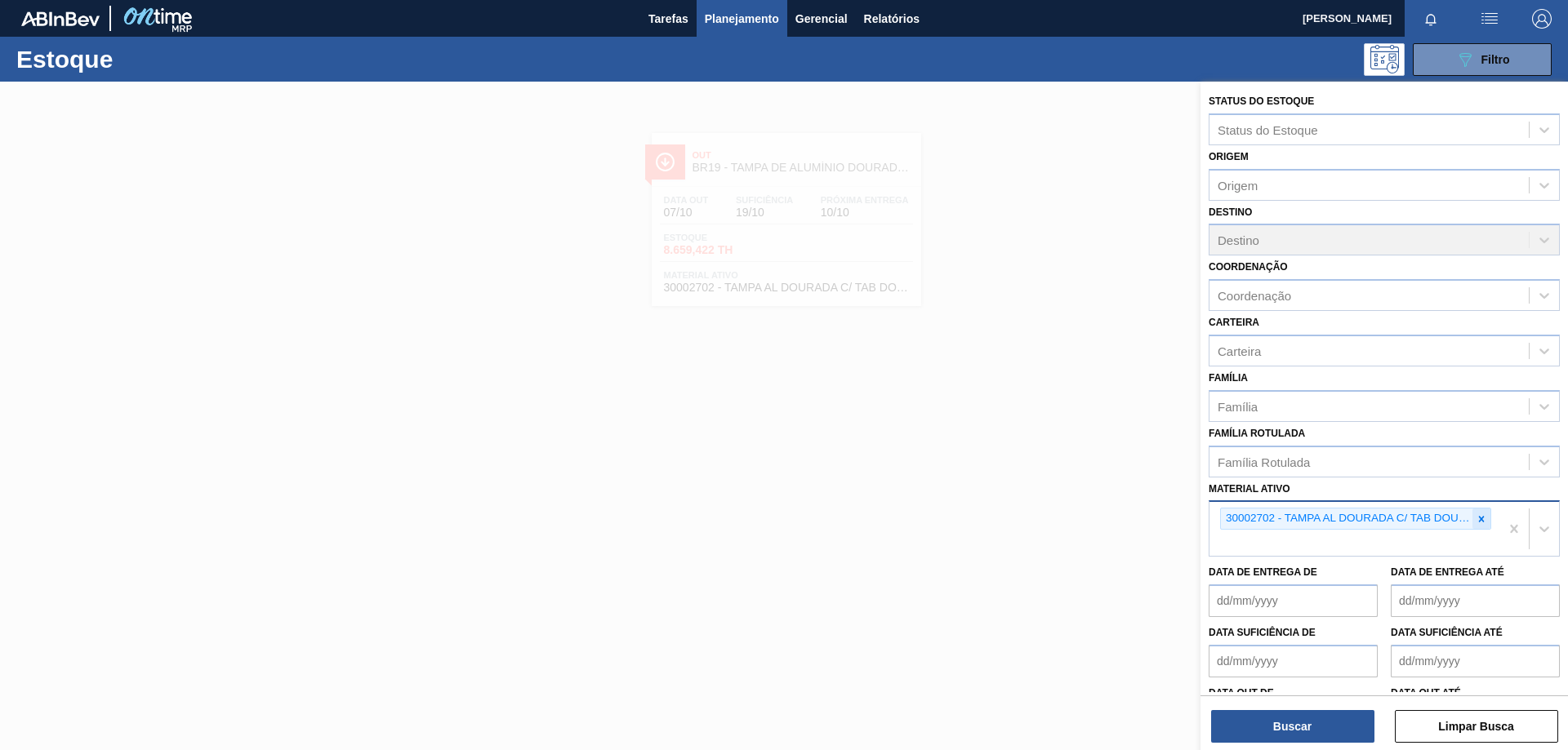
click at [1481, 520] on icon at bounding box center [1481, 519] width 11 height 11
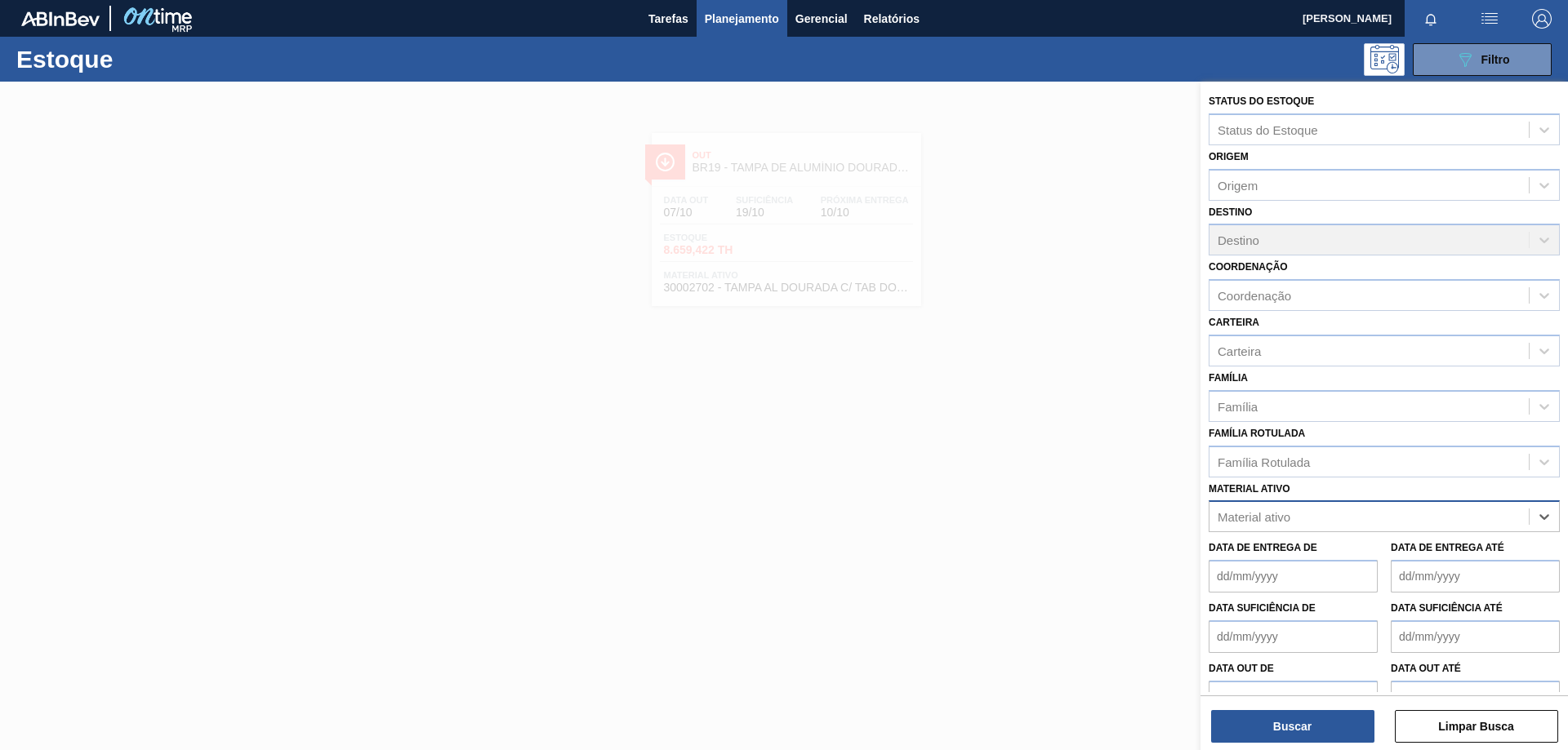
paste ativo "30033650"
type ativo "30033650"
click at [1355, 563] on div "30033650 - CX CARTAO CORONA 330 C6 NIV24" at bounding box center [1384, 557] width 351 height 30
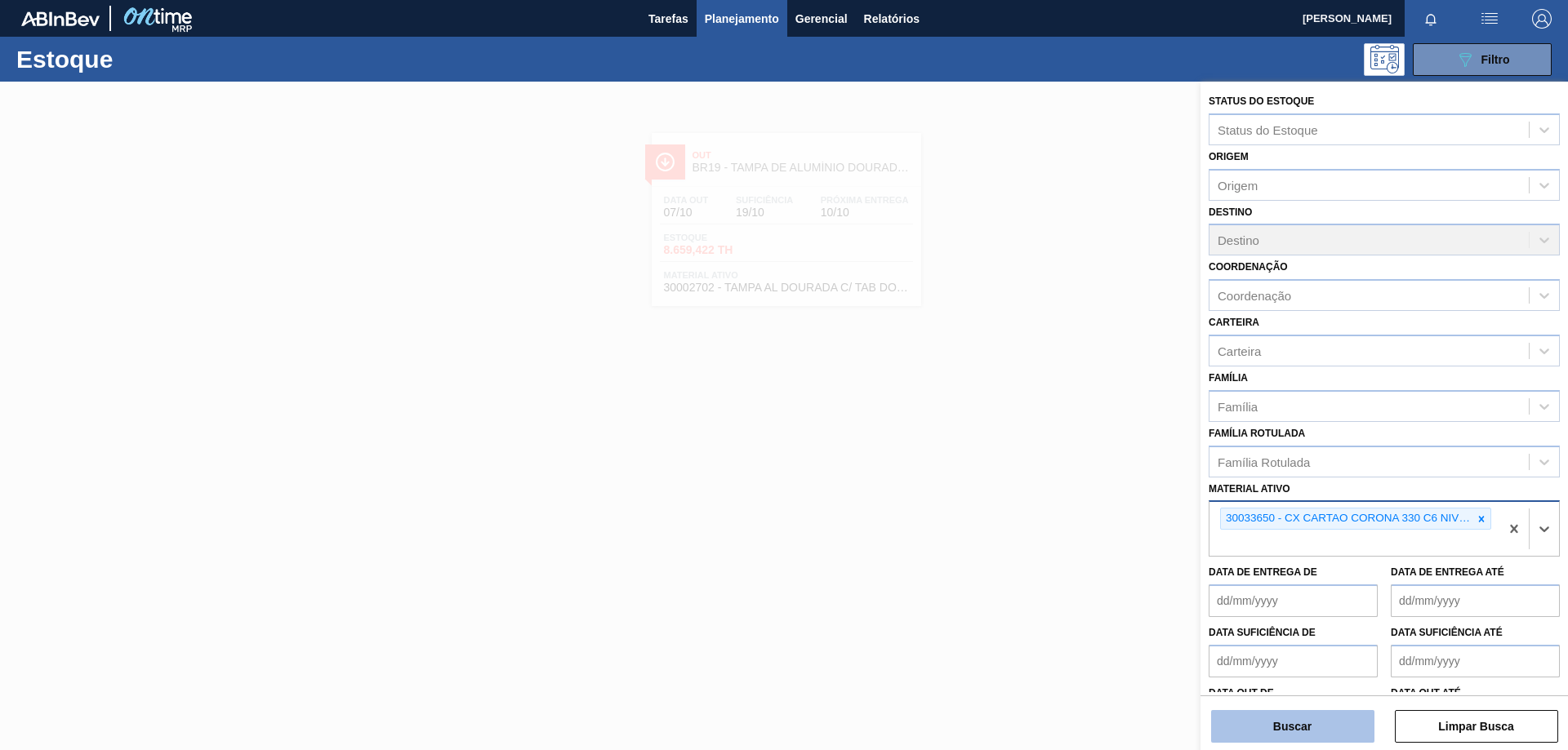
click at [1310, 724] on button "Buscar" at bounding box center [1292, 726] width 163 height 32
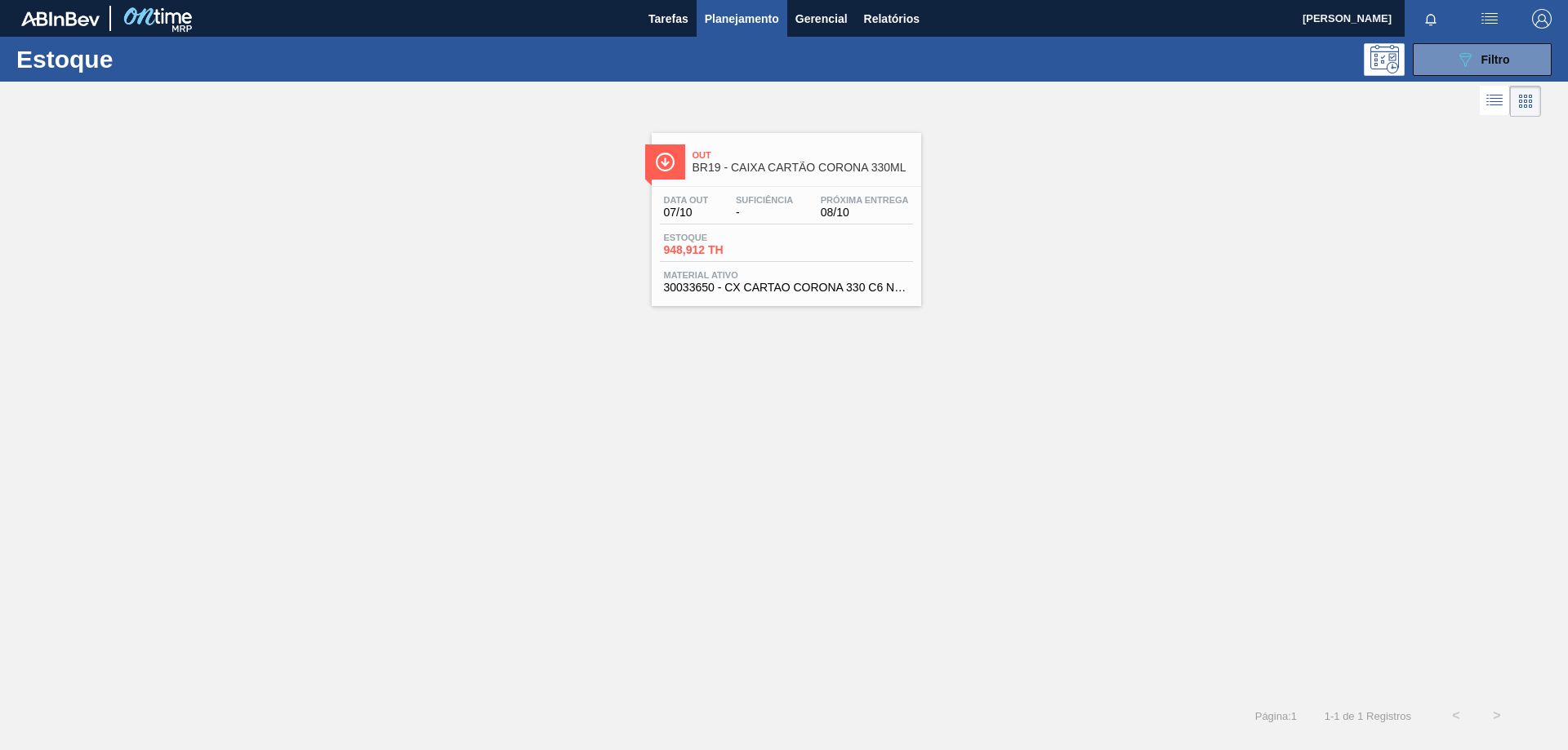
click at [784, 262] on div "Estoque 948,912 TH" at bounding box center [786, 248] width 253 height 29
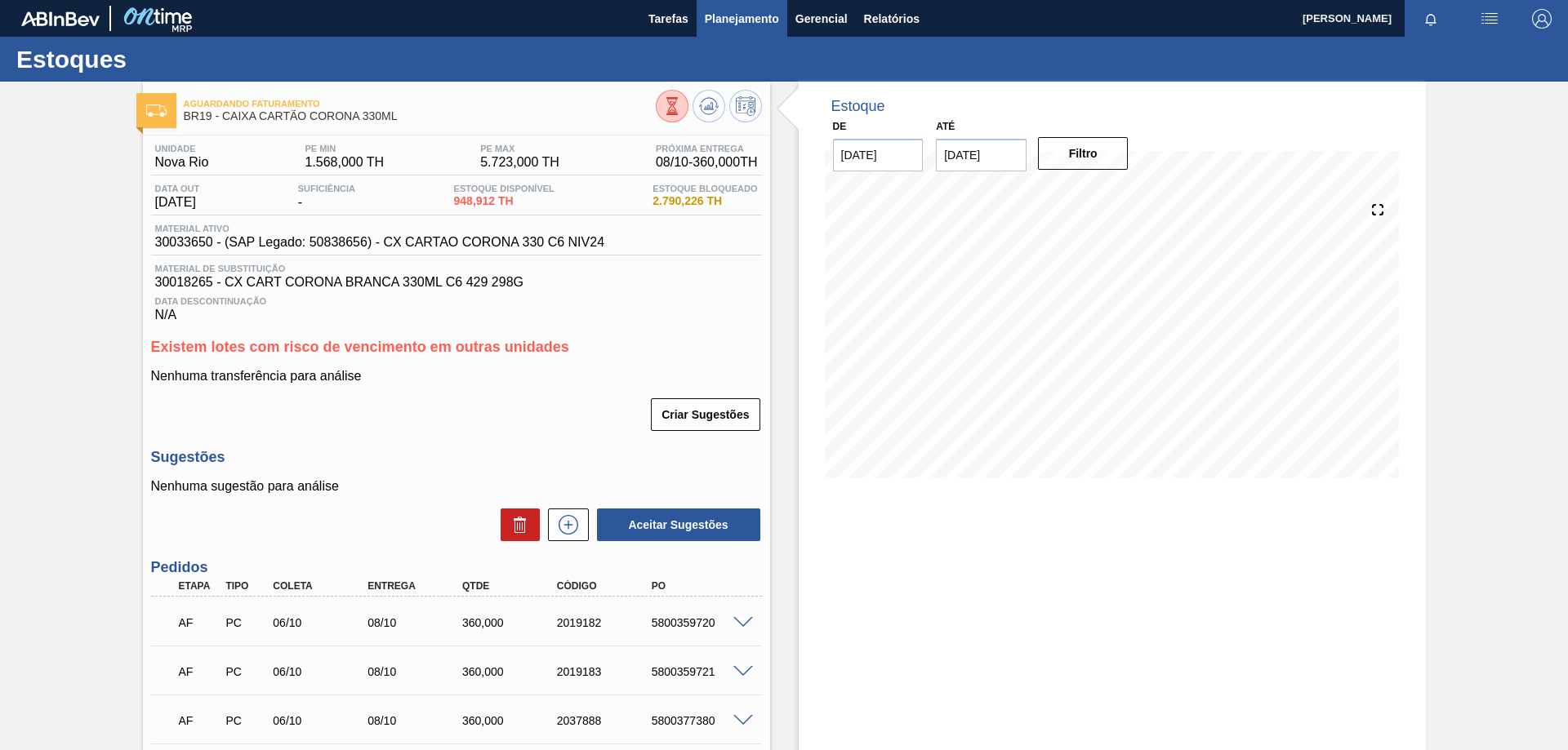
click at [727, 22] on span "Planejamento" at bounding box center [742, 18] width 75 height 19
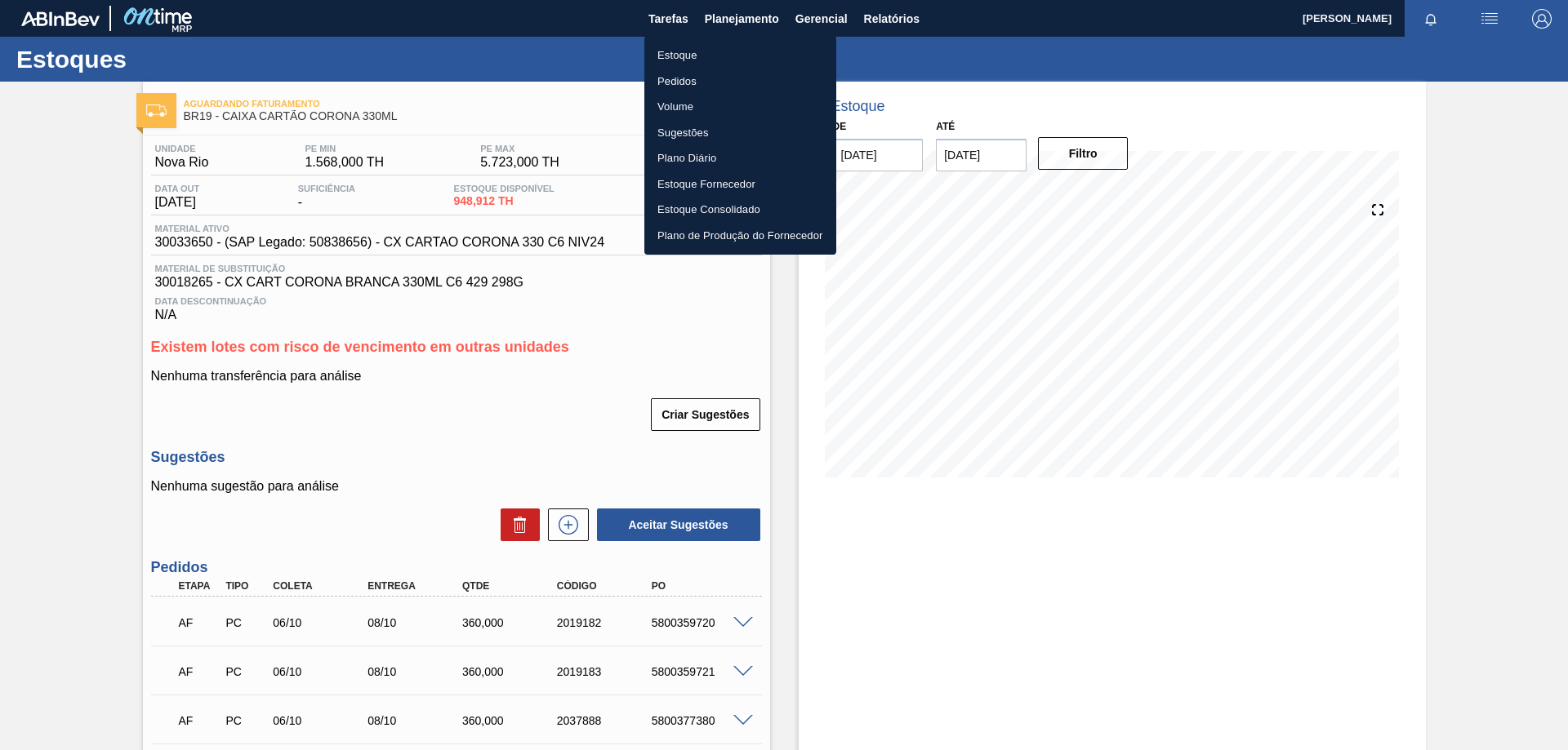
click at [692, 53] on li "Estoque" at bounding box center [740, 55] width 192 height 26
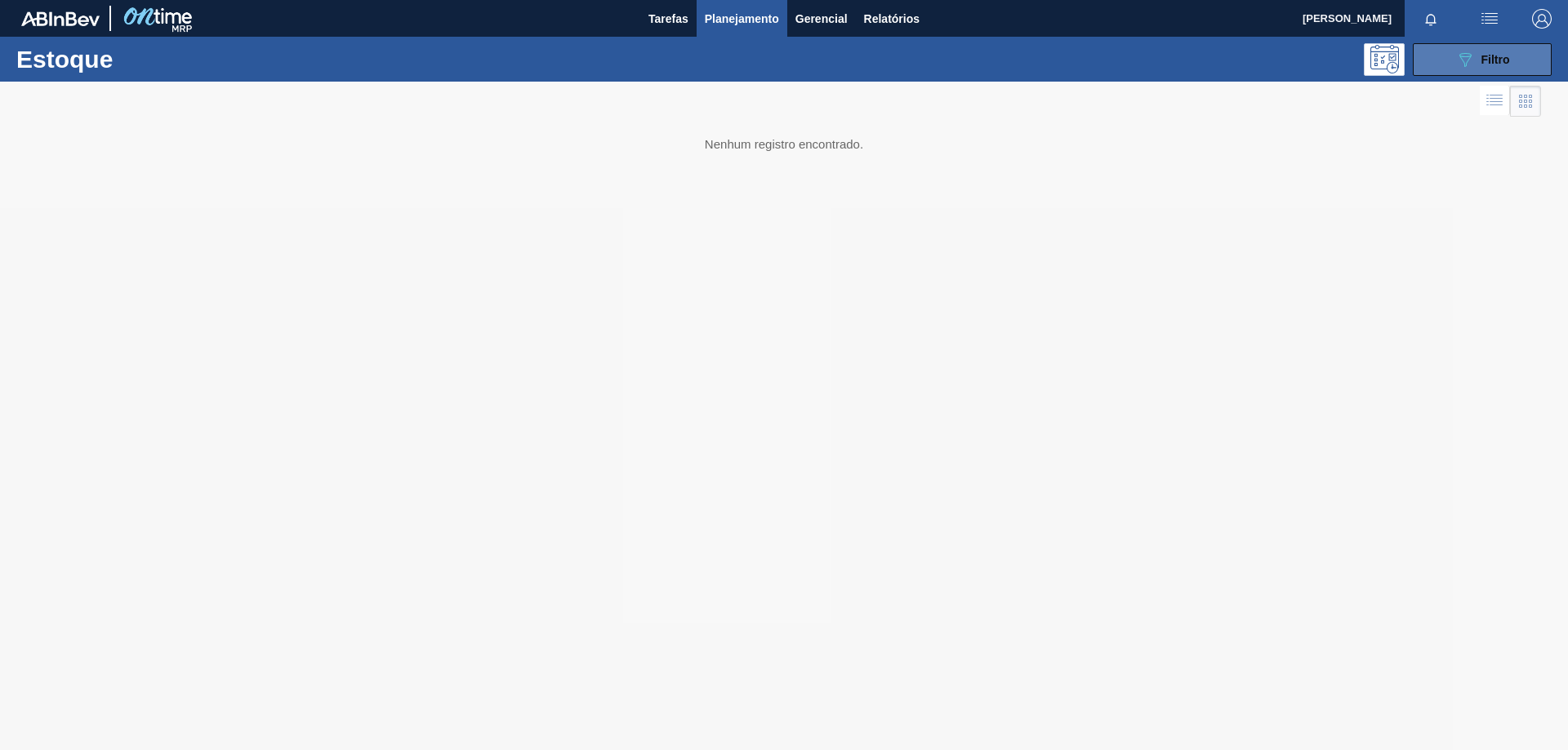
click at [1419, 73] on button "089F7B8B-B2A5-4AFE-B5C0-19BA573D28AC Filtro" at bounding box center [1482, 59] width 139 height 32
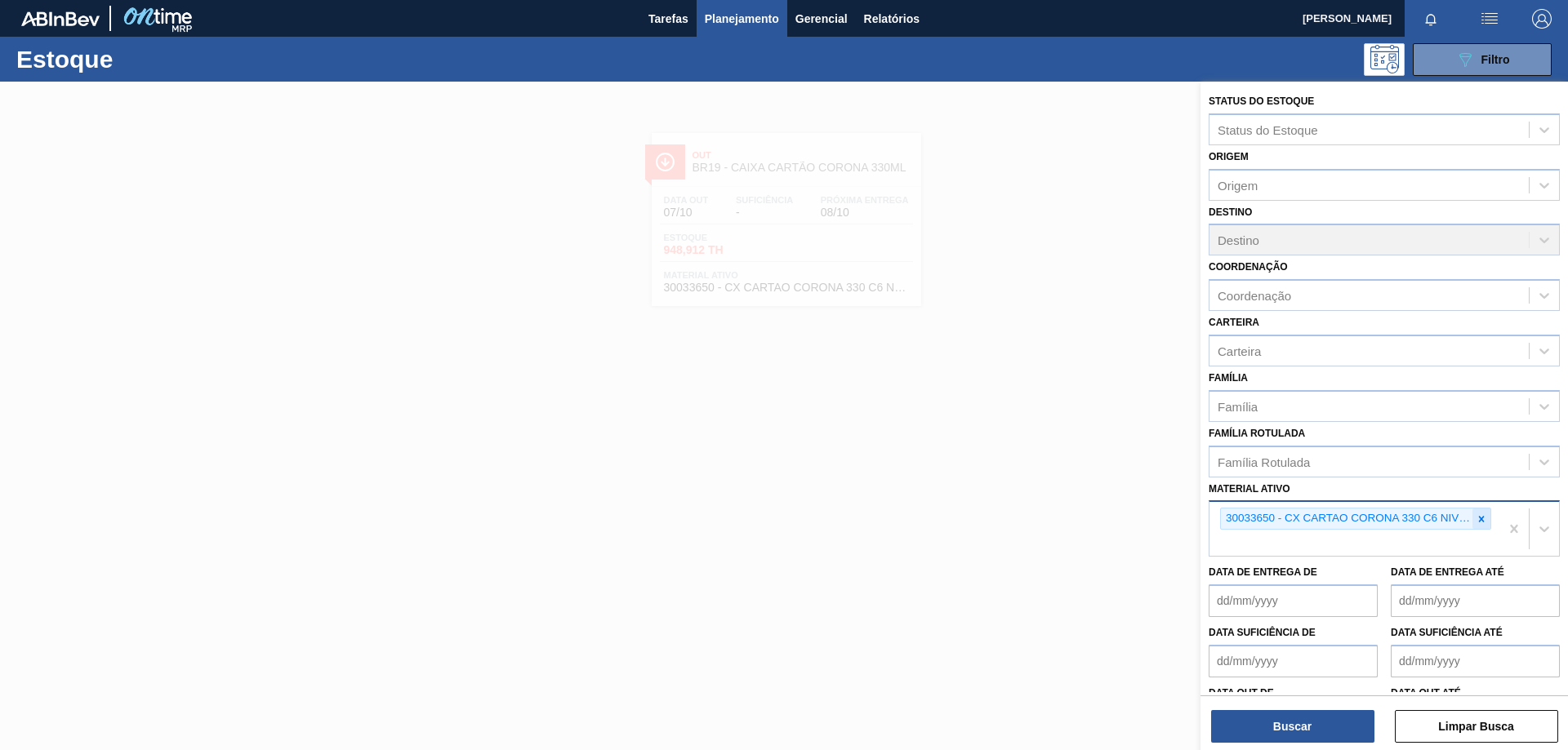
click at [1477, 524] on icon at bounding box center [1481, 519] width 11 height 11
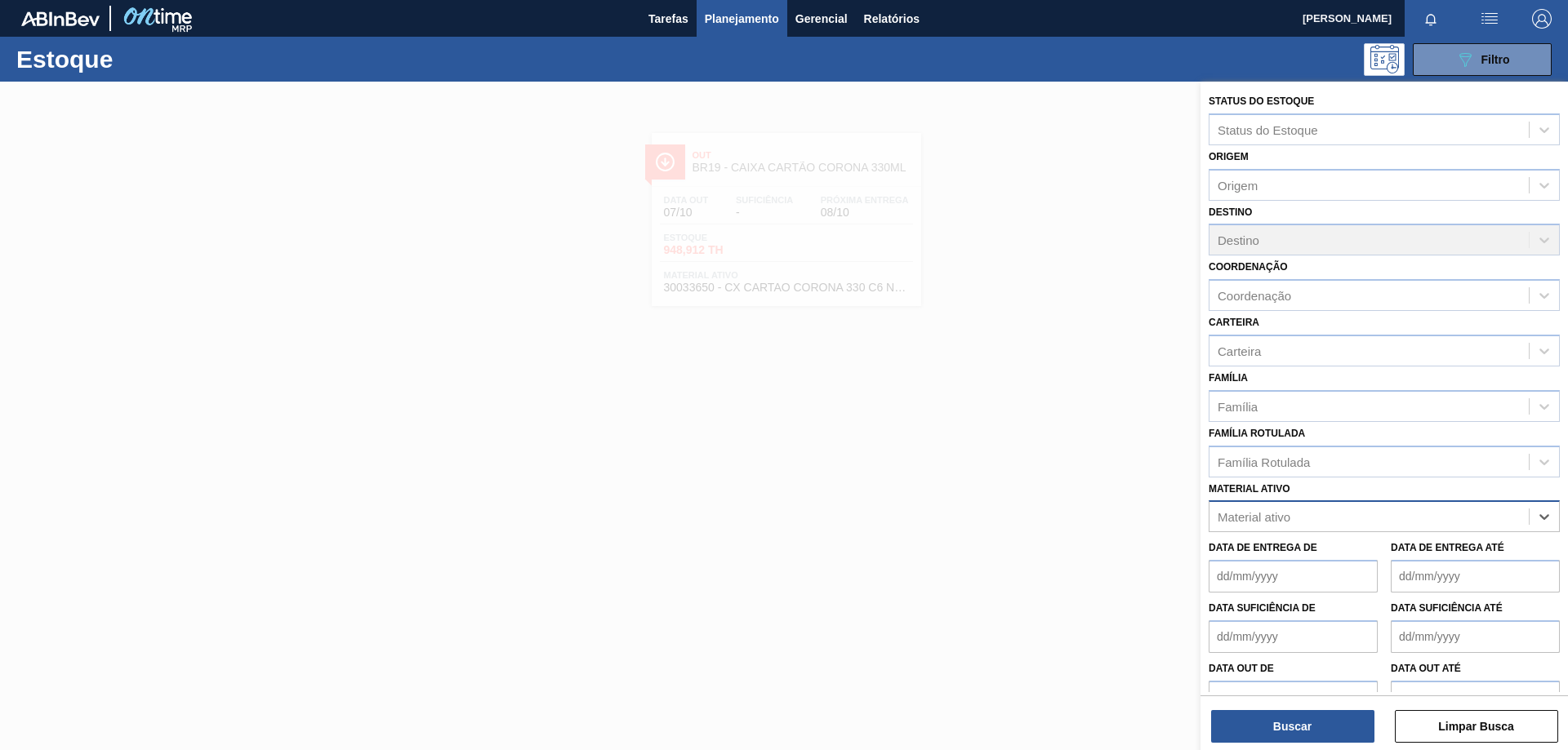
paste ativo "30012602"
type ativo "30012602"
click at [1309, 557] on div "30012602 - FILME C. 800X65 SK 473ML C12 429" at bounding box center [1384, 557] width 351 height 30
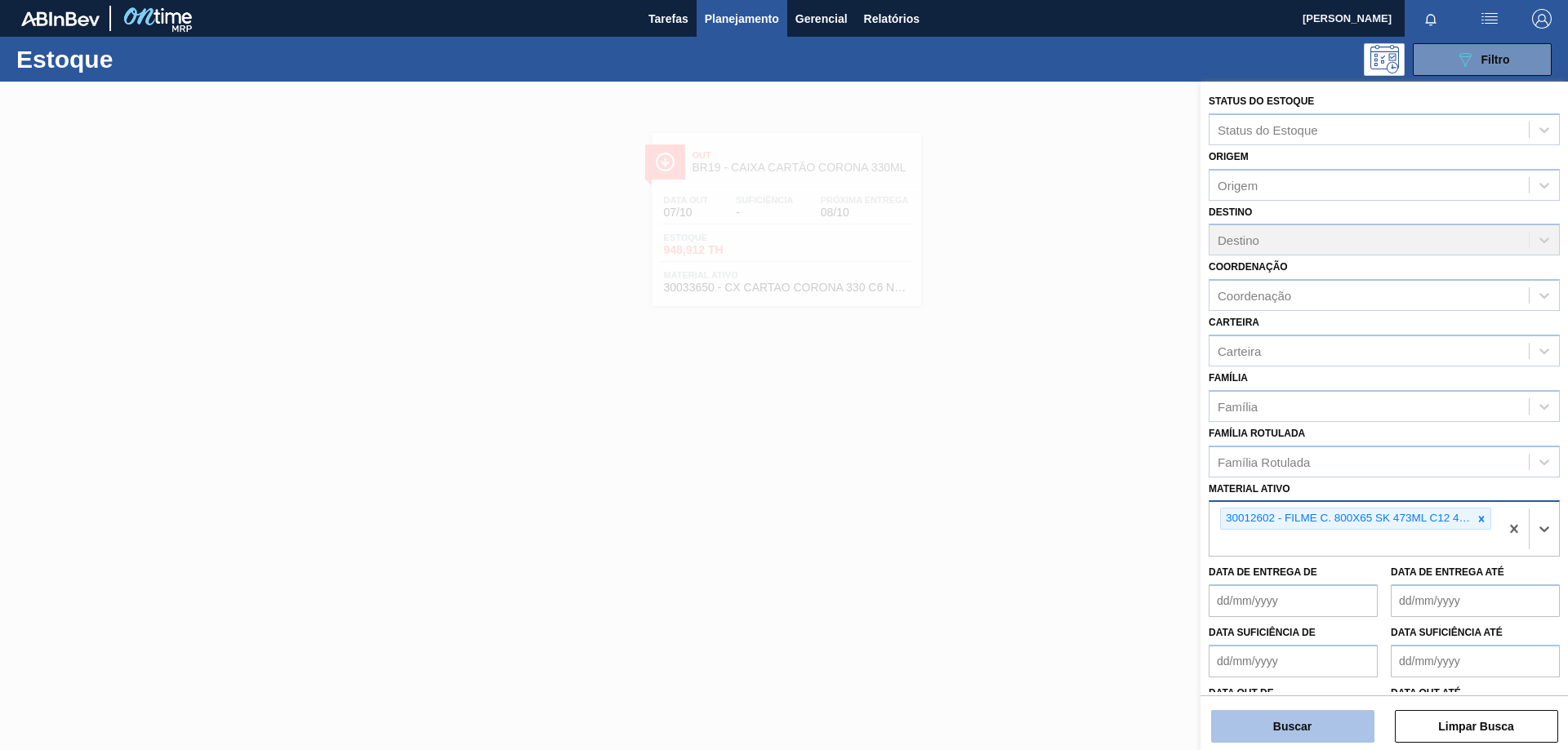
click at [1294, 725] on button "Buscar" at bounding box center [1292, 726] width 163 height 32
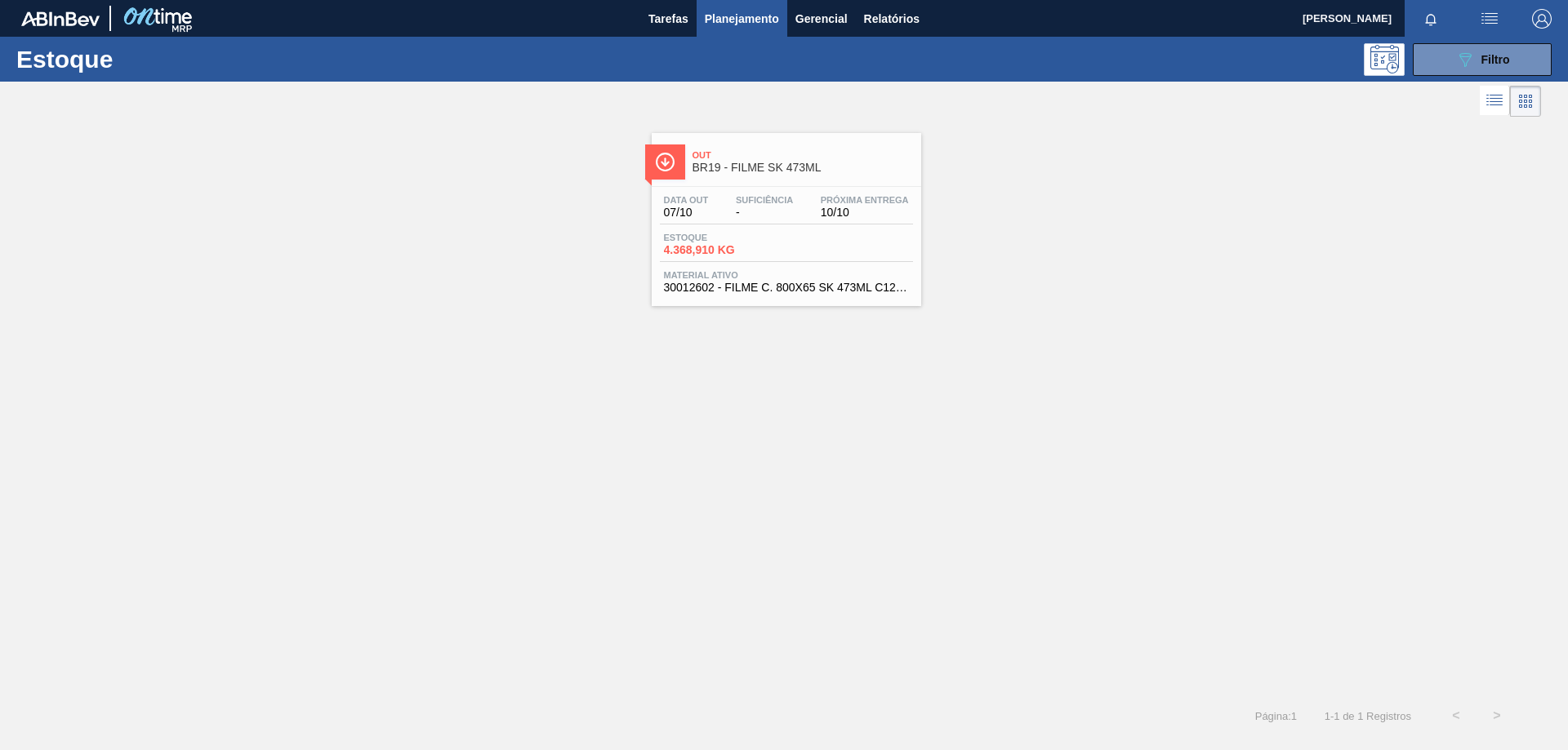
click at [771, 169] on span "BR19 - FILME SK 473ML" at bounding box center [802, 167] width 220 height 12
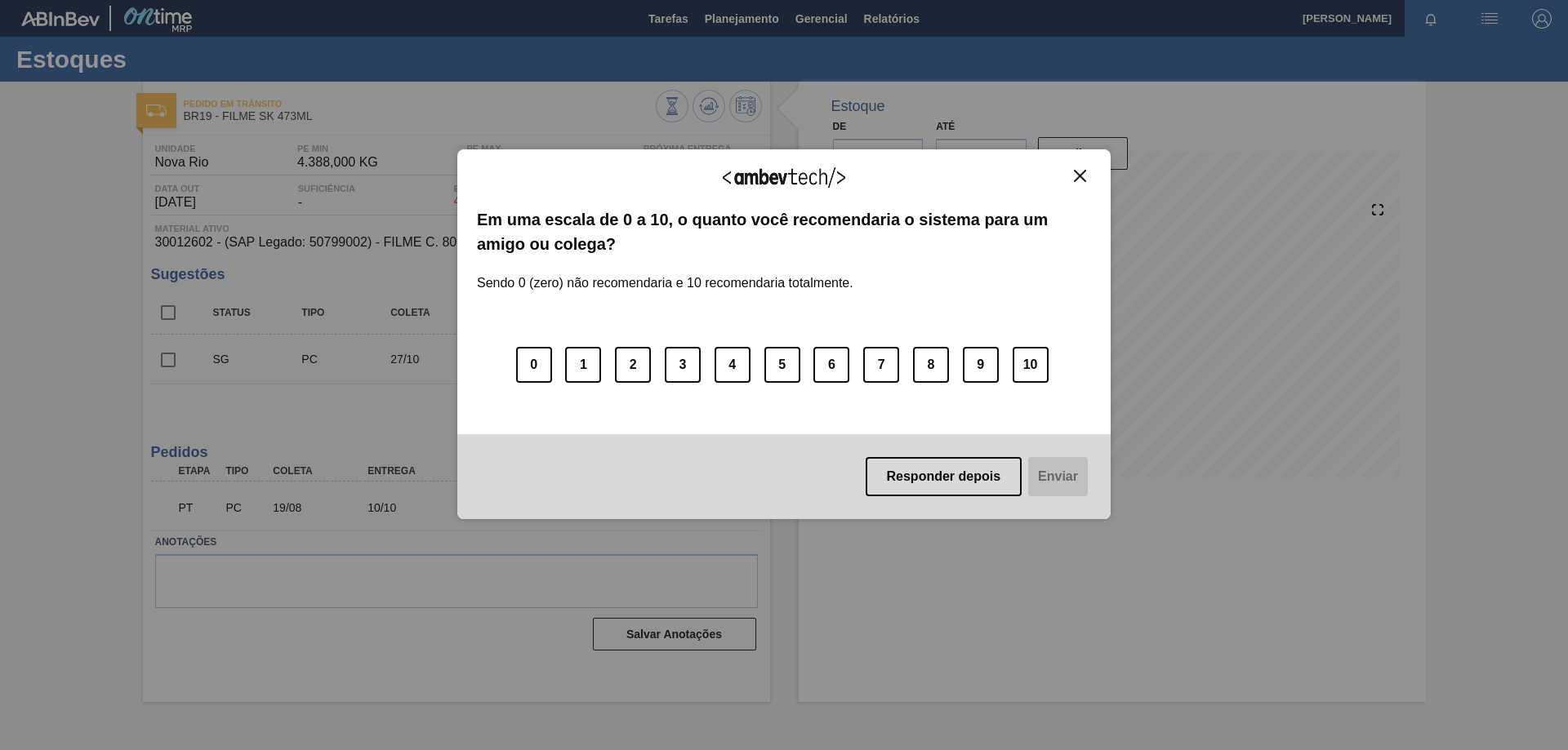
click at [1084, 170] on img "Close" at bounding box center [1079, 175] width 12 height 12
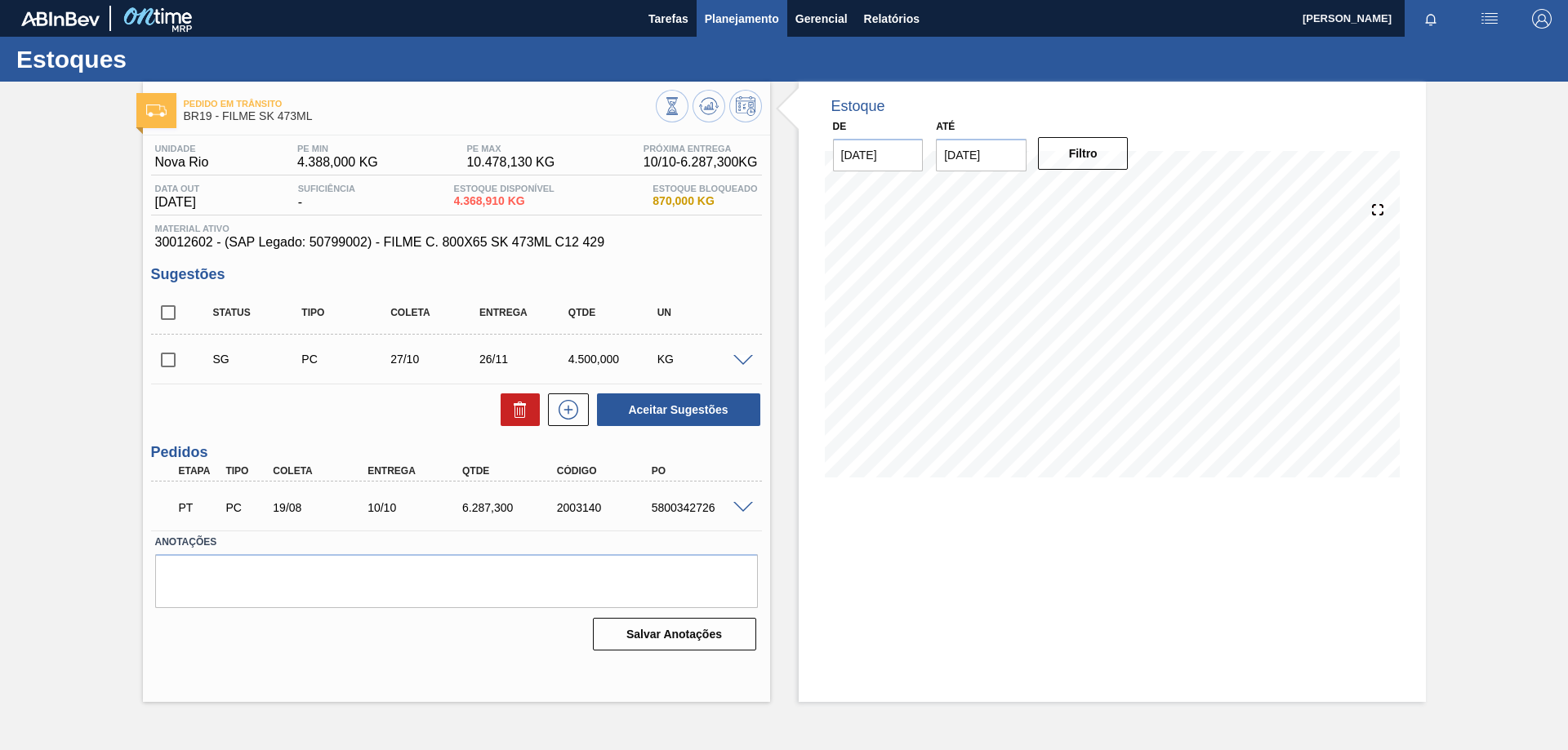
click at [763, 24] on span "Planejamento" at bounding box center [742, 18] width 75 height 19
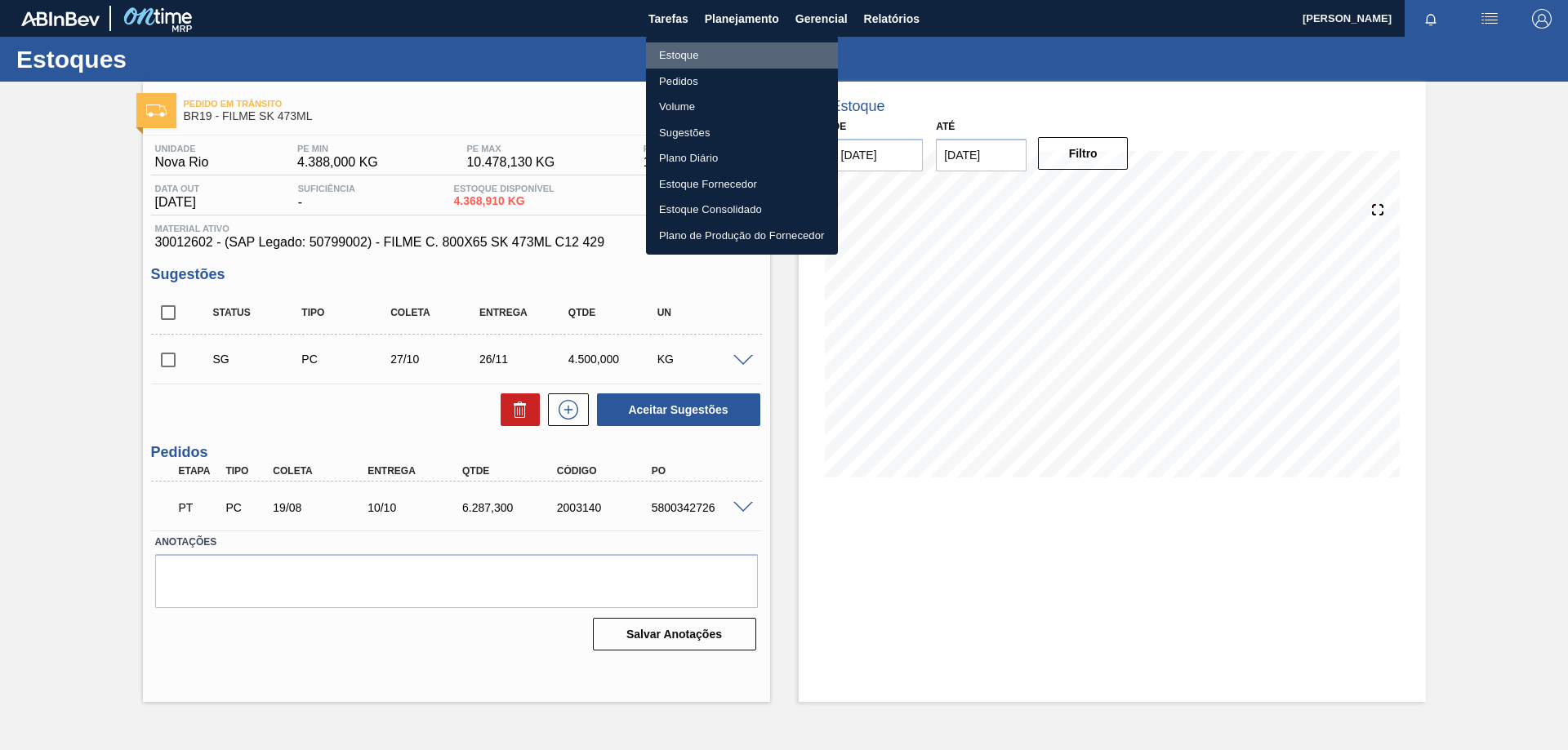
click at [700, 54] on li "Estoque" at bounding box center [742, 55] width 192 height 26
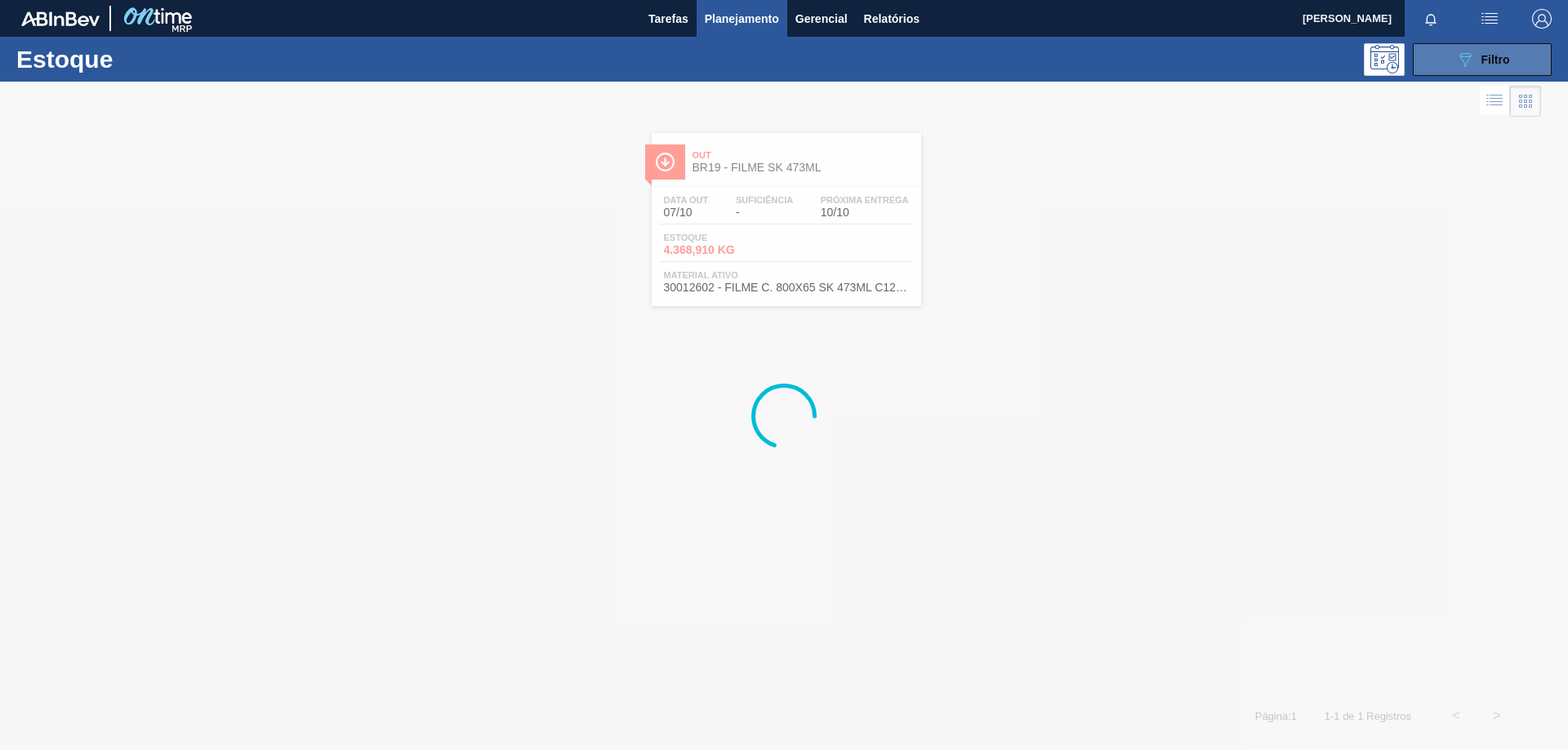
click at [1438, 56] on button "089F7B8B-B2A5-4AFE-B5C0-19BA573D28AC Filtro" at bounding box center [1482, 59] width 139 height 32
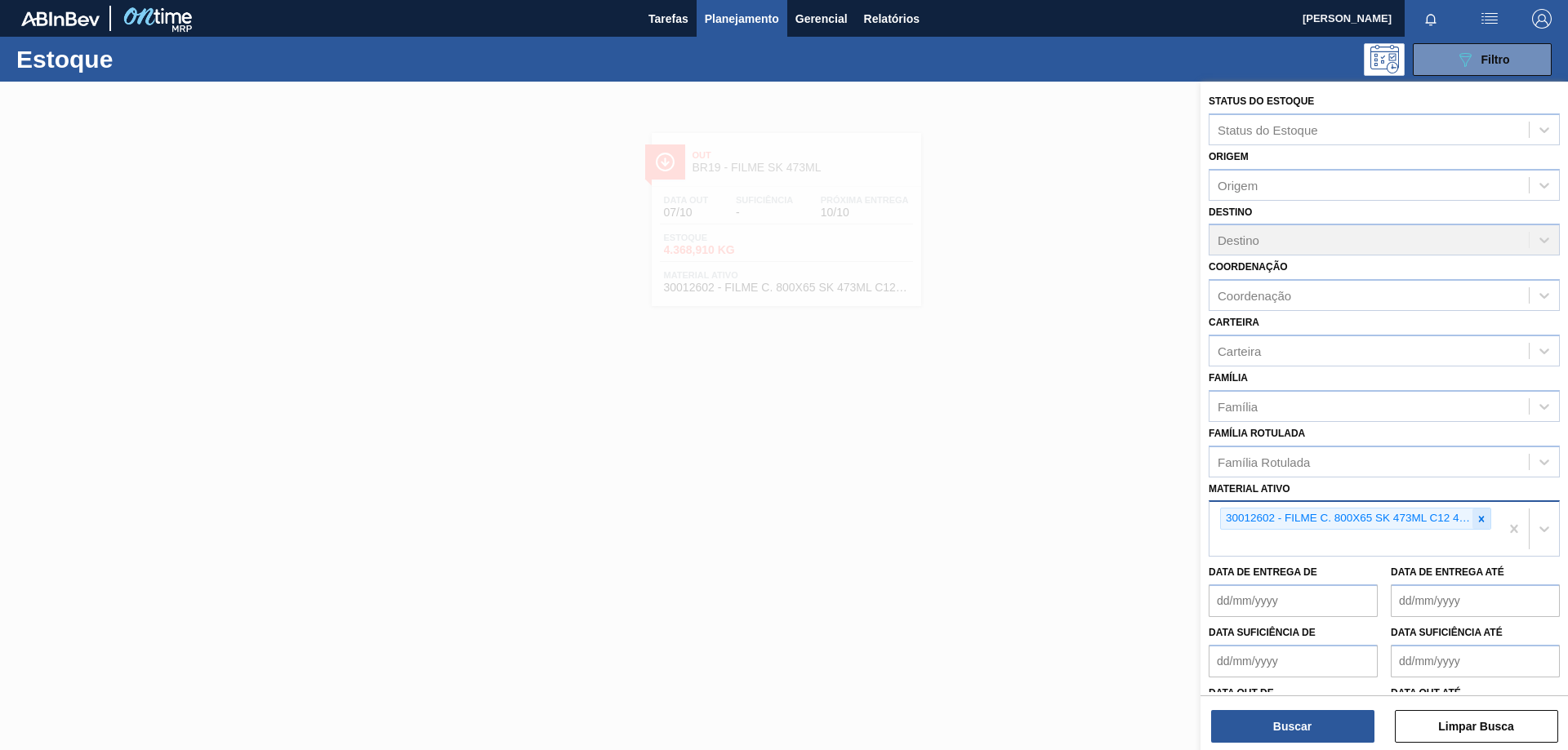
click at [1480, 523] on icon at bounding box center [1481, 519] width 11 height 11
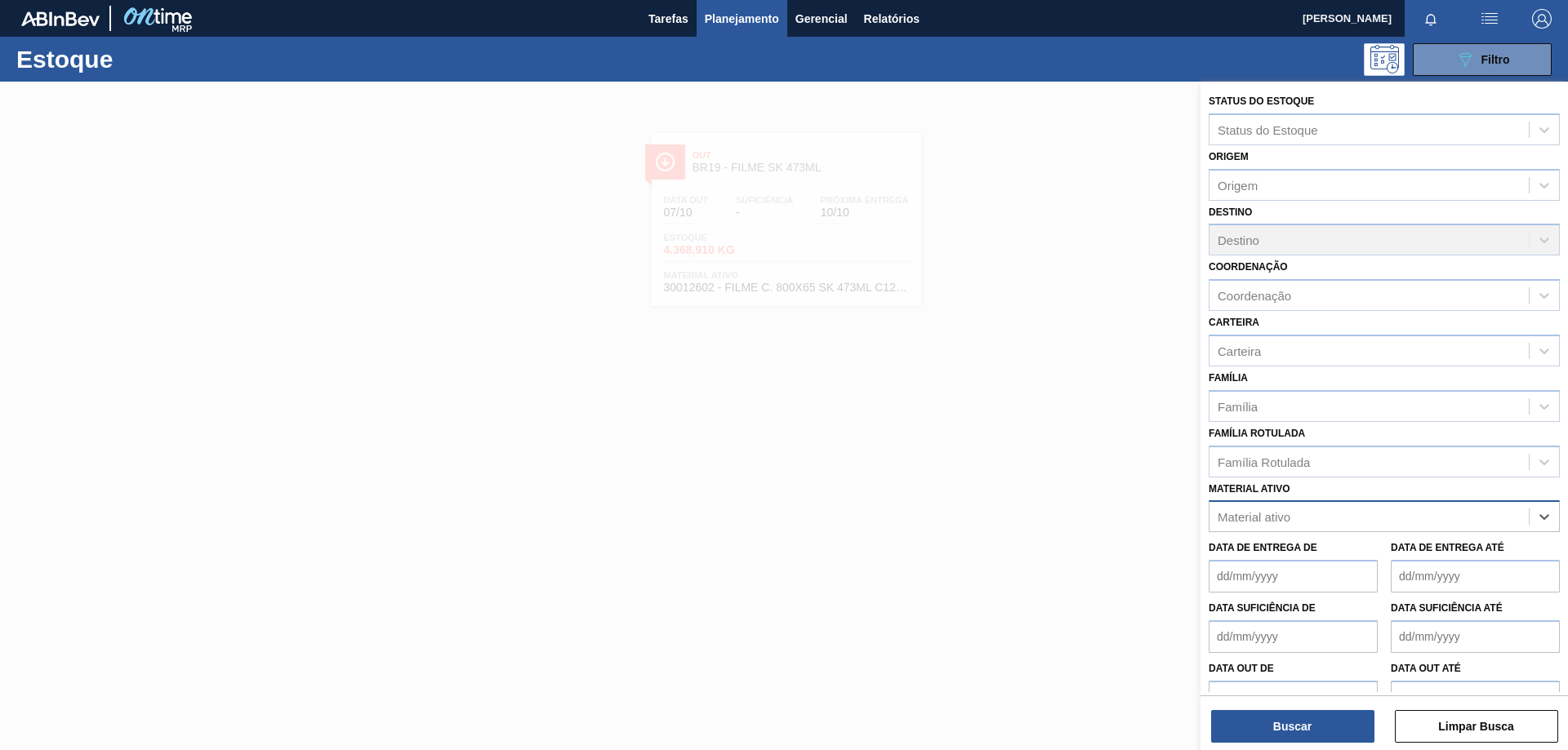
paste ativo "20005438"
type ativo "20005438"
click at [1373, 551] on div "20005438 - ROT FRONT ORIGINAL 1L 429 CX27MIL" at bounding box center [1384, 557] width 351 height 30
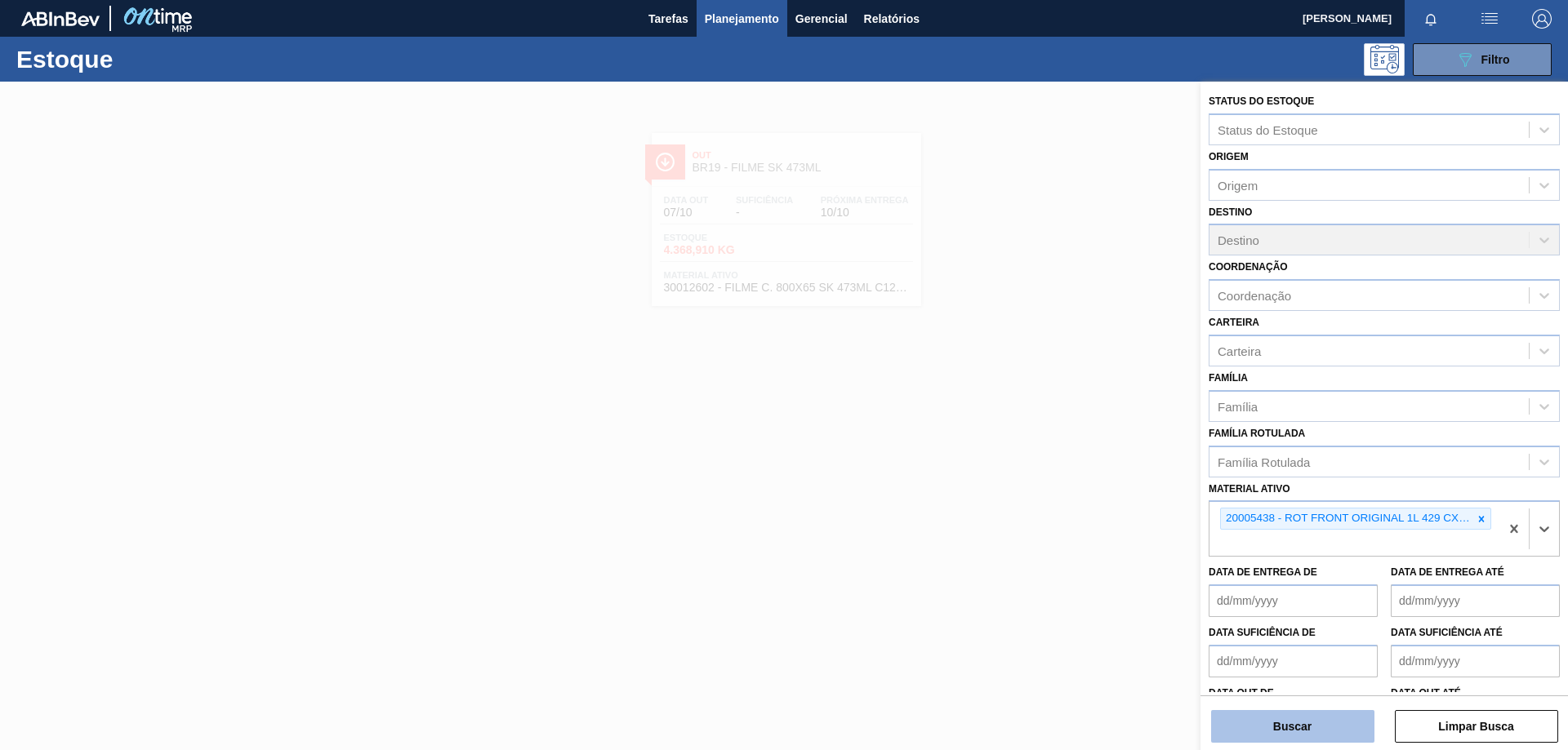
click at [1267, 728] on button "Buscar" at bounding box center [1292, 726] width 163 height 32
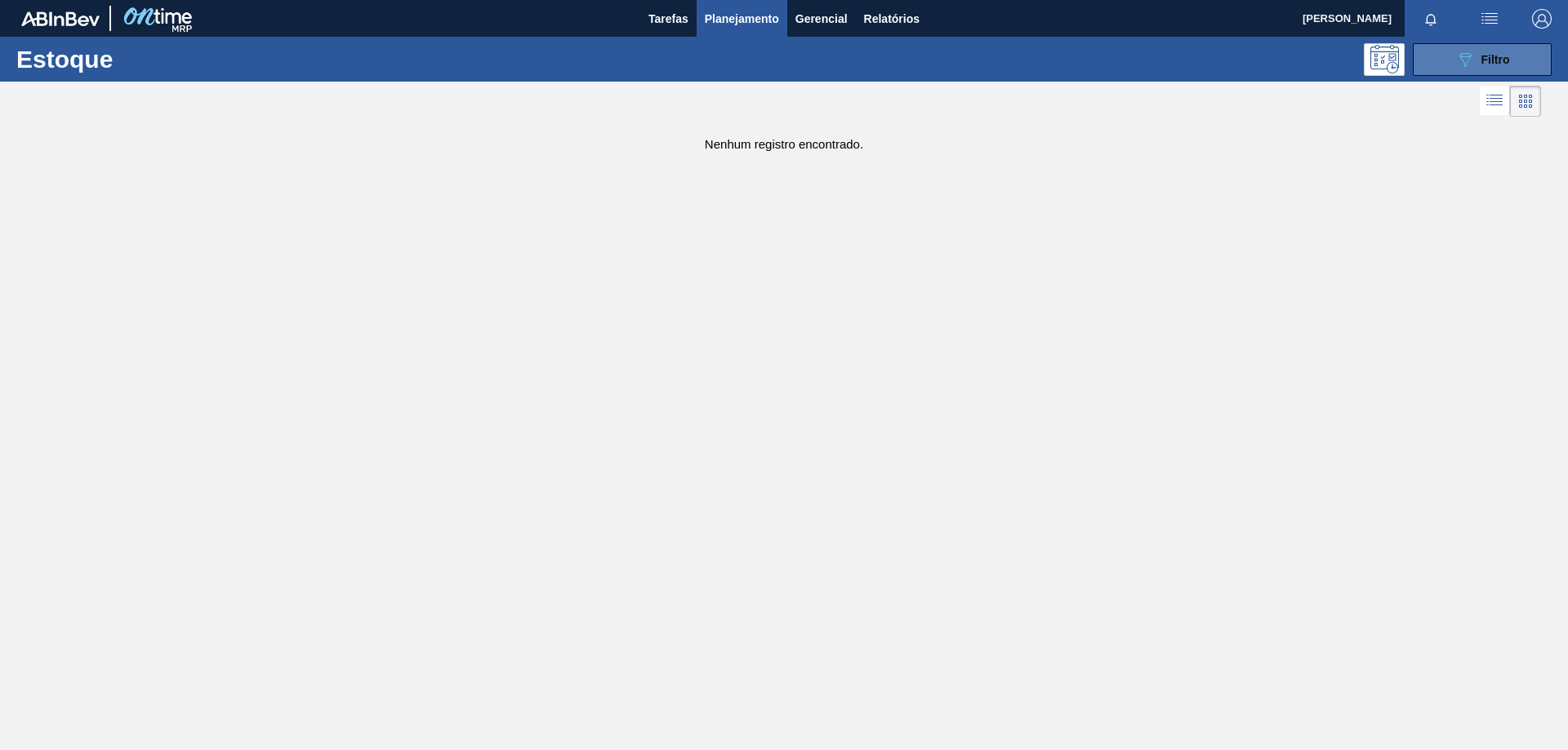
click at [1427, 53] on button "089F7B8B-B2A5-4AFE-B5C0-19BA573D28AC Filtro" at bounding box center [1482, 59] width 139 height 32
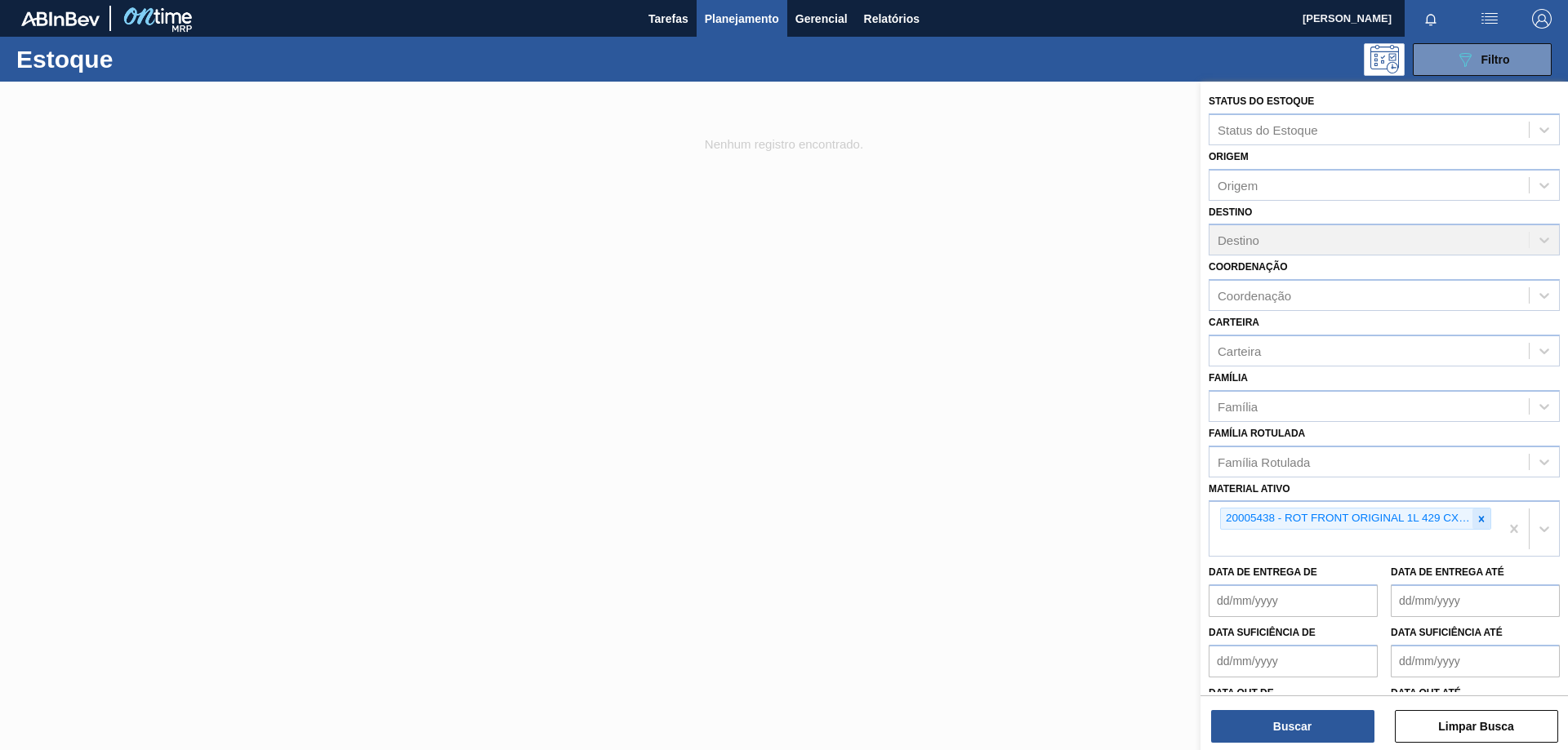
click at [1480, 521] on icon at bounding box center [1482, 519] width 6 height 6
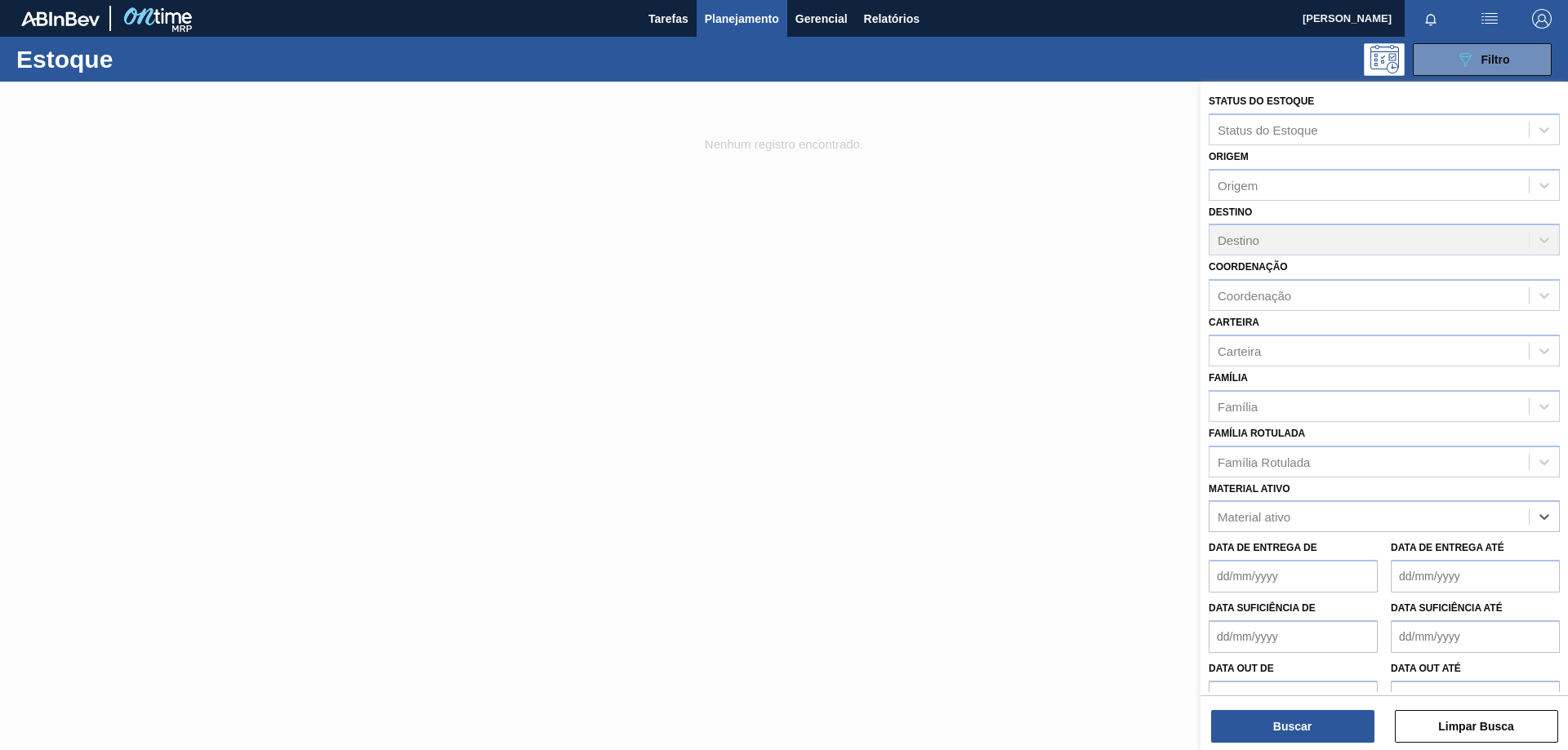
click at [1425, 528] on div "Material ativo" at bounding box center [1369, 518] width 319 height 24
paste ativo "20009255"
type ativo "20009255"
click at [1366, 545] on div "20009255 - ROT FRONT ORIGINAL 1L REV02 CX27MIL" at bounding box center [1384, 557] width 351 height 30
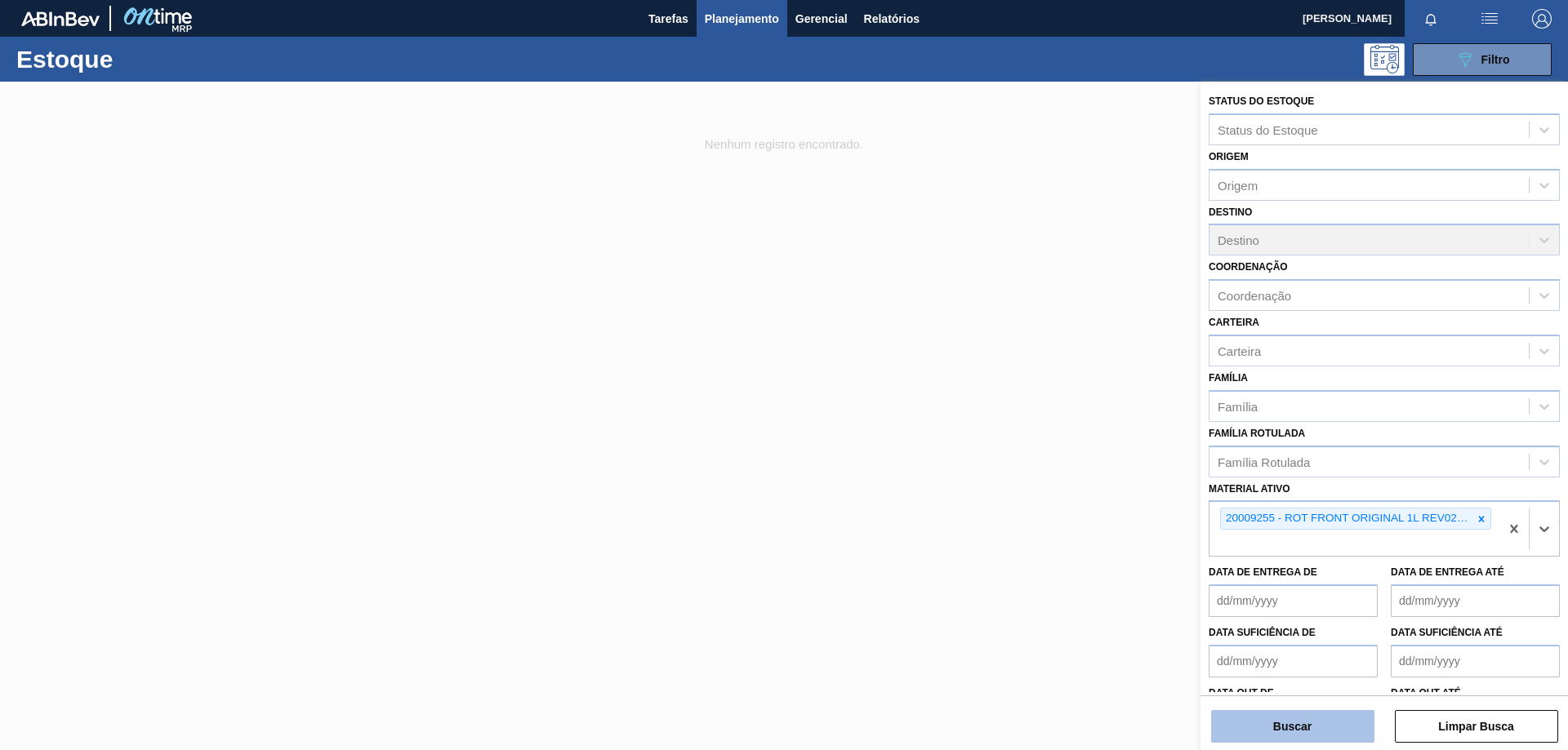
click at [1268, 721] on button "Buscar" at bounding box center [1292, 726] width 163 height 32
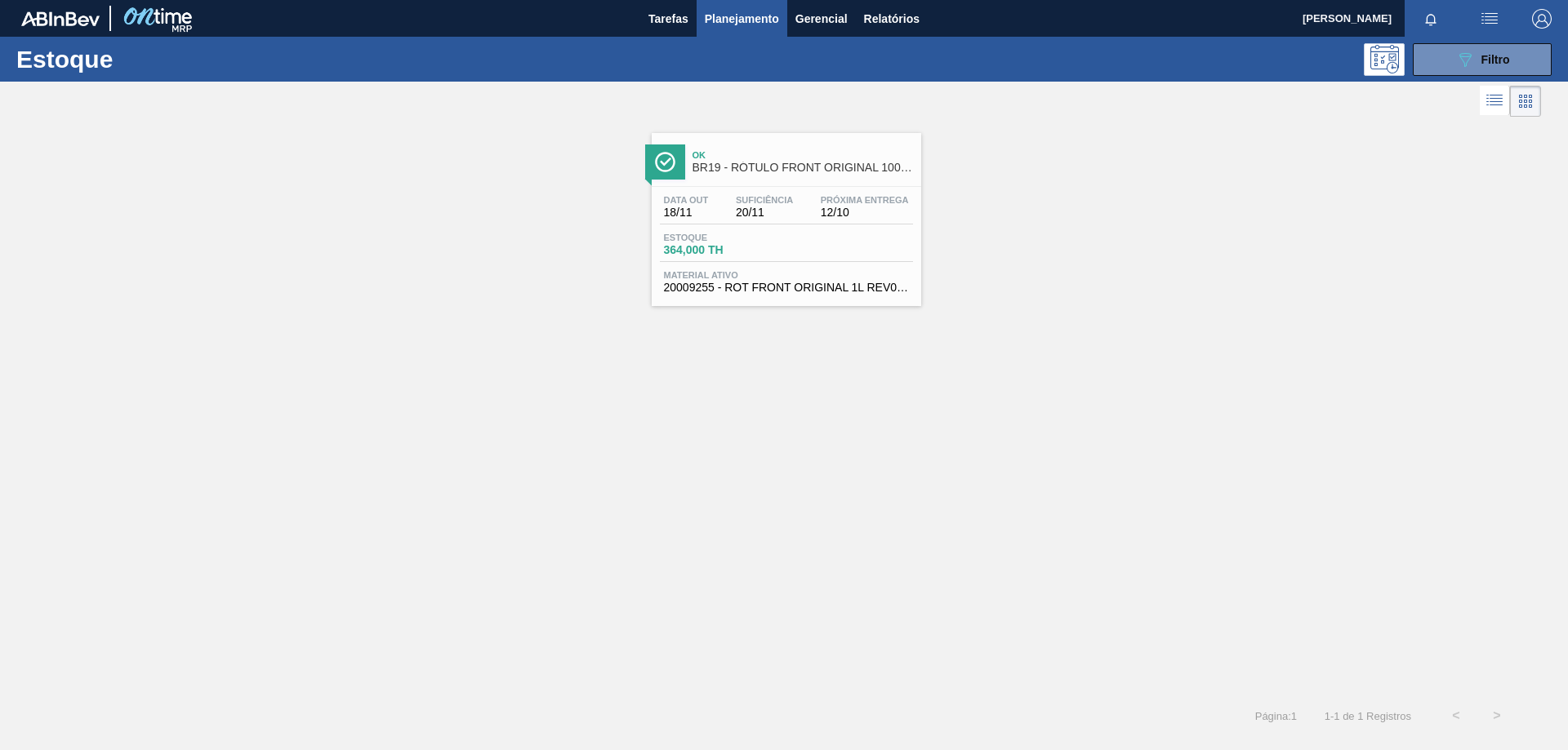
click at [759, 221] on div "Data [DATE] Suficiência 20/11 Próxima Entrega 12/10" at bounding box center [786, 210] width 253 height 29
